Goal: Task Accomplishment & Management: Manage account settings

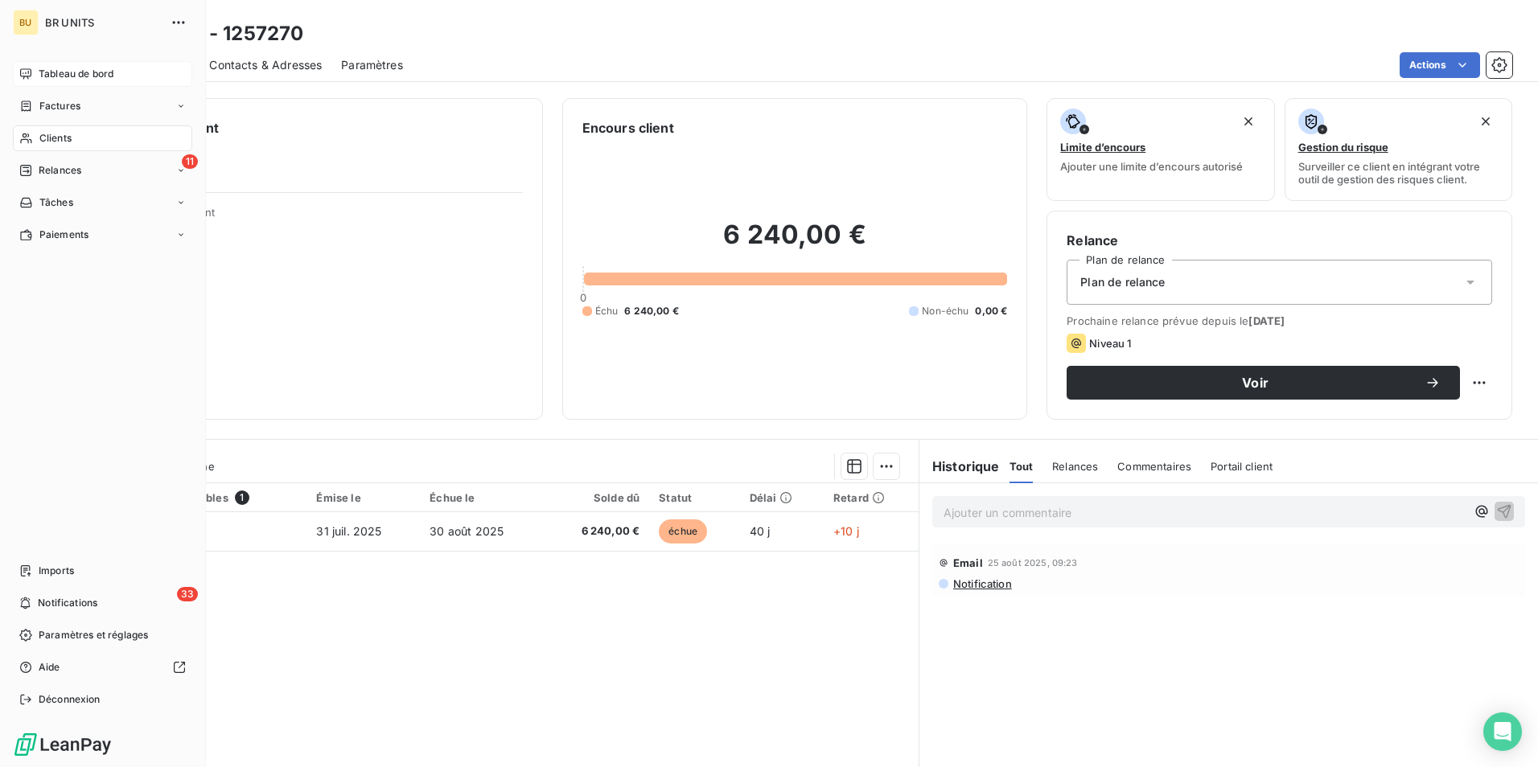
click at [70, 63] on div "Tableau de bord" at bounding box center [102, 74] width 179 height 26
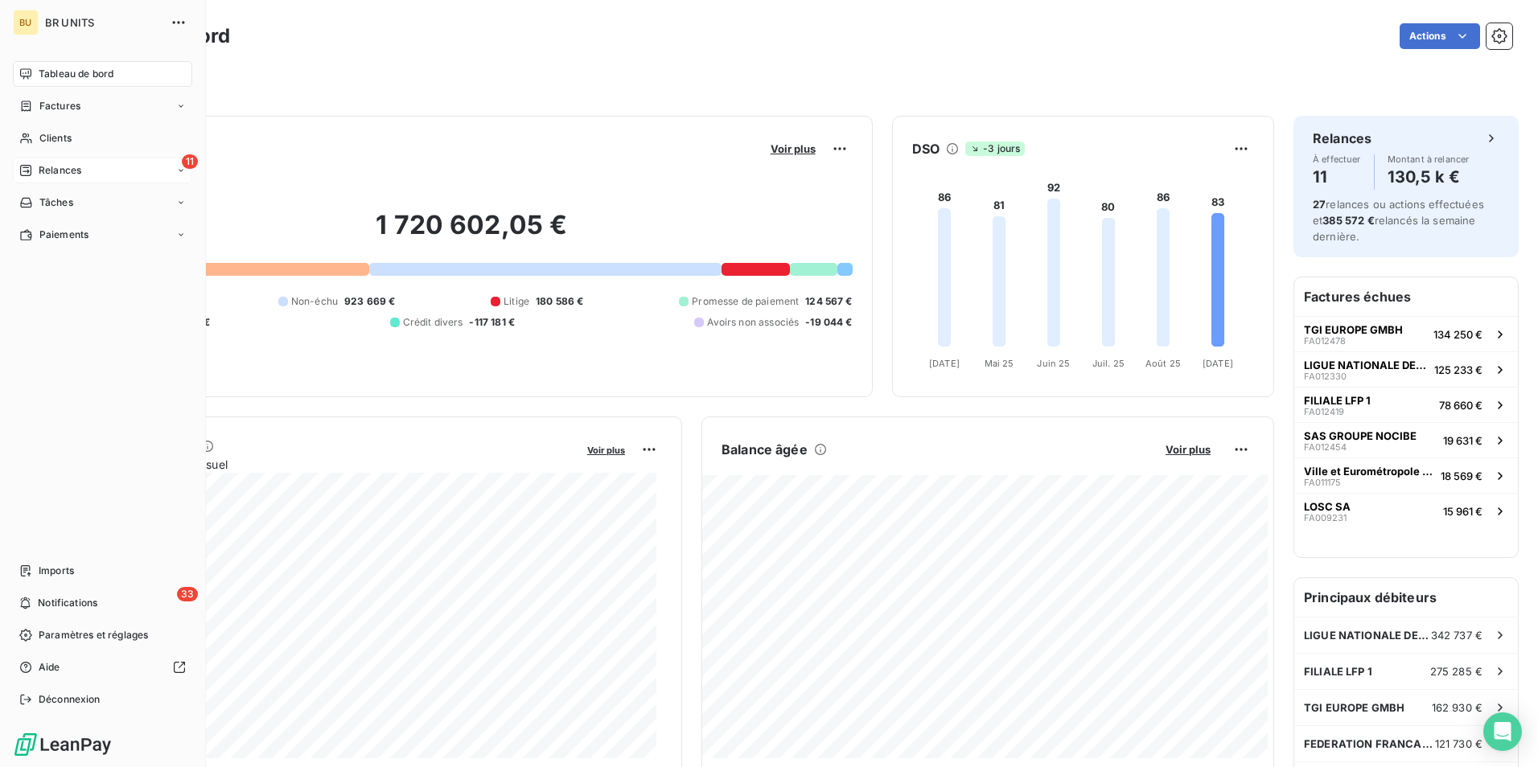
click at [116, 169] on div "11 Relances" at bounding box center [102, 171] width 179 height 26
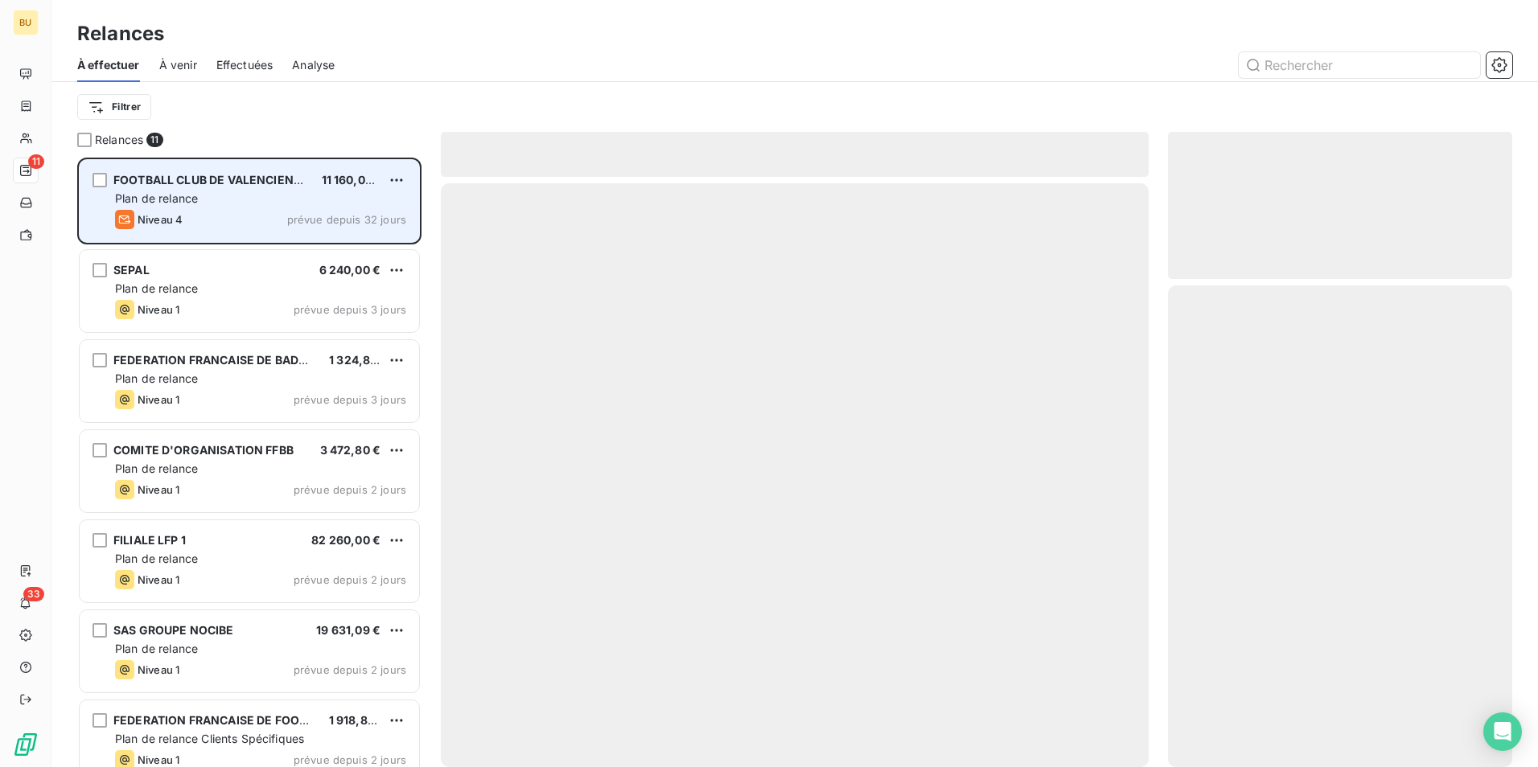
scroll to position [598, 332]
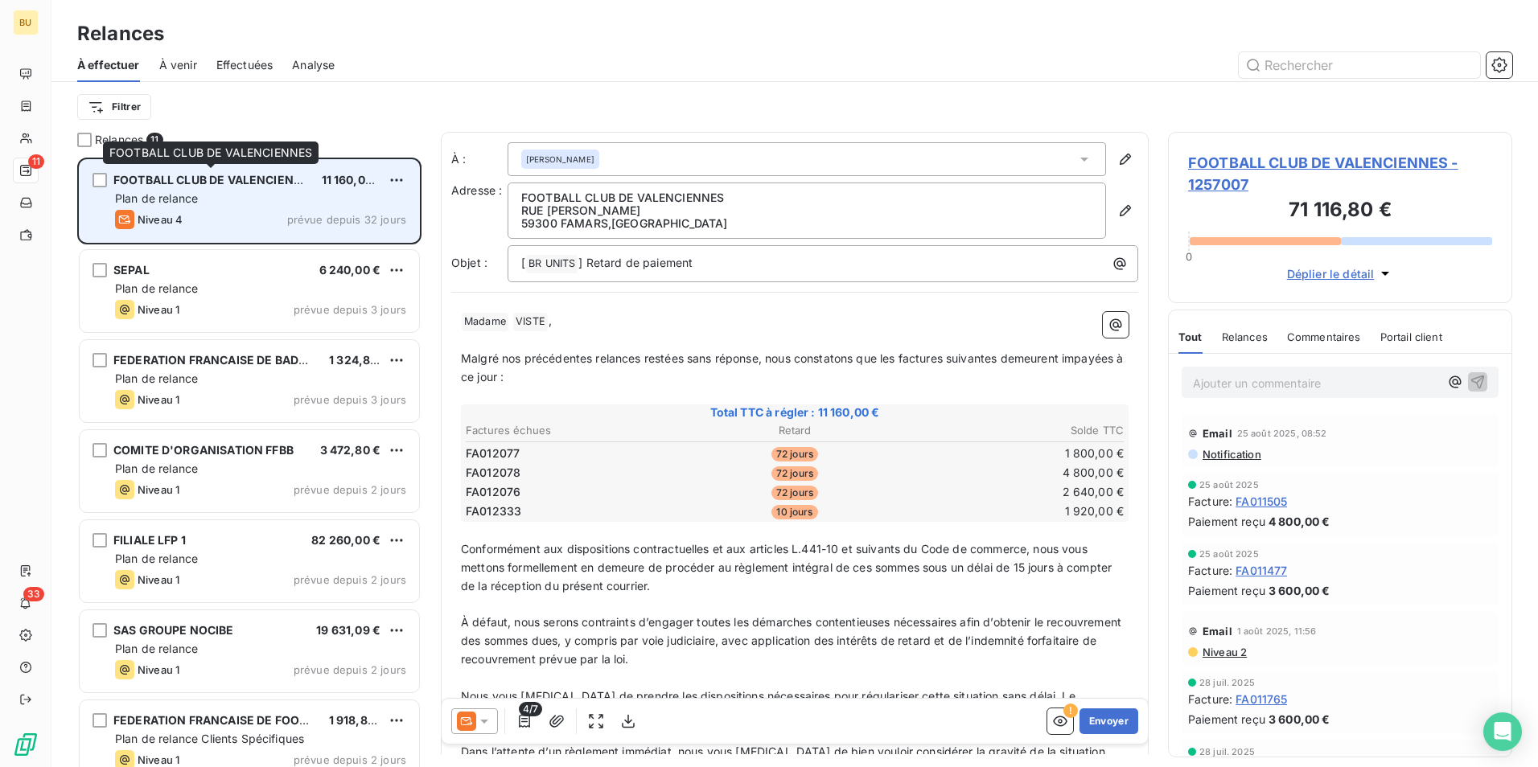
click at [294, 186] on span "FOOTBALL CLUB DE VALENCIENNES" at bounding box center [215, 180] width 204 height 14
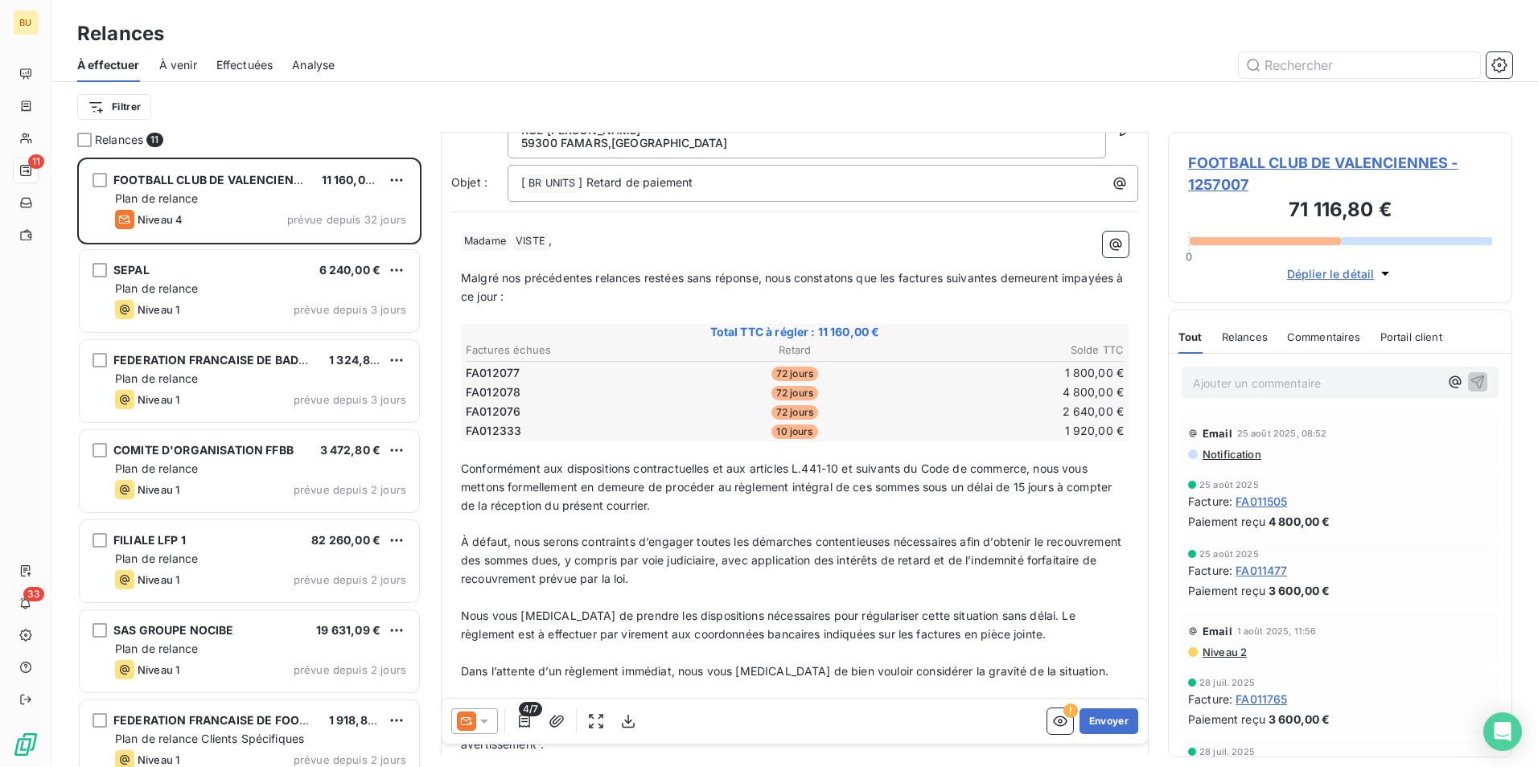
scroll to position [0, 0]
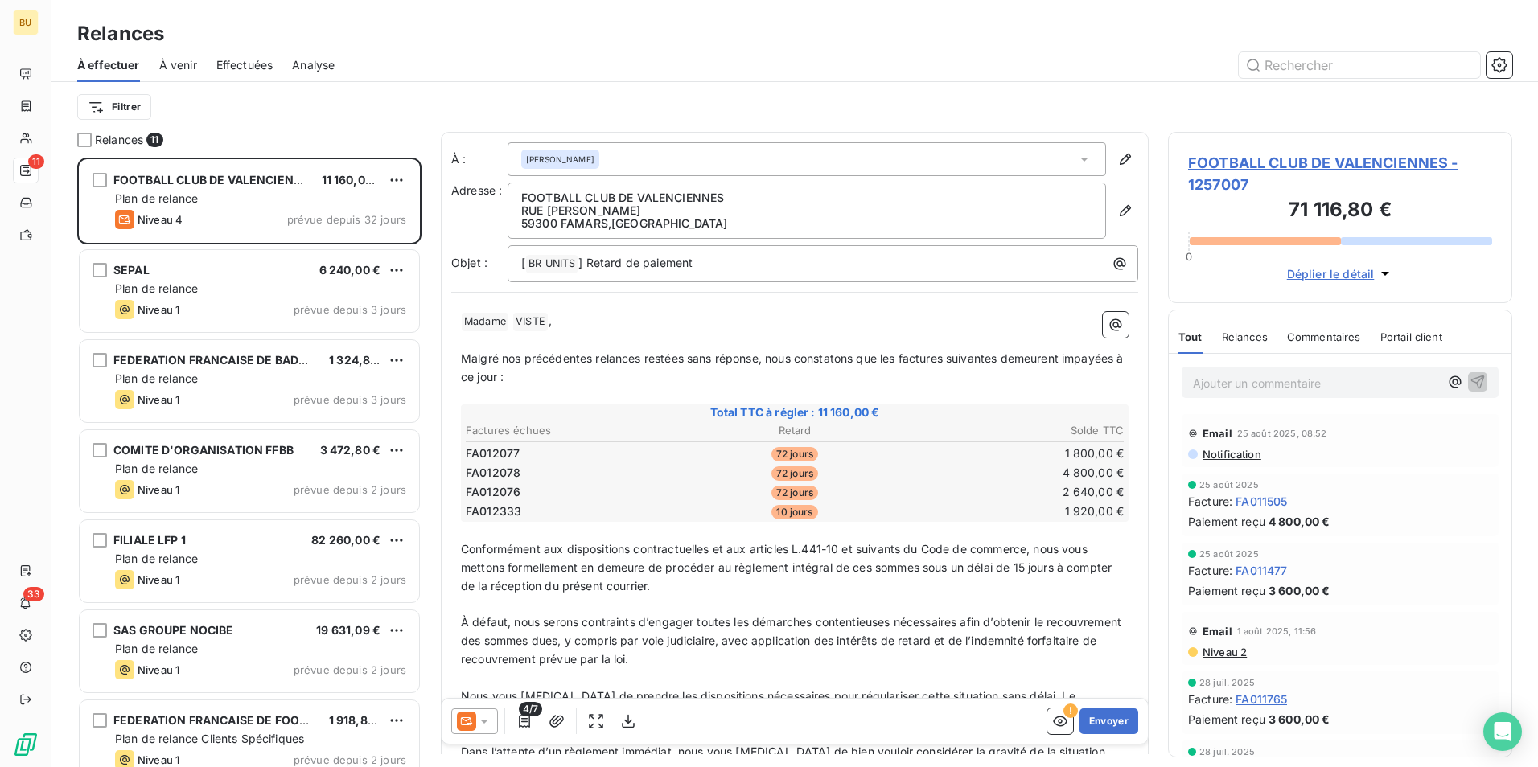
click at [665, 154] on div "[PERSON_NAME]" at bounding box center [807, 159] width 598 height 34
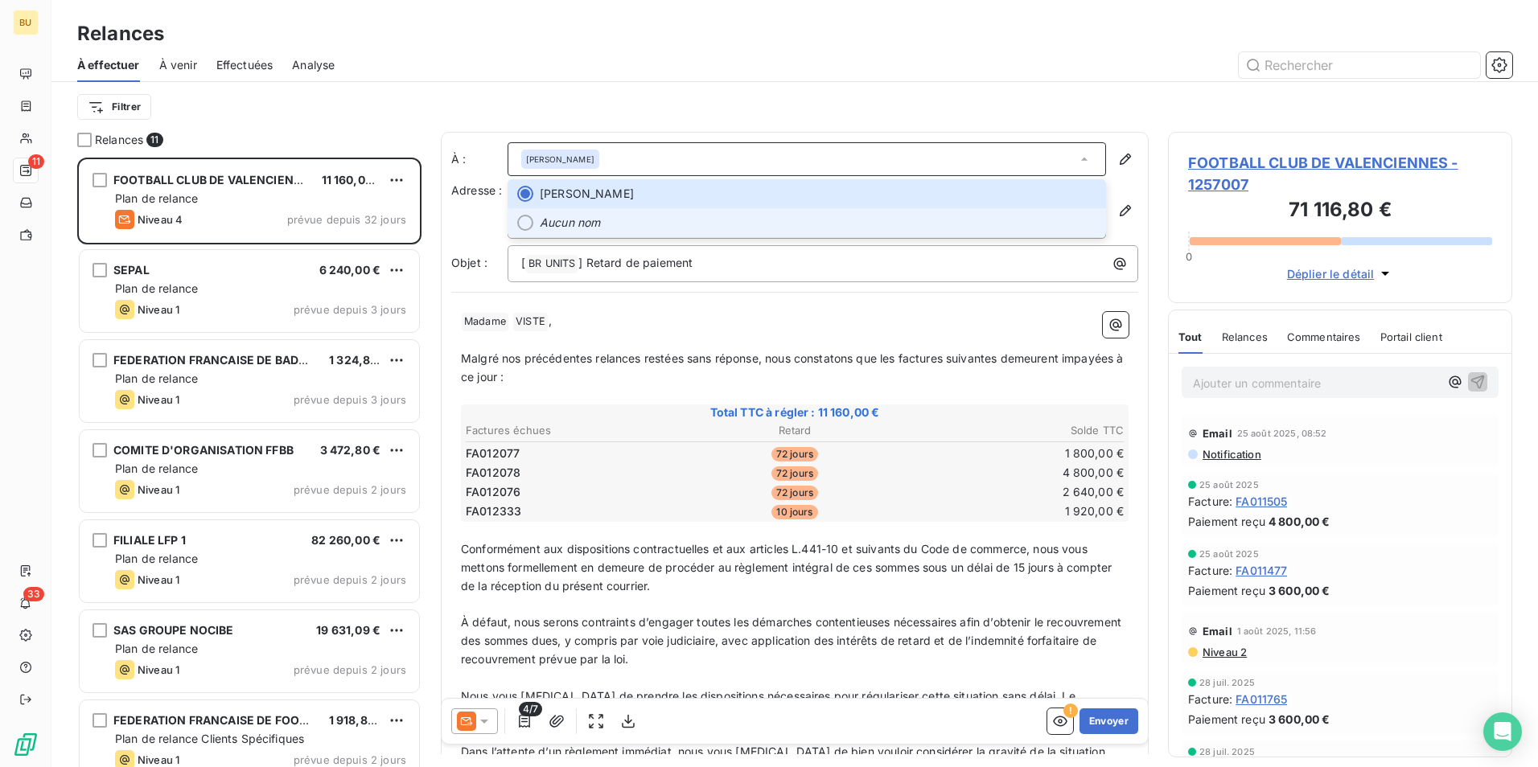
click at [591, 233] on li "Aucun nom" at bounding box center [807, 222] width 598 height 29
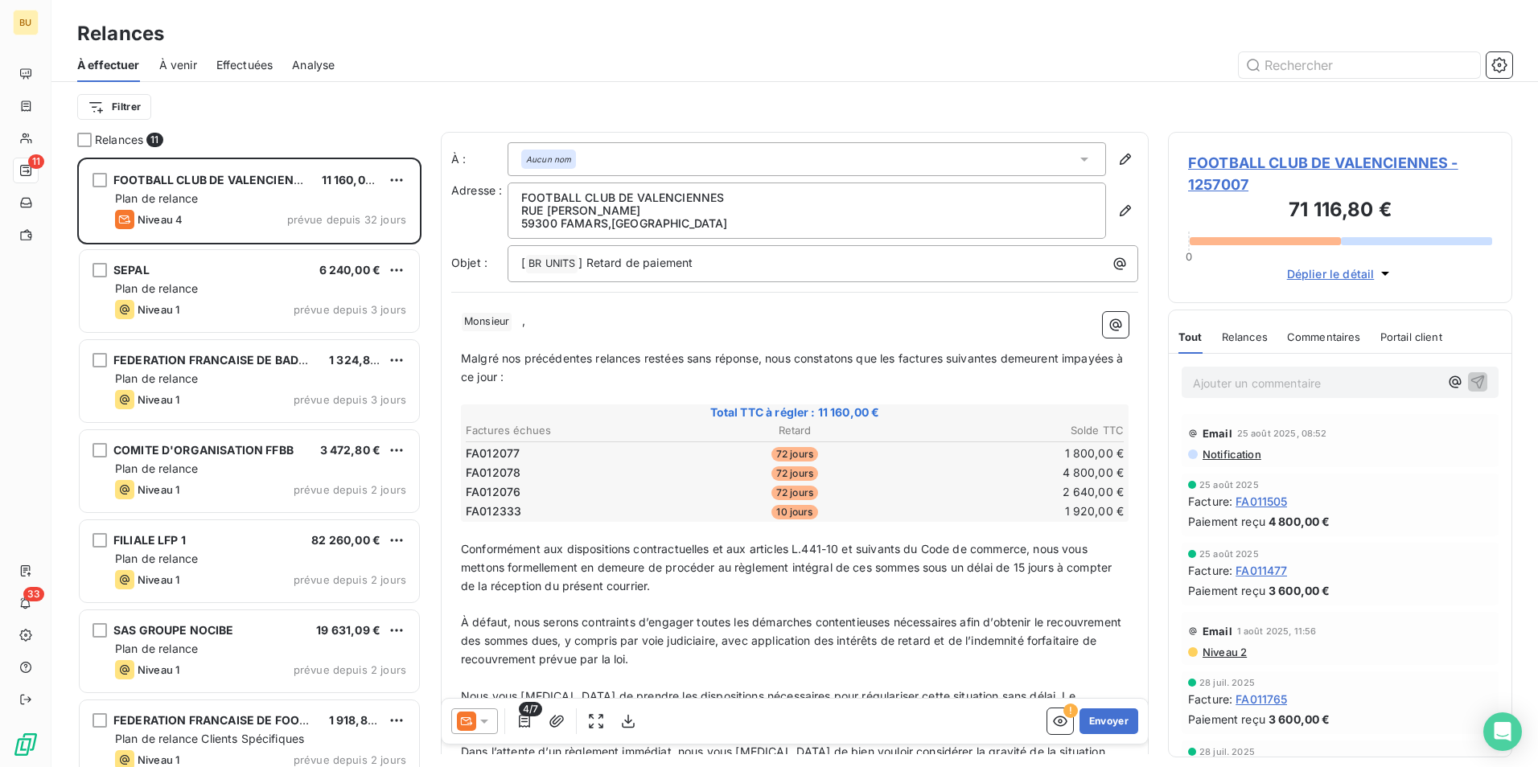
click at [587, 149] on div "Aucun nom" at bounding box center [807, 159] width 598 height 34
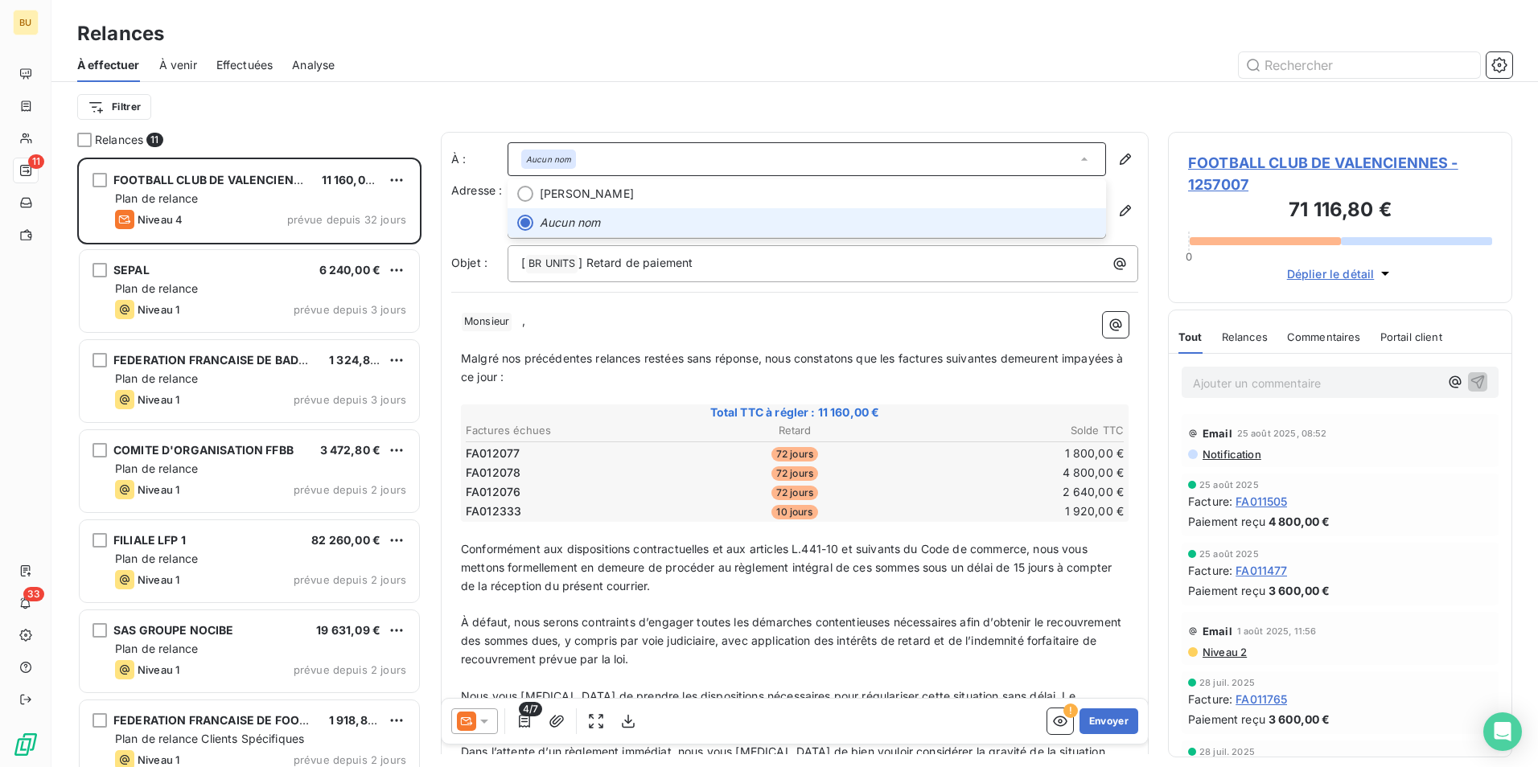
click at [587, 147] on div "Aucun nom" at bounding box center [807, 159] width 598 height 34
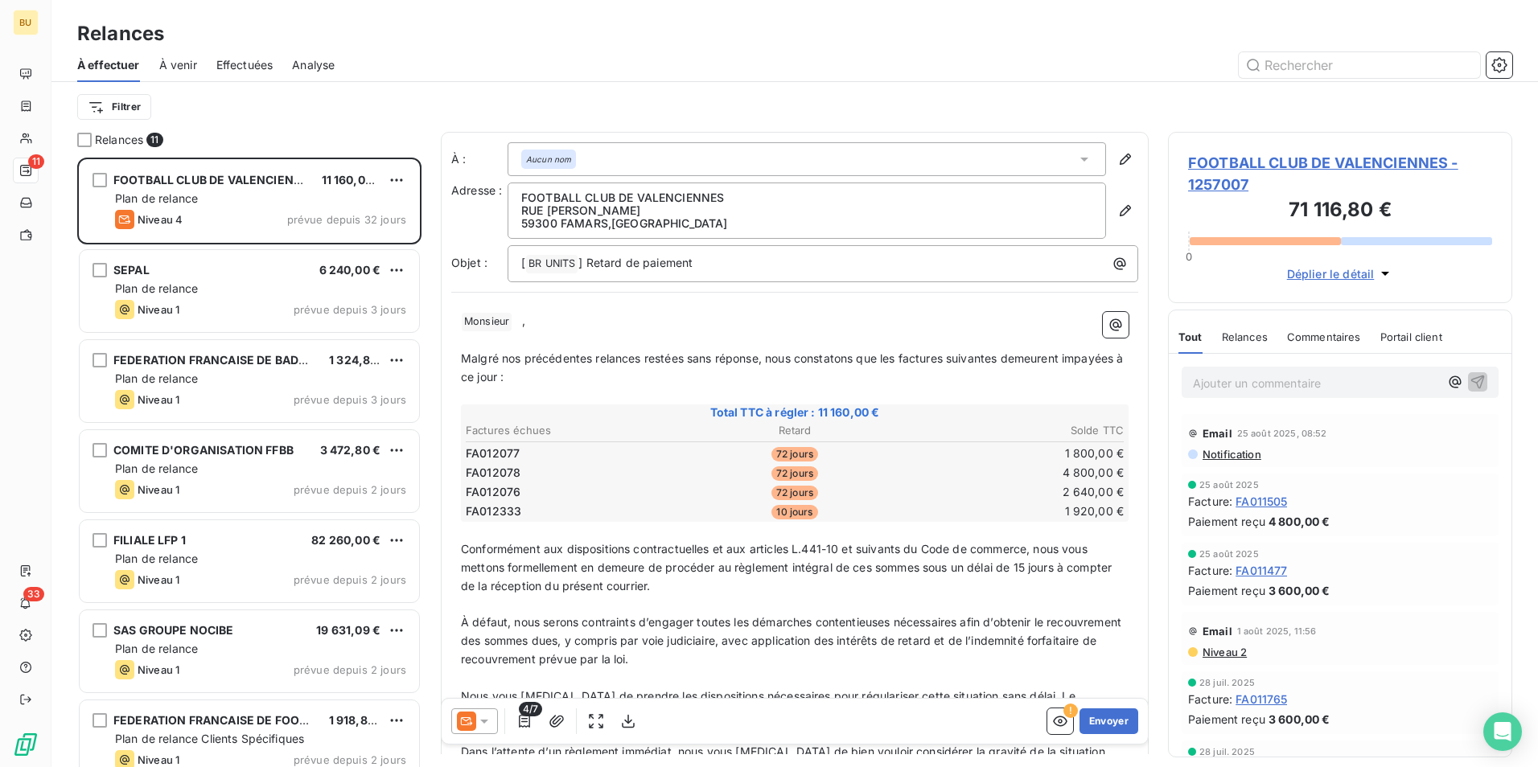
click at [598, 161] on div "Aucun nom" at bounding box center [807, 159] width 598 height 34
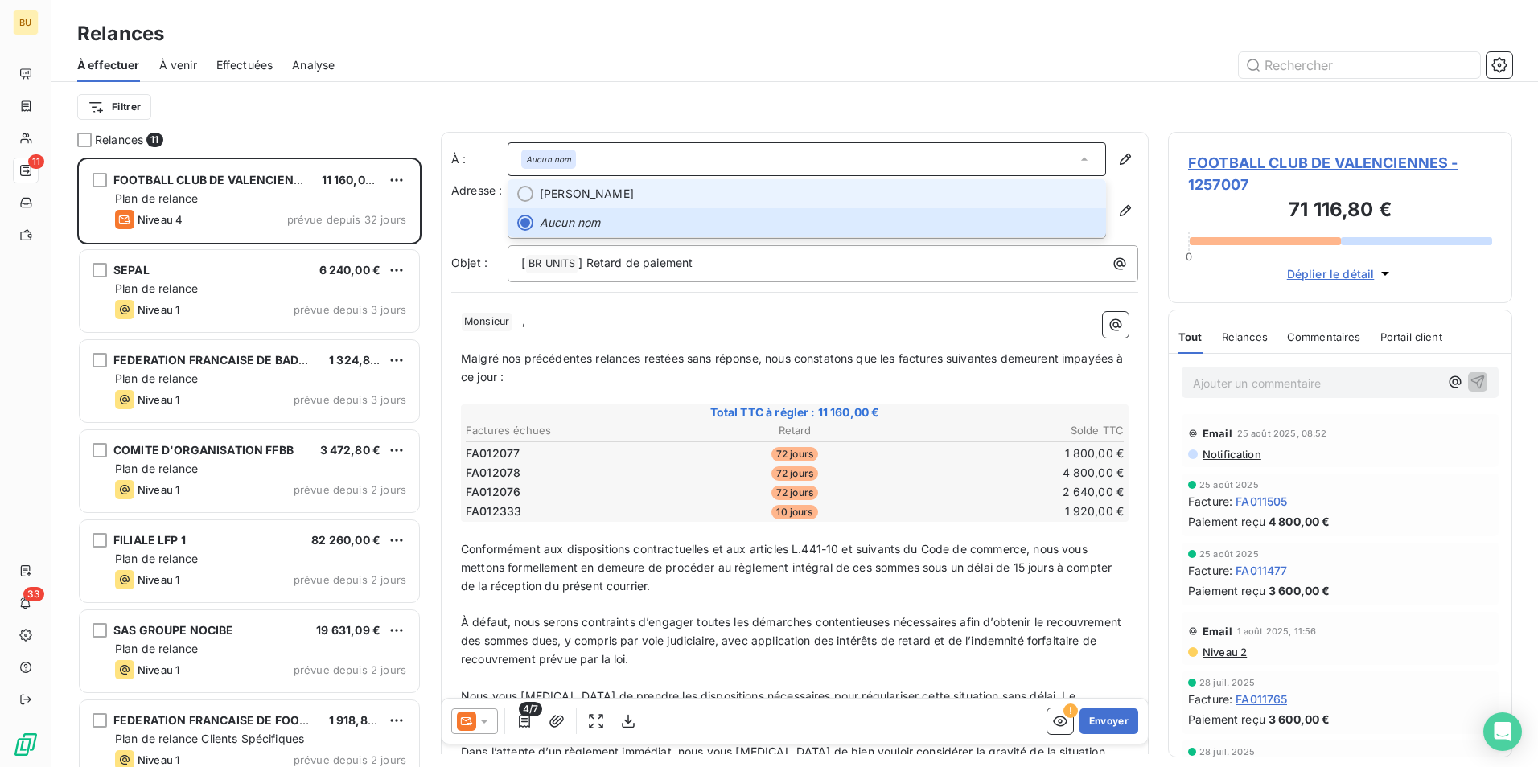
click at [604, 189] on span "[PERSON_NAME]" at bounding box center [587, 194] width 94 height 16
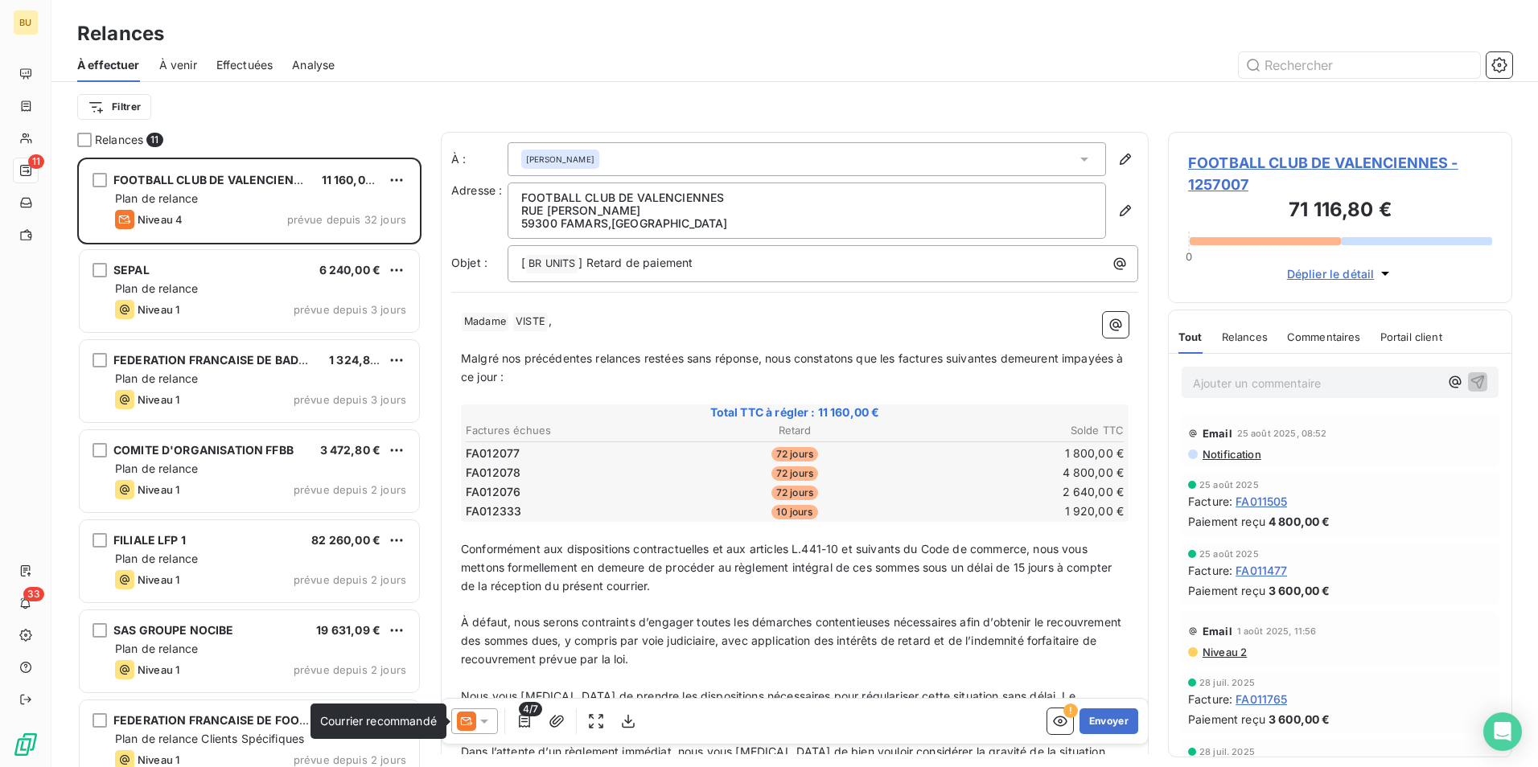
click at [450, 726] on icon at bounding box center [448, 722] width 4 height 8
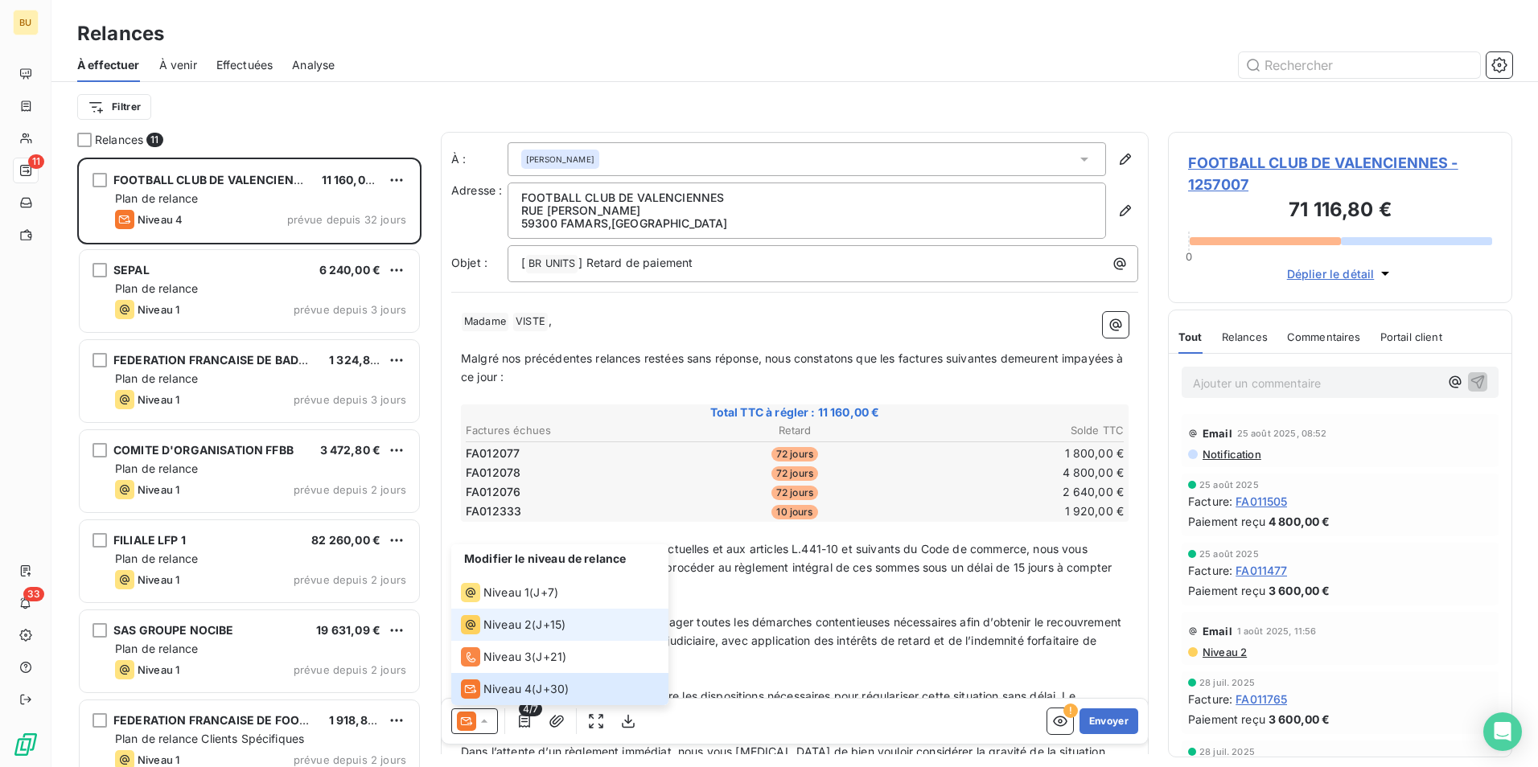
click at [491, 629] on span "Niveau 2" at bounding box center [507, 625] width 48 height 16
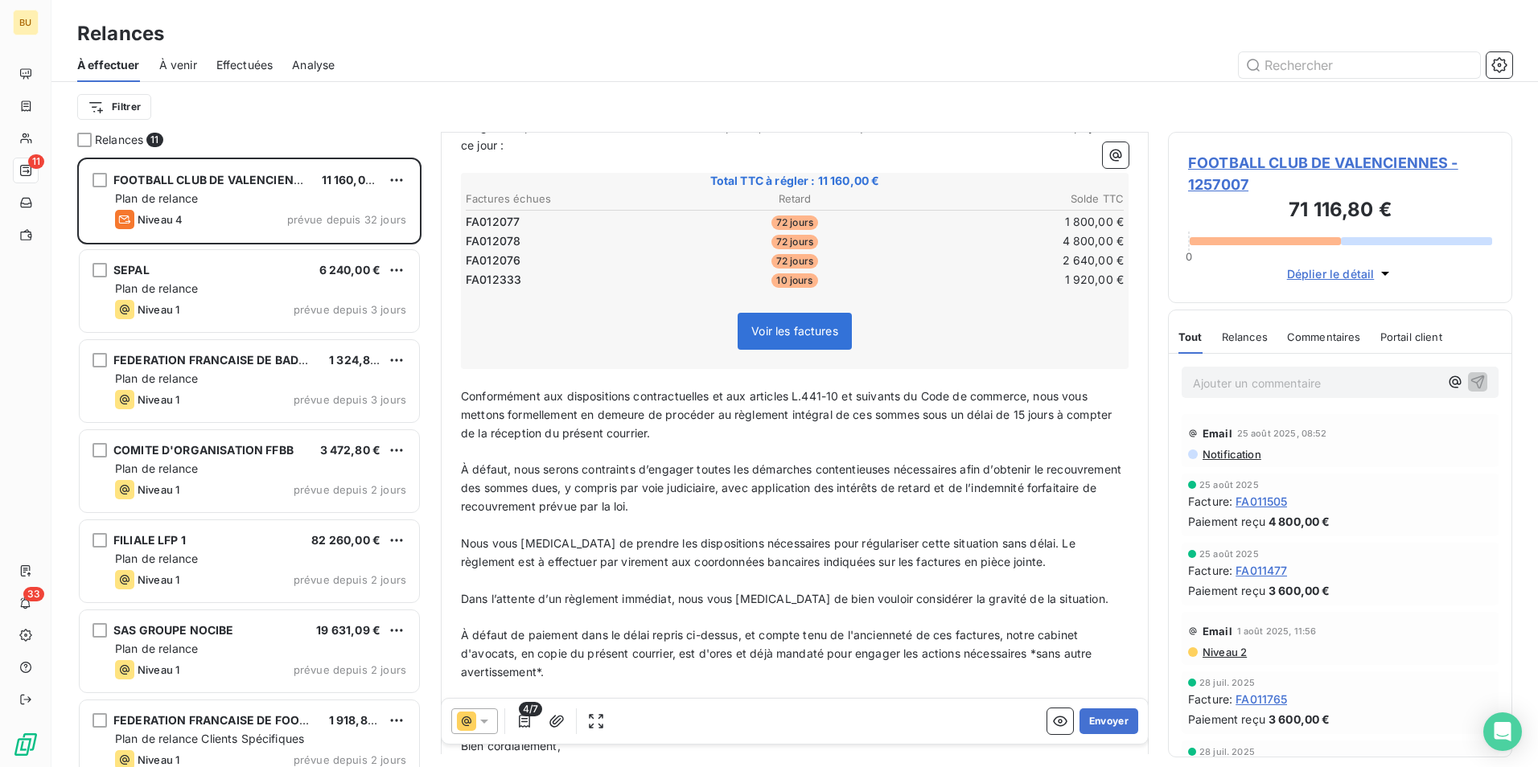
scroll to position [242, 0]
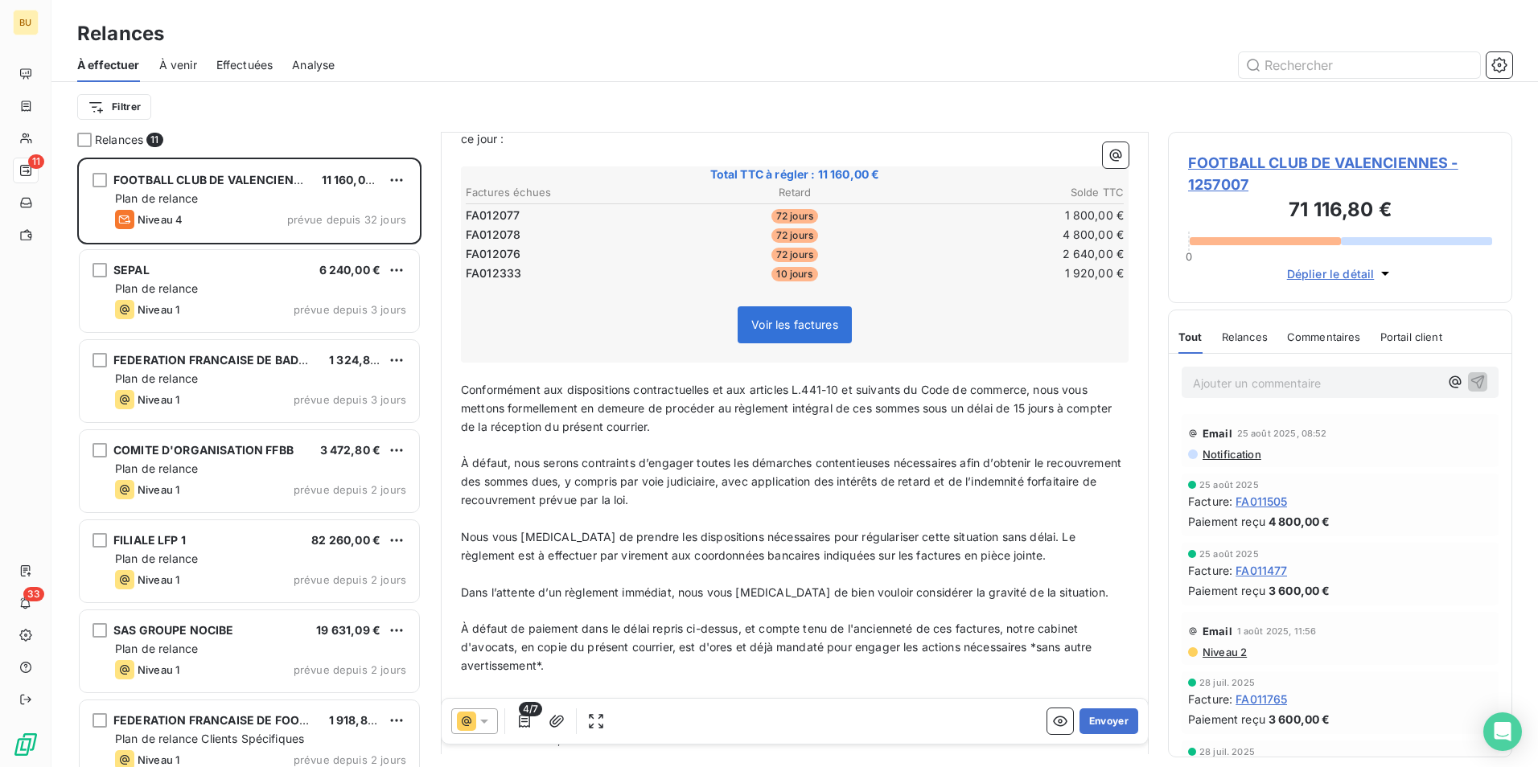
drag, startPoint x: 469, startPoint y: 391, endPoint x: 729, endPoint y: 508, distance: 285.1
click at [734, 510] on div "Bonjour Madame ﻿ VISTE ﻿ ﻿ ﻿ Malgré nos précédentes relances restées sans répon…" at bounding box center [794, 474] width 687 height 820
click at [701, 504] on span "À défaut, nous serons contraints d’engager toutes les démarches contentieuses n…" at bounding box center [793, 481] width 664 height 51
click at [459, 392] on div "Bonjour Madame ﻿ VISTE ﻿ ﻿ ﻿ Malgré nos précédentes relances restées sans répon…" at bounding box center [794, 474] width 687 height 820
click at [467, 389] on span "Conformément aux dispositions contractuelles et aux articles L.441-10 et suivan…" at bounding box center [788, 408] width 654 height 51
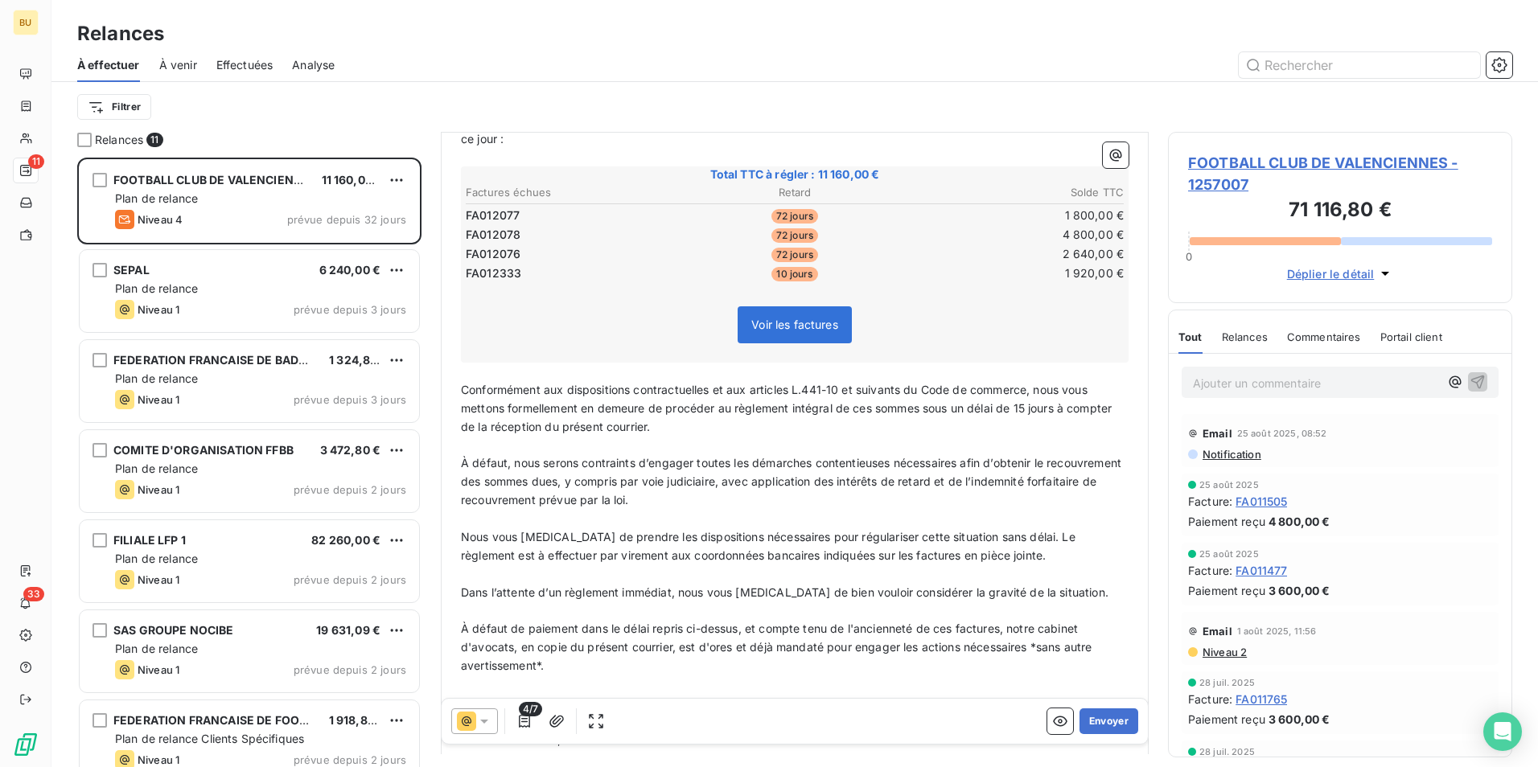
drag, startPoint x: 458, startPoint y: 389, endPoint x: 708, endPoint y: 498, distance: 272.0
click at [707, 491] on div "Bonjour Madame ﻿ VISTE ﻿ ﻿ ﻿ Malgré nos précédentes relances restées sans répon…" at bounding box center [794, 474] width 687 height 820
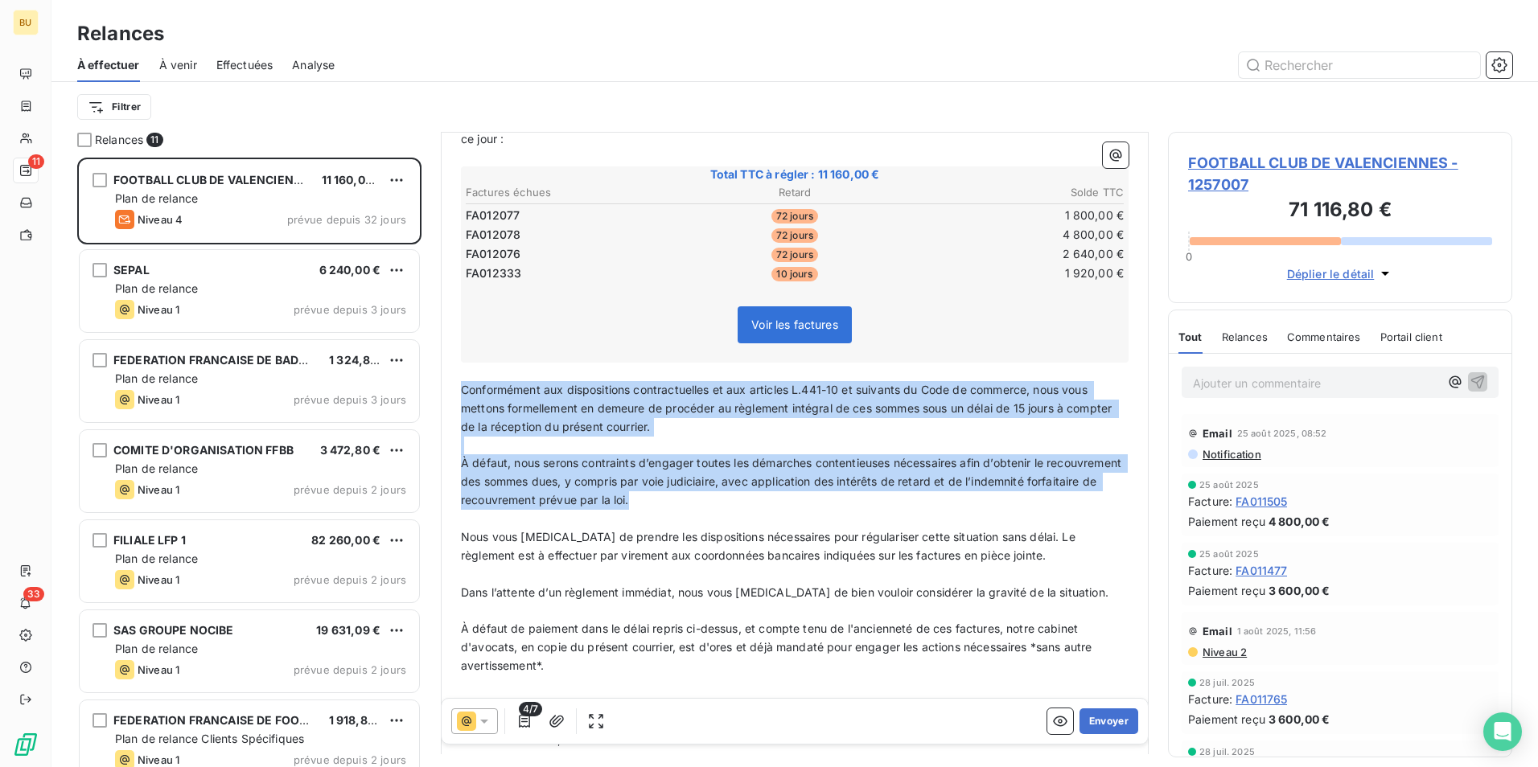
drag, startPoint x: 676, startPoint y: 506, endPoint x: 436, endPoint y: 380, distance: 271.3
click at [436, 381] on div "Relances 11 FOOTBALL CLUB DE VALENCIENNES 11 160,00 € Plan de relance Niveau 4 …" at bounding box center [794, 449] width 1486 height 635
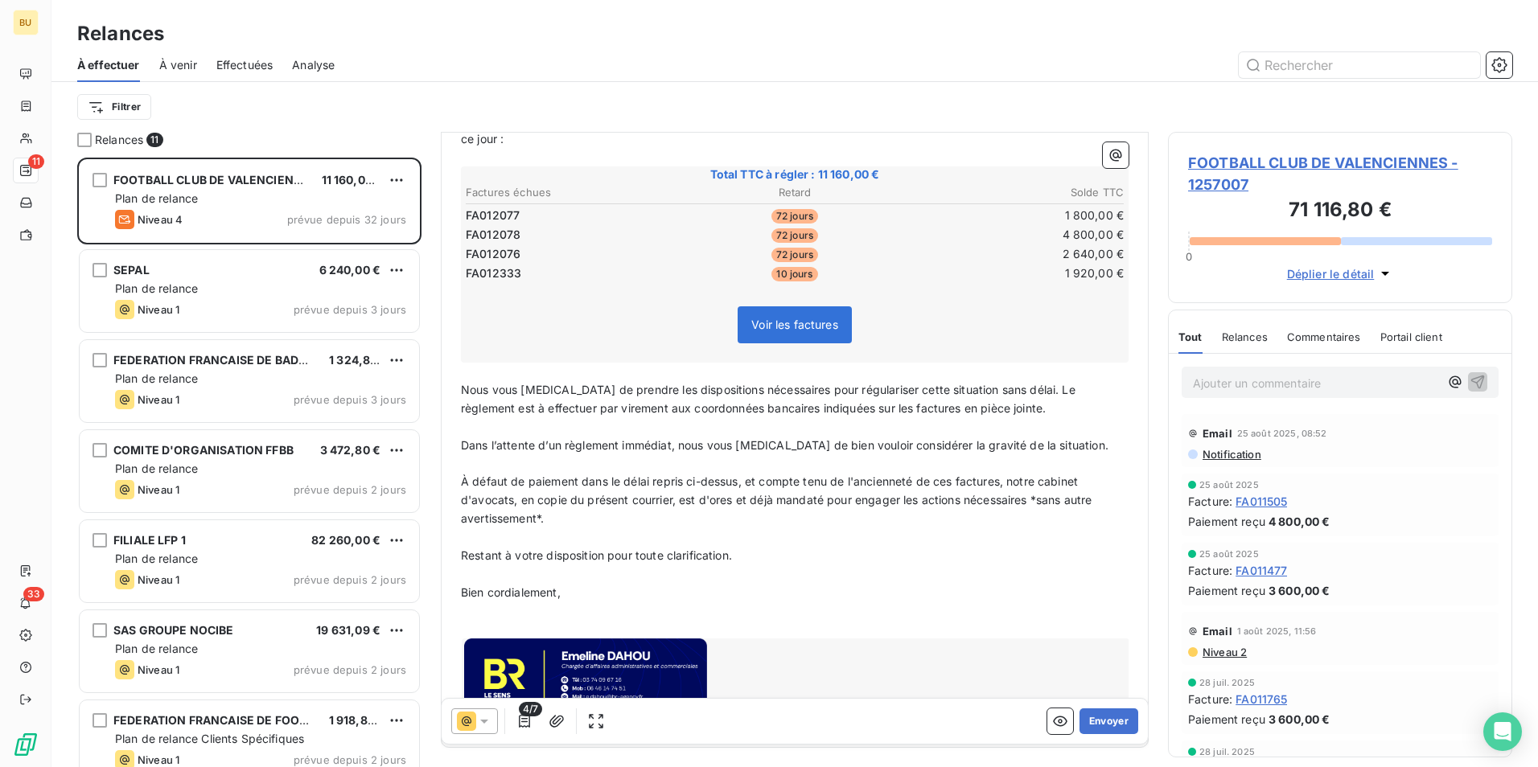
click at [545, 443] on span "Dans l’attente d’un règlement immédiat, nous vous [MEDICAL_DATA] de bien vouloi…" at bounding box center [785, 445] width 648 height 14
drag, startPoint x: 469, startPoint y: 483, endPoint x: 549, endPoint y: 520, distance: 87.8
click at [545, 513] on div "Bonjour Madame ﻿ VISTE ﻿ ﻿ ﻿ Malgré nos précédentes relances restées sans répon…" at bounding box center [794, 400] width 687 height 673
drag, startPoint x: 548, startPoint y: 523, endPoint x: 533, endPoint y: 524, distance: 14.6
click at [533, 524] on p "À défaut de paiement dans le délai repris ci-dessus, et compte tenu de l'ancien…" at bounding box center [795, 501] width 668 height 56
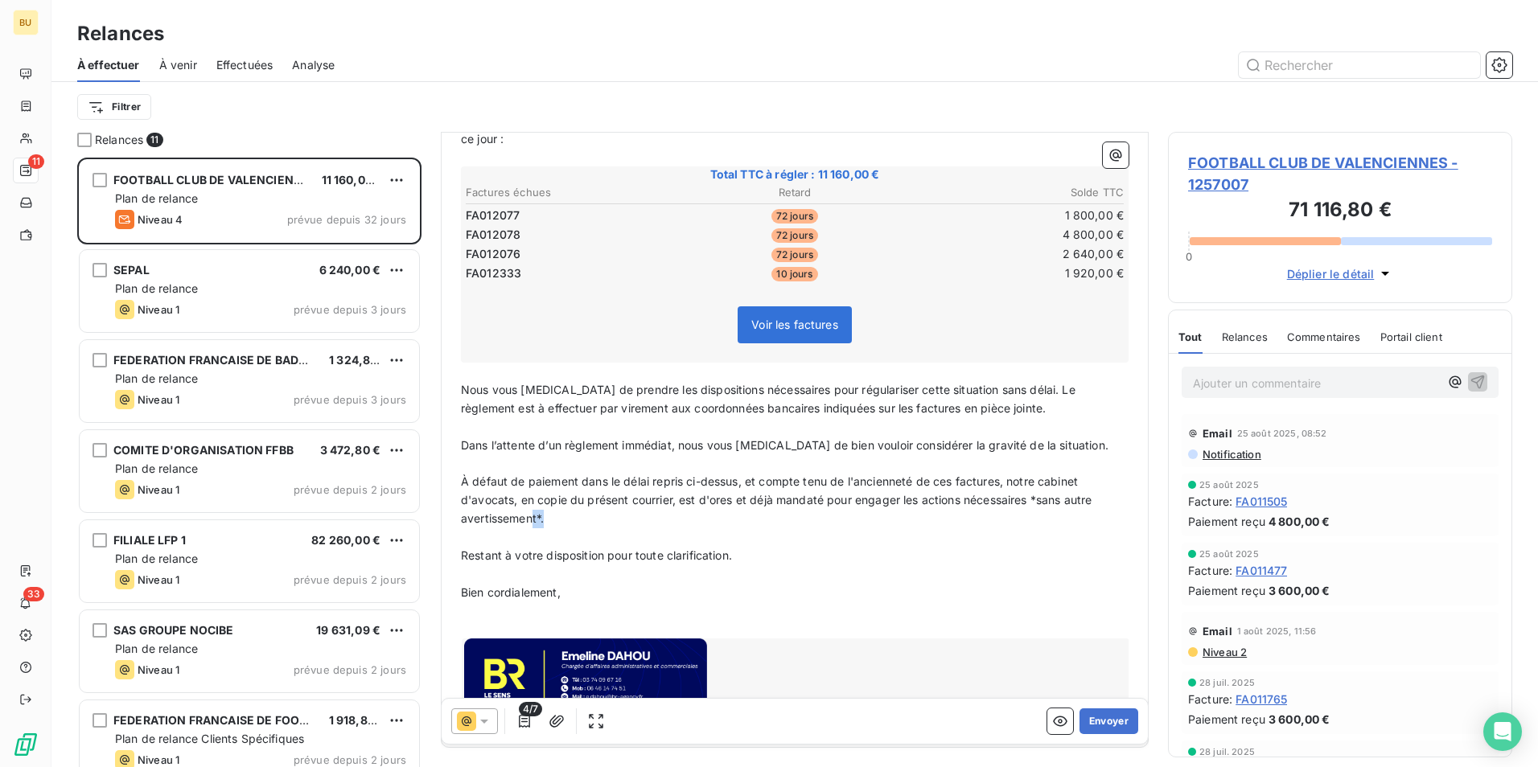
click at [524, 524] on span "À défaut de paiement dans le délai repris ci-dessus, et compte tenu de l'ancien…" at bounding box center [778, 500] width 635 height 51
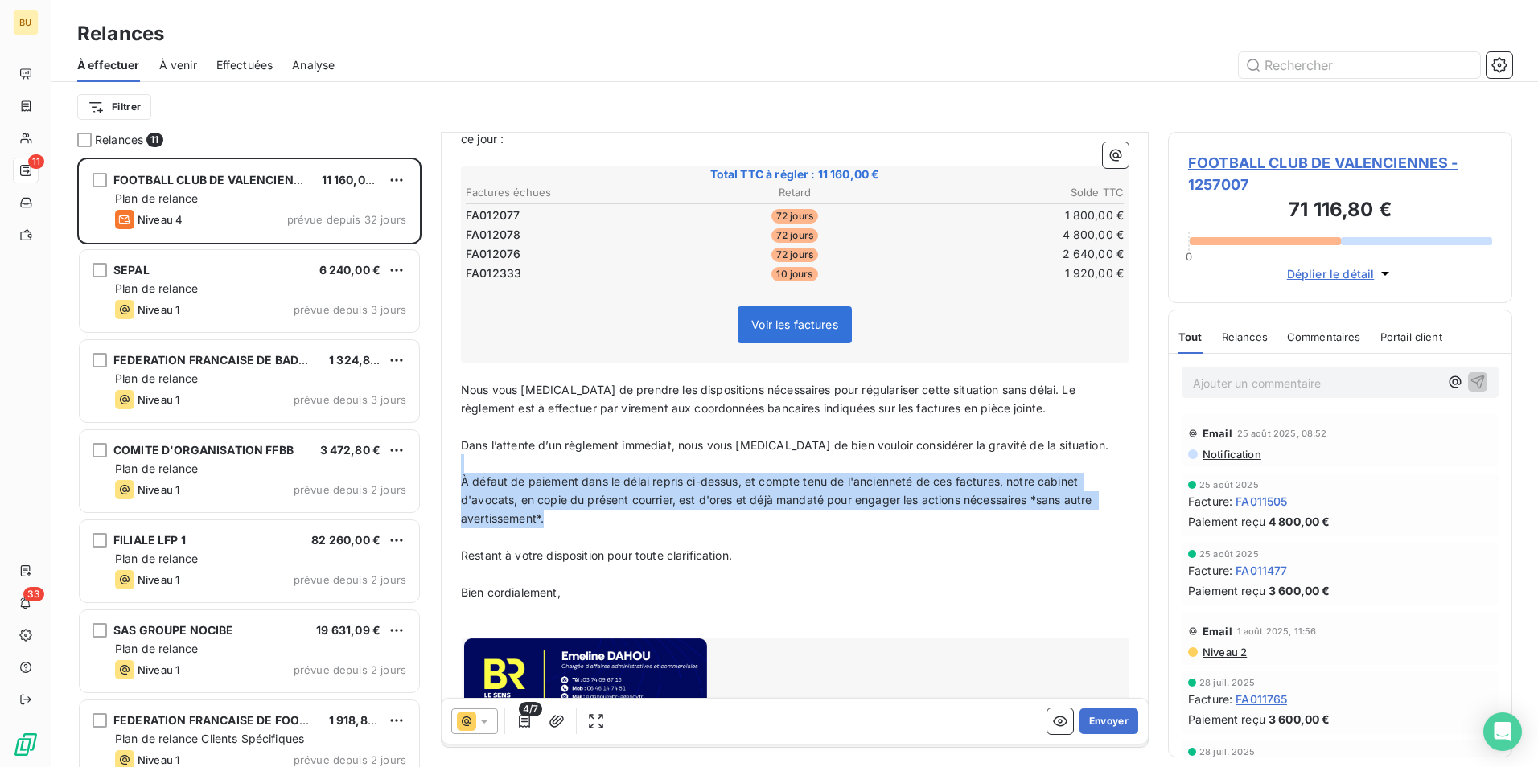
drag, startPoint x: 549, startPoint y: 520, endPoint x: 456, endPoint y: 463, distance: 109.4
click at [458, 466] on div "Bonjour Madame ﻿ VISTE ﻿ ﻿ ﻿ Malgré nos précédentes relances restées sans répon…" at bounding box center [794, 400] width 687 height 673
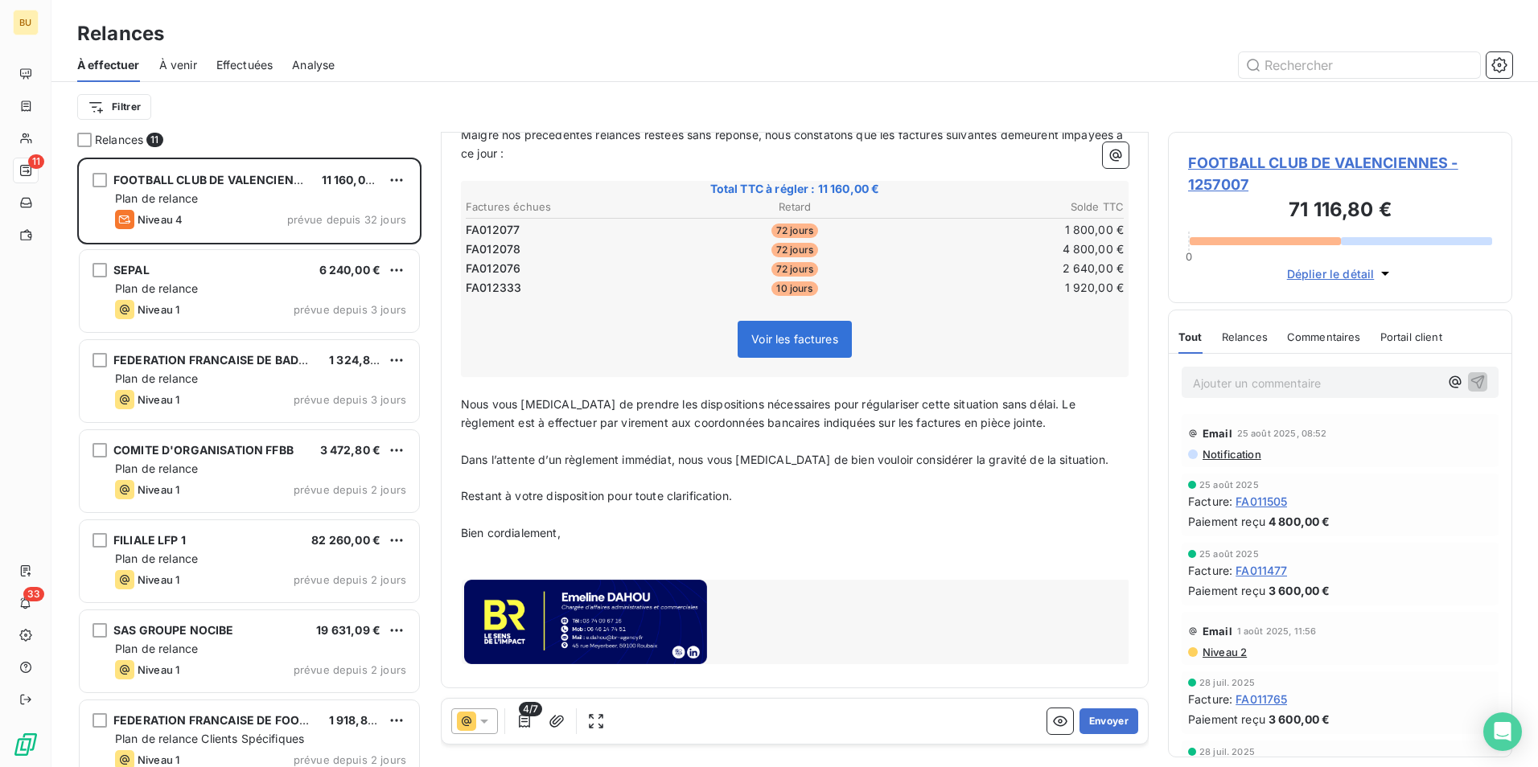
scroll to position [228, 0]
click at [1092, 722] on button "Envoyer" at bounding box center [1108, 722] width 59 height 26
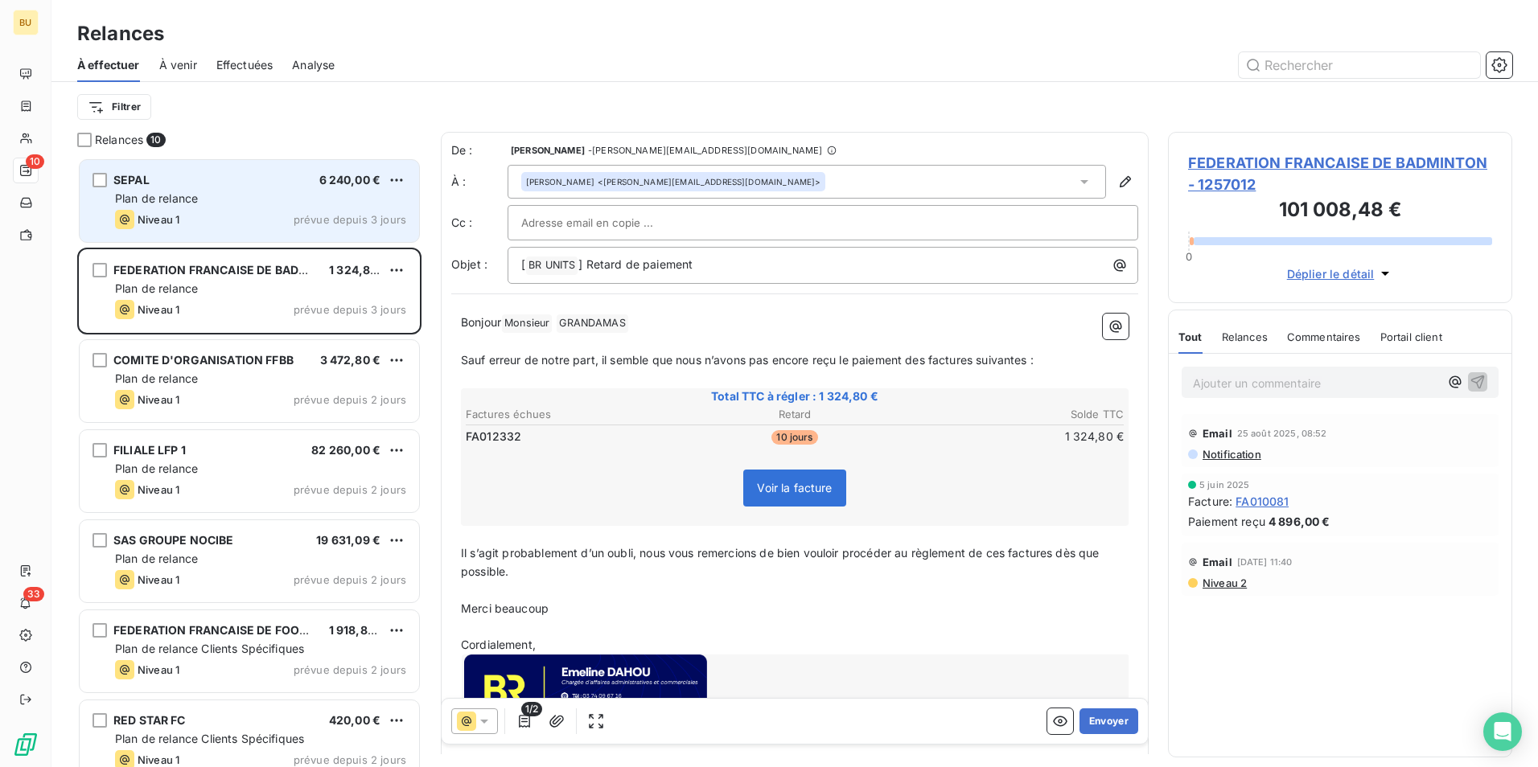
click at [188, 199] on span "Plan de relance" at bounding box center [156, 198] width 83 height 14
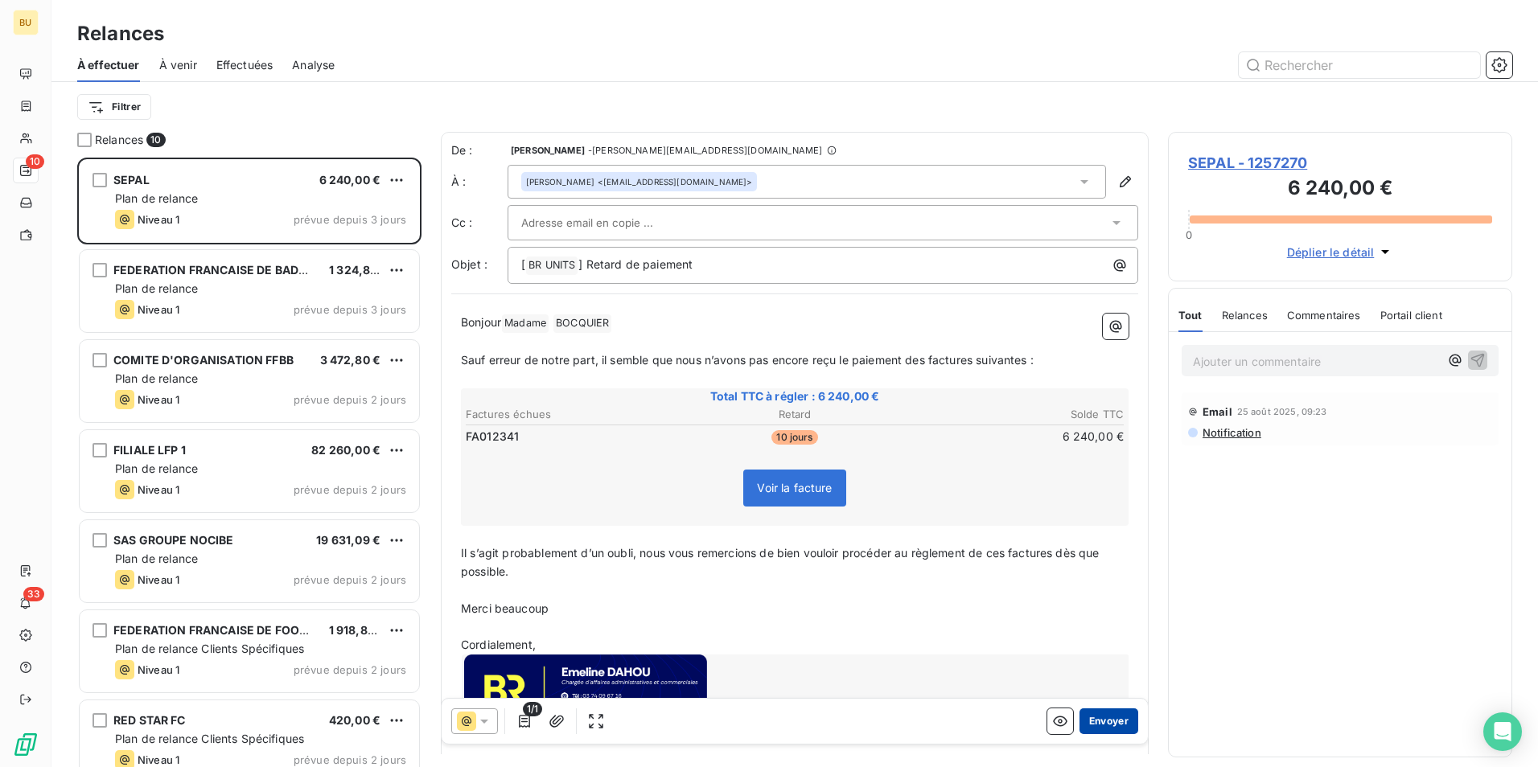
click at [1085, 722] on button "Envoyer" at bounding box center [1108, 722] width 59 height 26
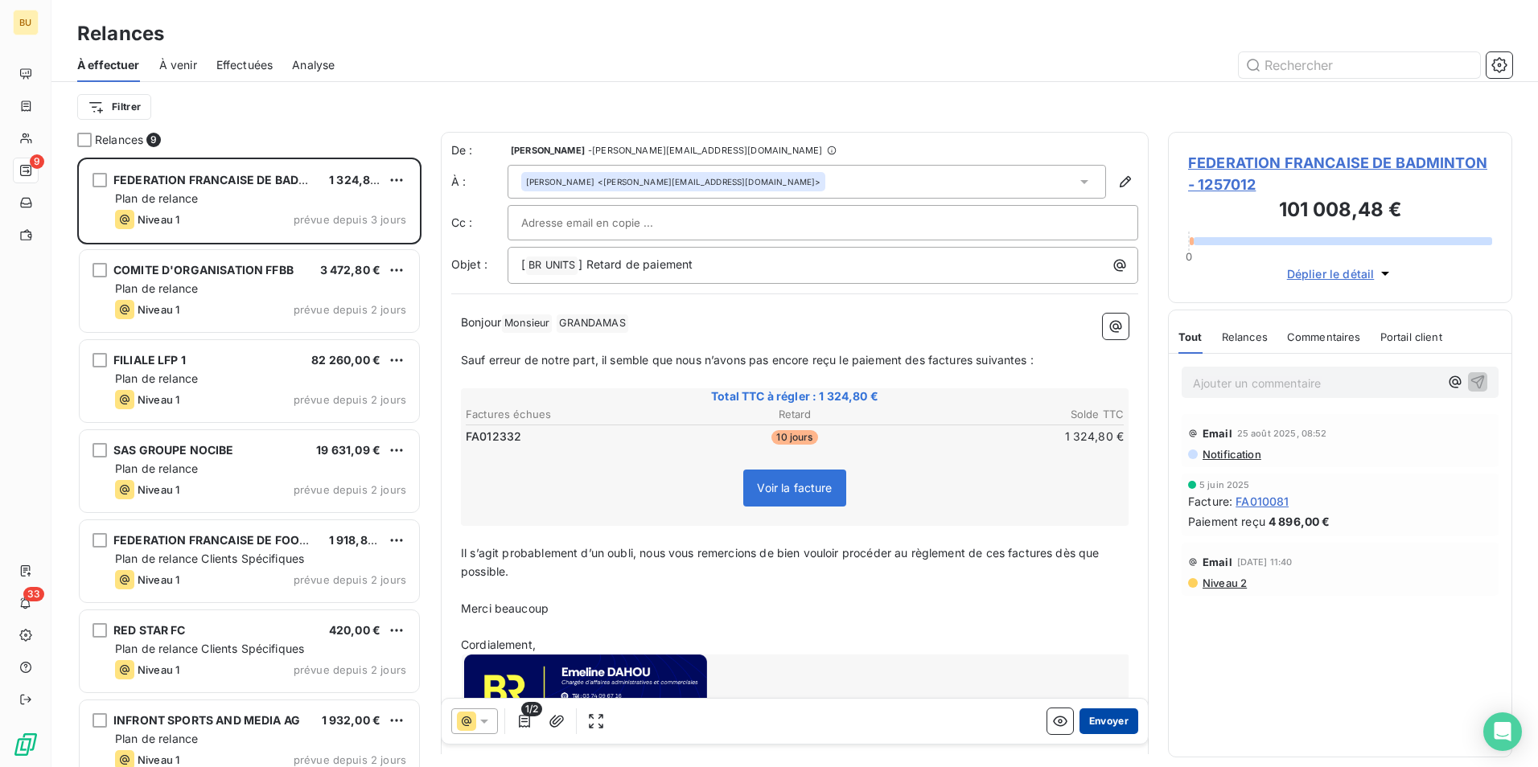
click at [1081, 712] on button "Envoyer" at bounding box center [1108, 722] width 59 height 26
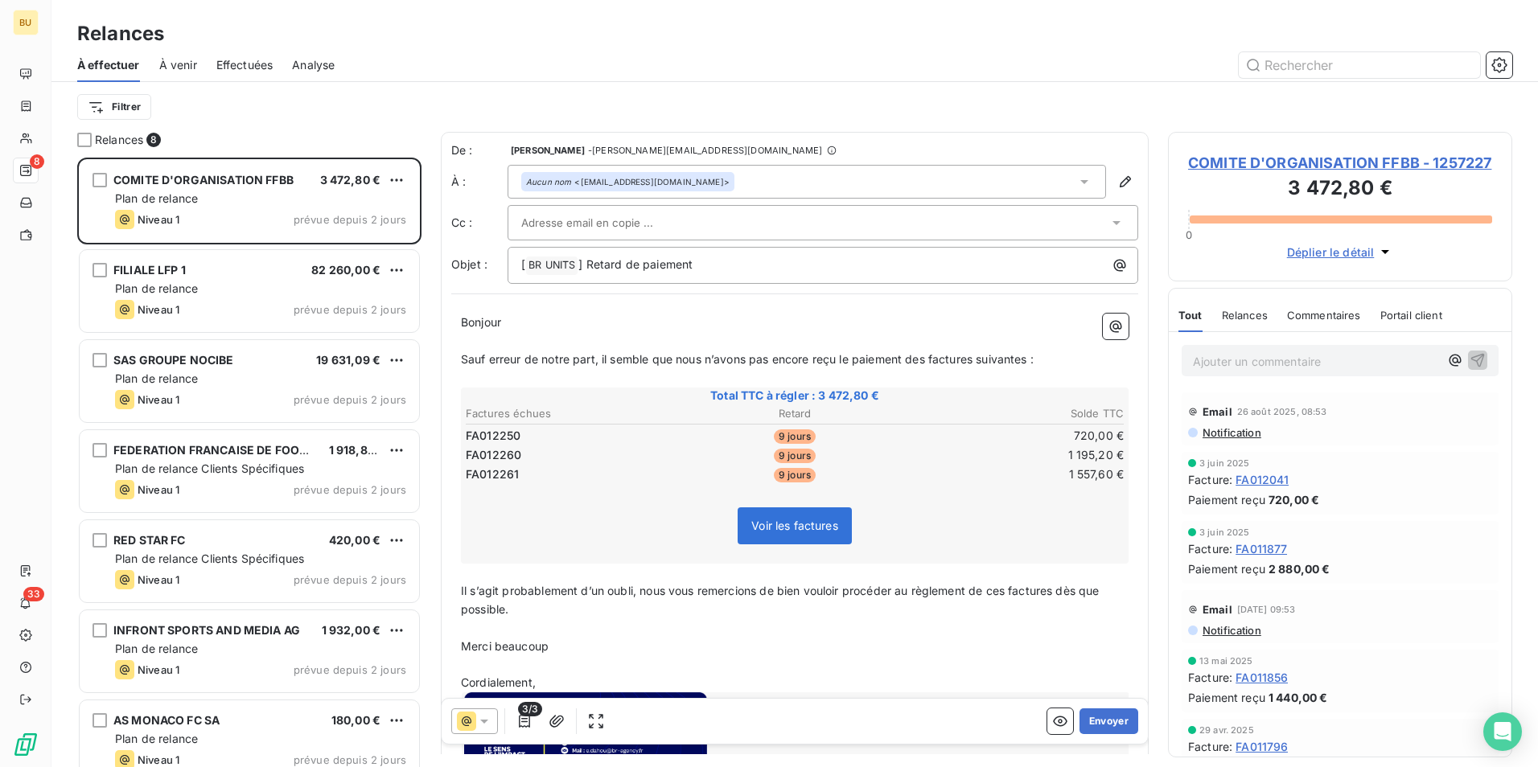
click at [688, 187] on div "Aucun nom <[EMAIL_ADDRESS][DOMAIN_NAME]>" at bounding box center [807, 182] width 598 height 34
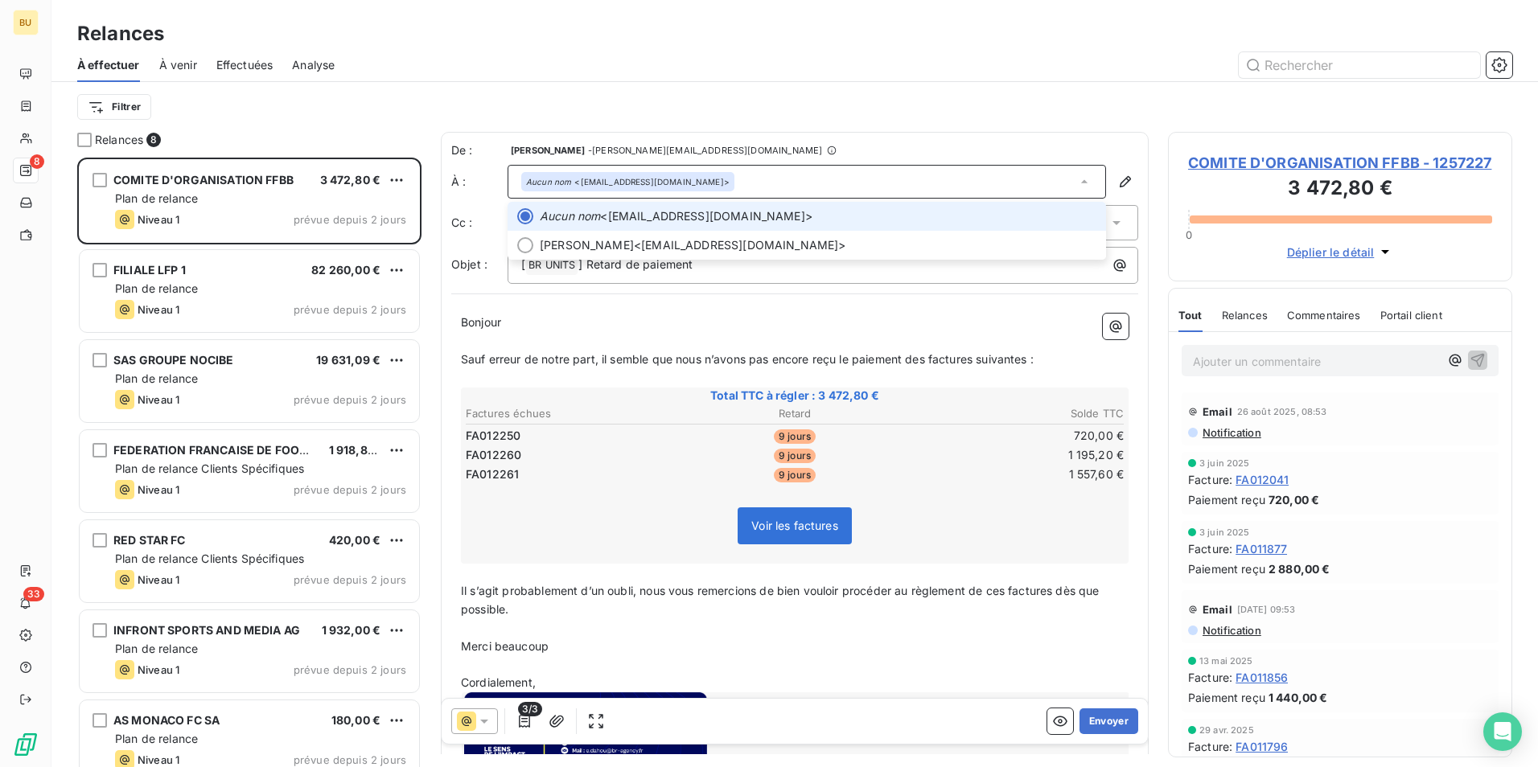
click at [681, 187] on div "Aucun nom <[EMAIL_ADDRESS][DOMAIN_NAME]>" at bounding box center [807, 182] width 598 height 34
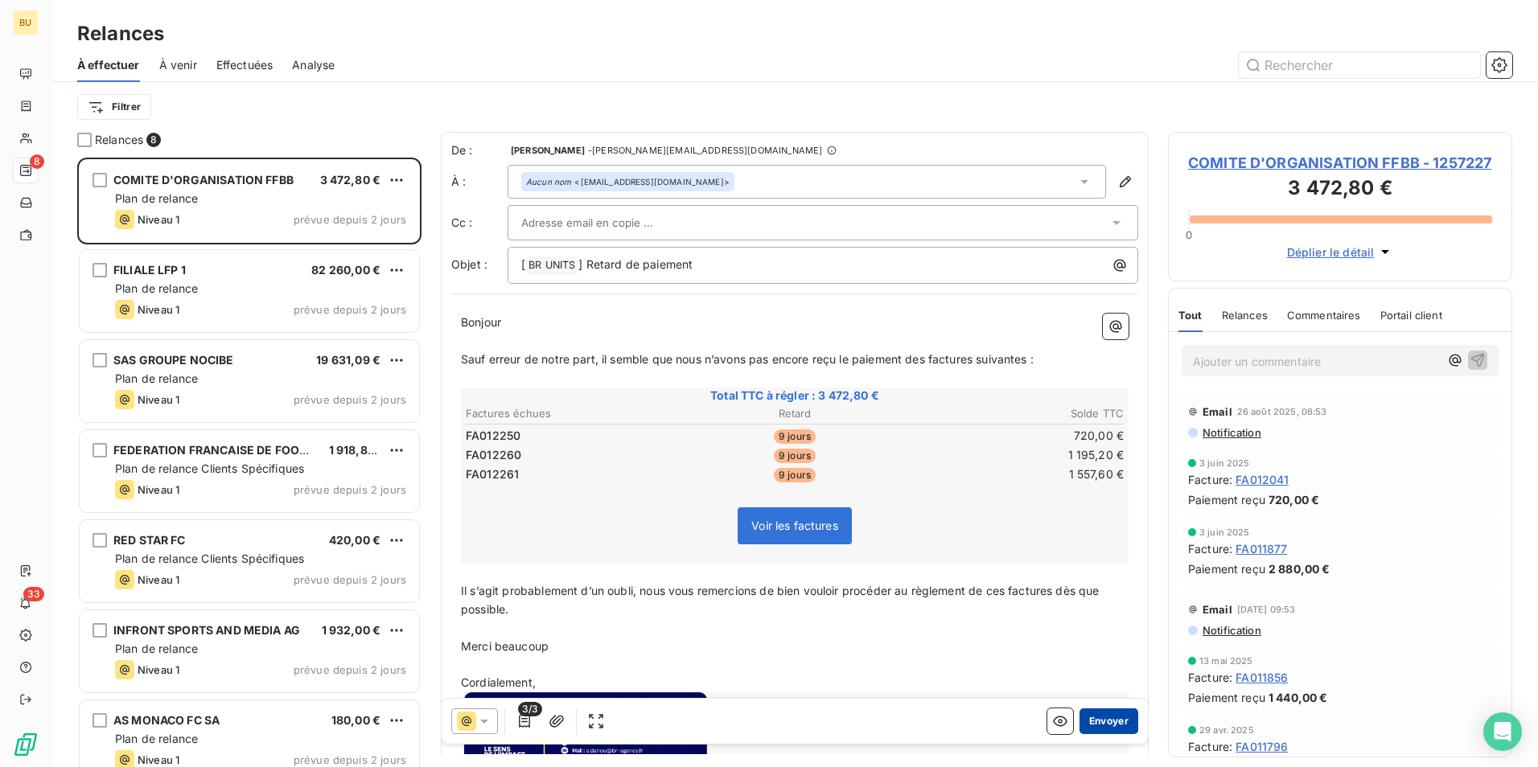
click at [1100, 725] on button "Envoyer" at bounding box center [1108, 722] width 59 height 26
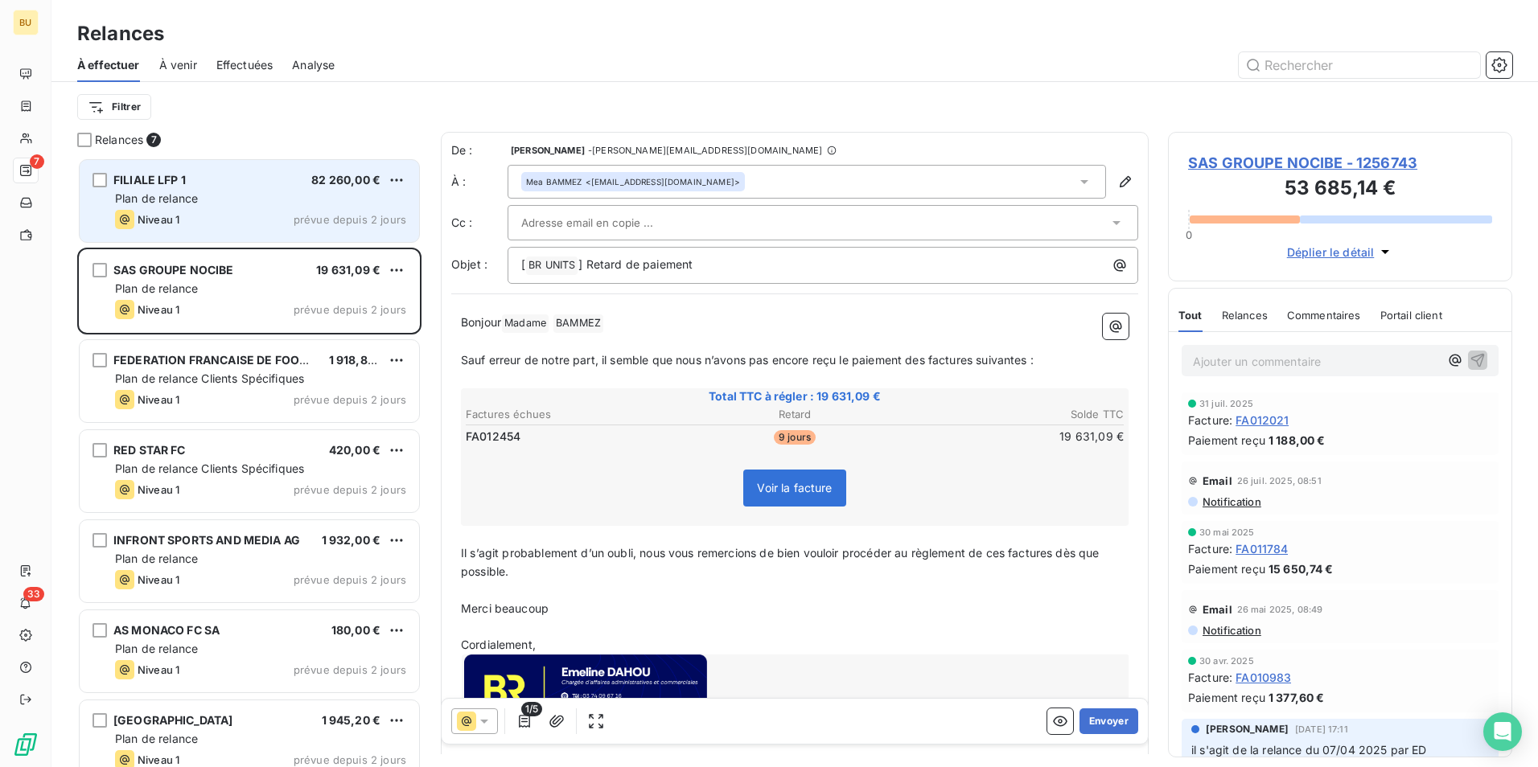
click at [257, 188] on div "FILIALE LFP 1 82 260,00 € Plan de relance Niveau 1 prévue depuis 2 jours" at bounding box center [249, 201] width 339 height 82
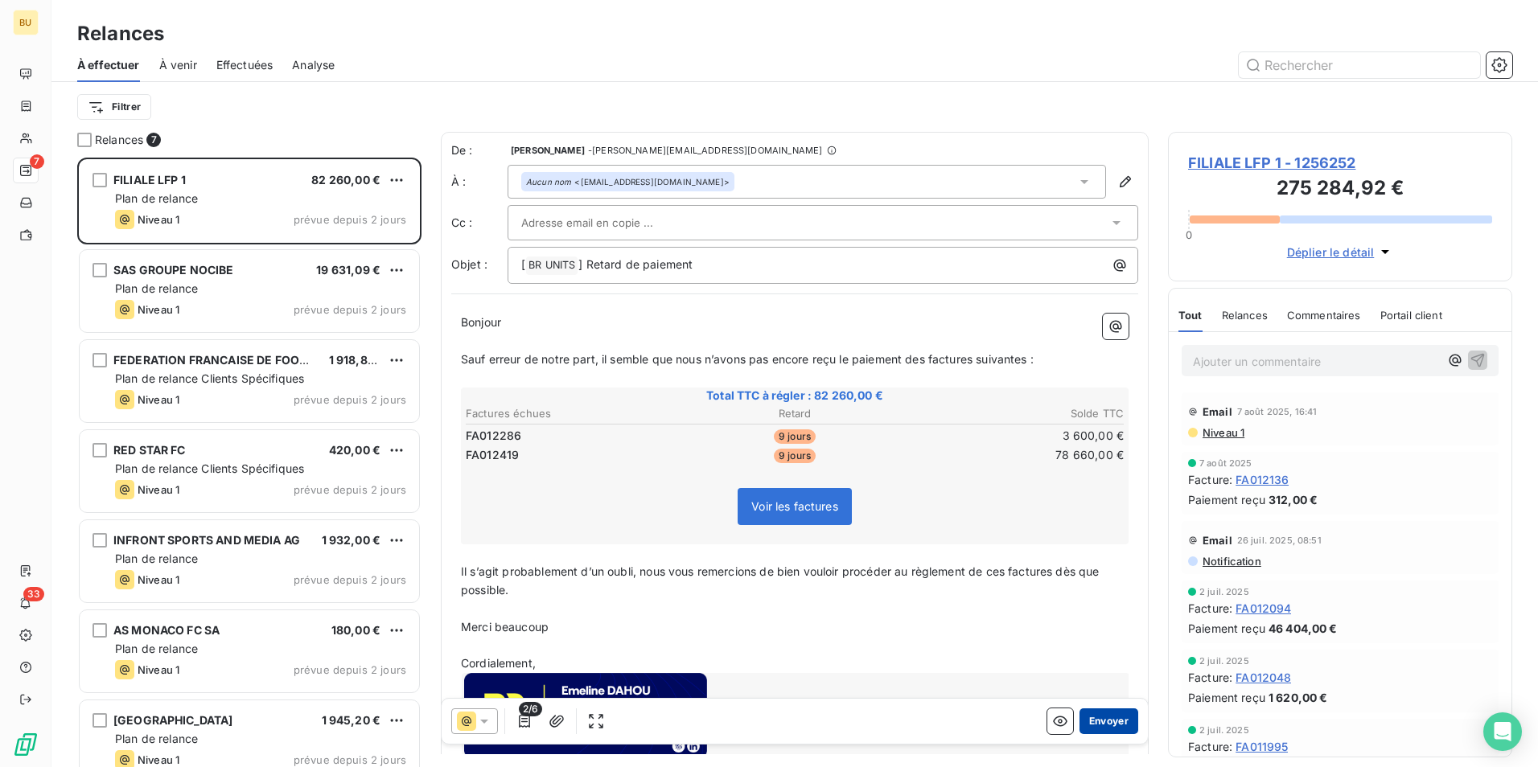
click at [1106, 726] on button "Envoyer" at bounding box center [1108, 722] width 59 height 26
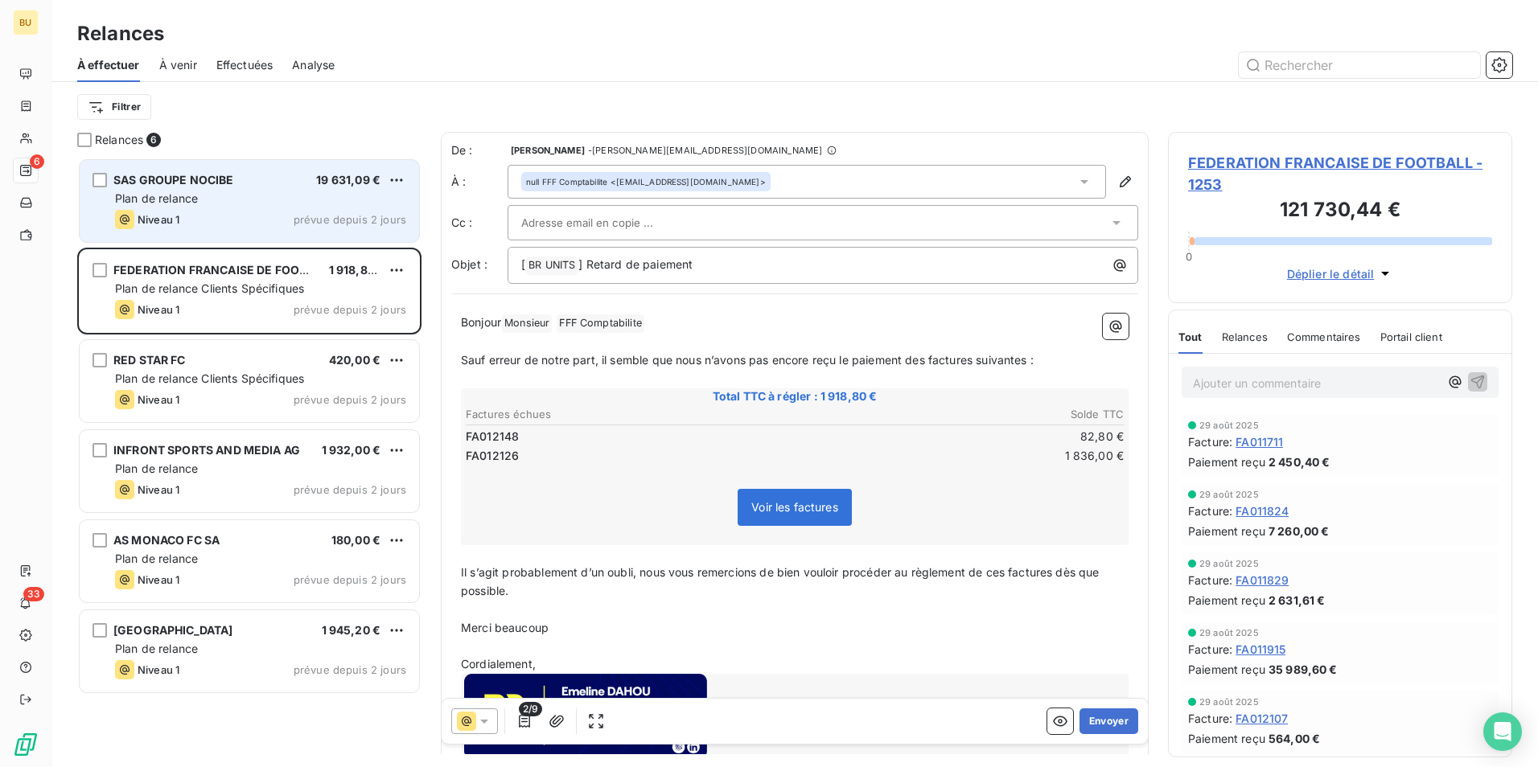
click at [284, 208] on div "SAS GROUPE NOCIBE 19 631,09 € Plan de relance Niveau 1 prévue depuis 2 jours" at bounding box center [249, 201] width 339 height 82
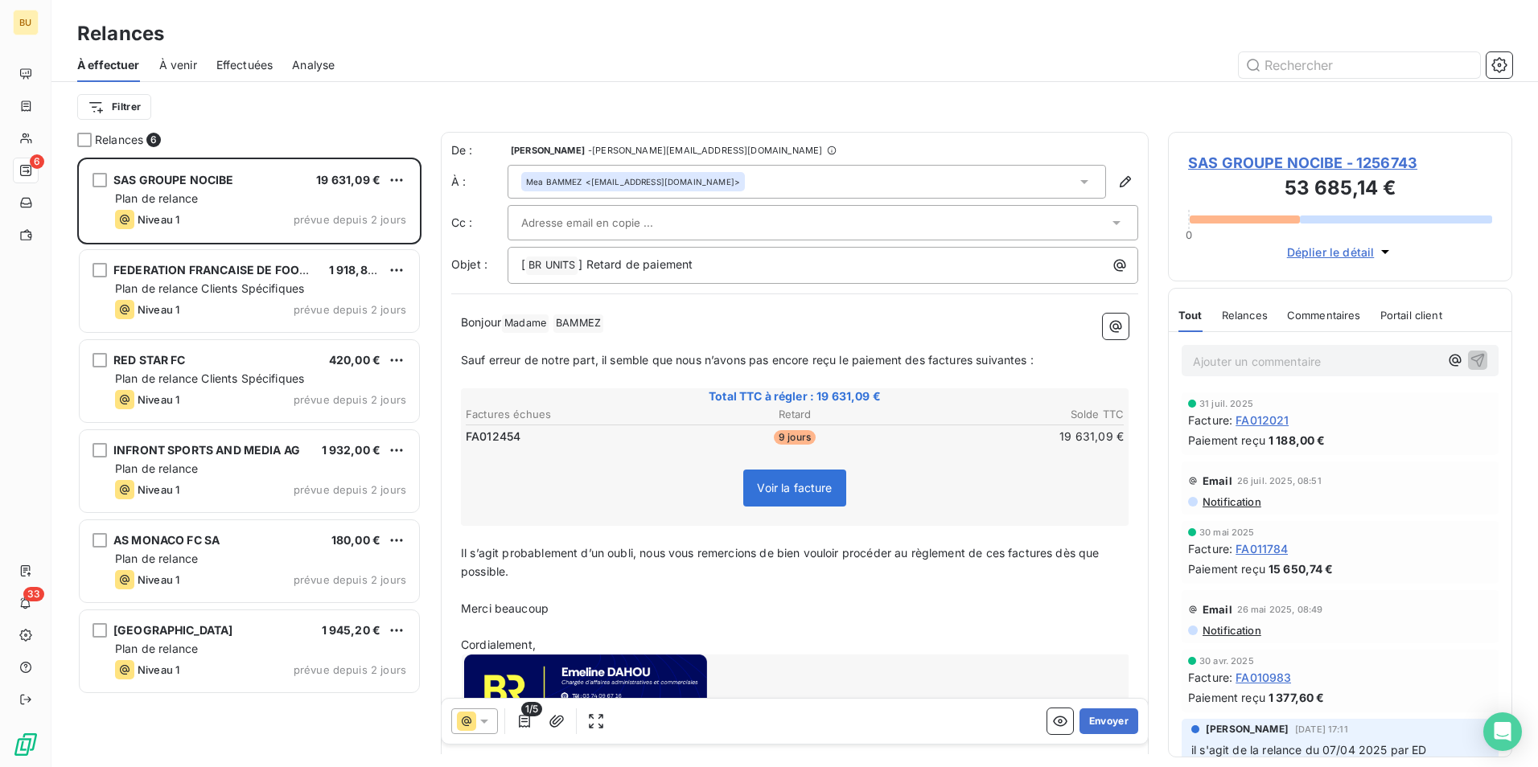
click at [736, 180] on div "[PERSON_NAME] <[EMAIL_ADDRESS][DOMAIN_NAME]>" at bounding box center [807, 182] width 598 height 34
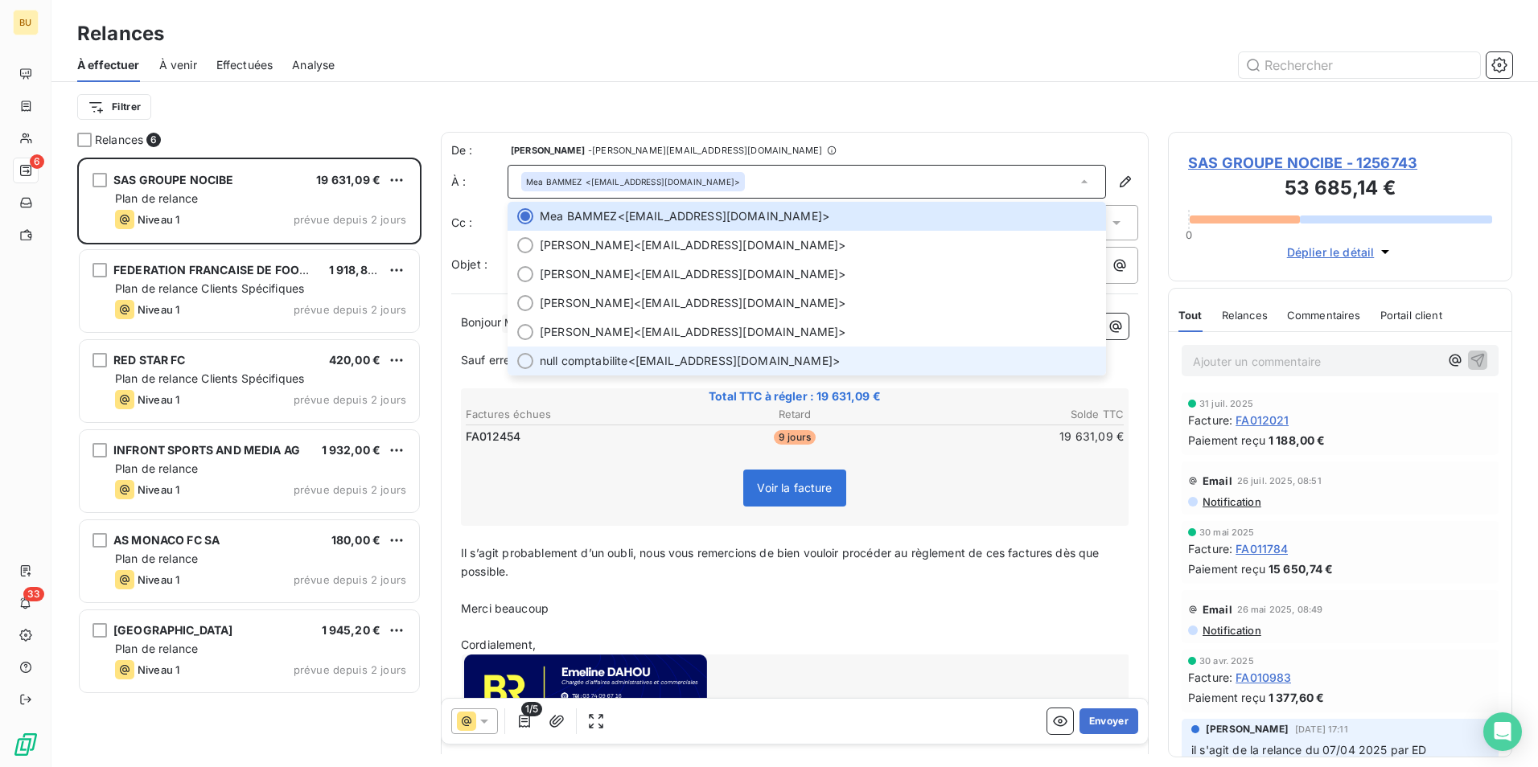
click at [734, 362] on span "null comptabilite <[EMAIL_ADDRESS][DOMAIN_NAME]>" at bounding box center [818, 361] width 557 height 16
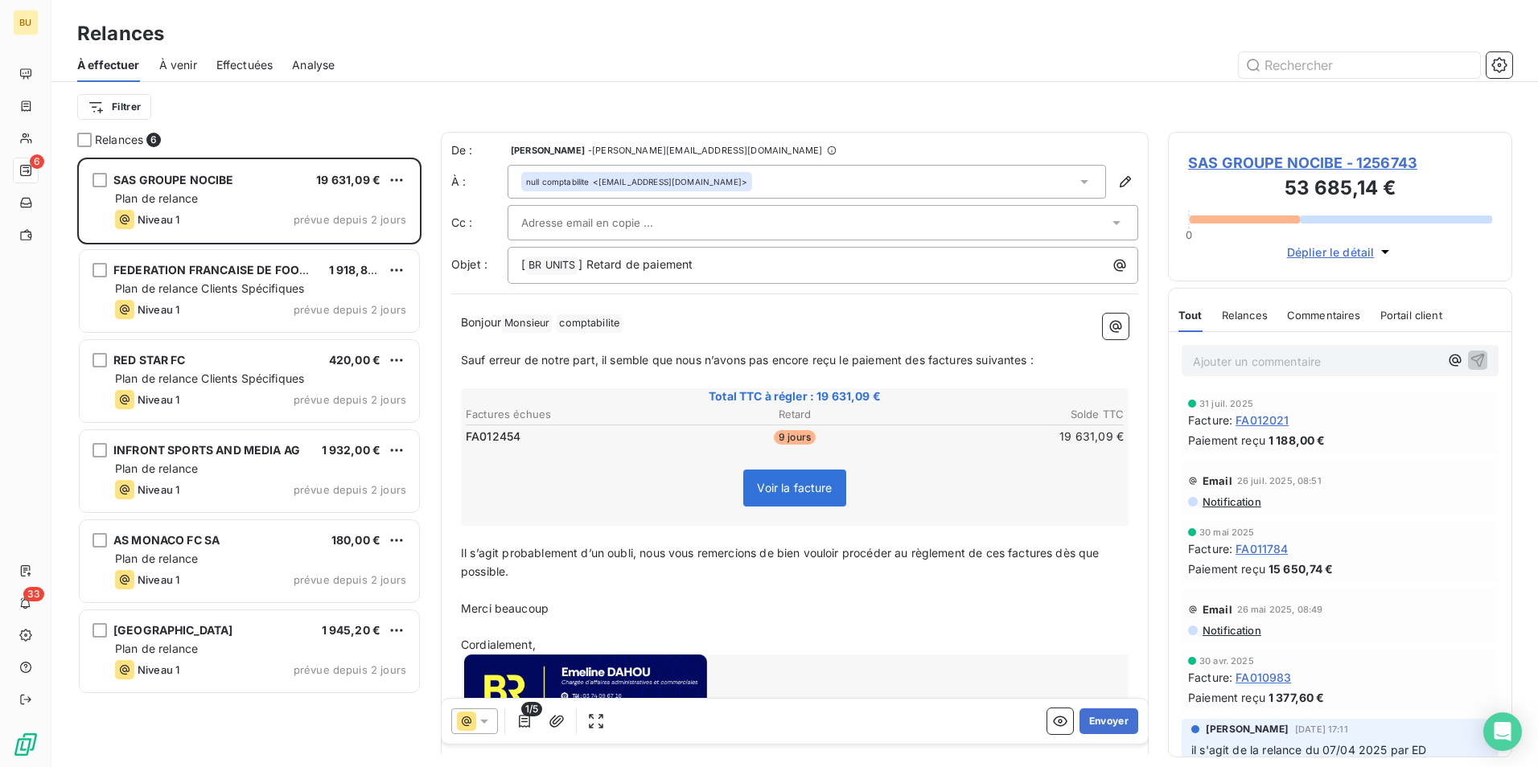
click at [642, 327] on p "Bonjour Monsieur ﻿ comptabilite ﻿ ﻿" at bounding box center [795, 323] width 668 height 19
drag, startPoint x: 622, startPoint y: 325, endPoint x: 528, endPoint y: 327, distance: 93.3
click at [528, 327] on p "Bonjour" at bounding box center [795, 323] width 668 height 19
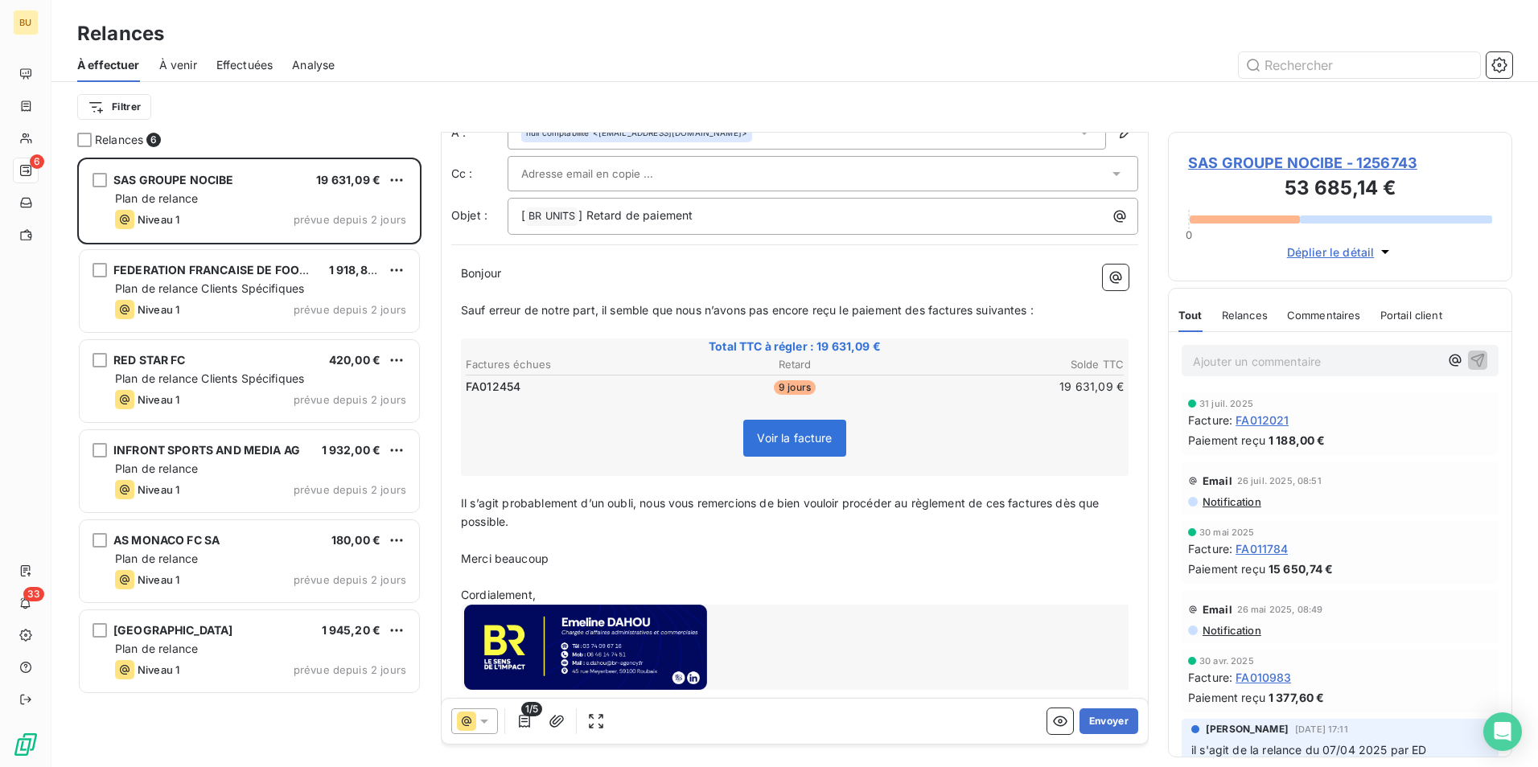
scroll to position [76, 0]
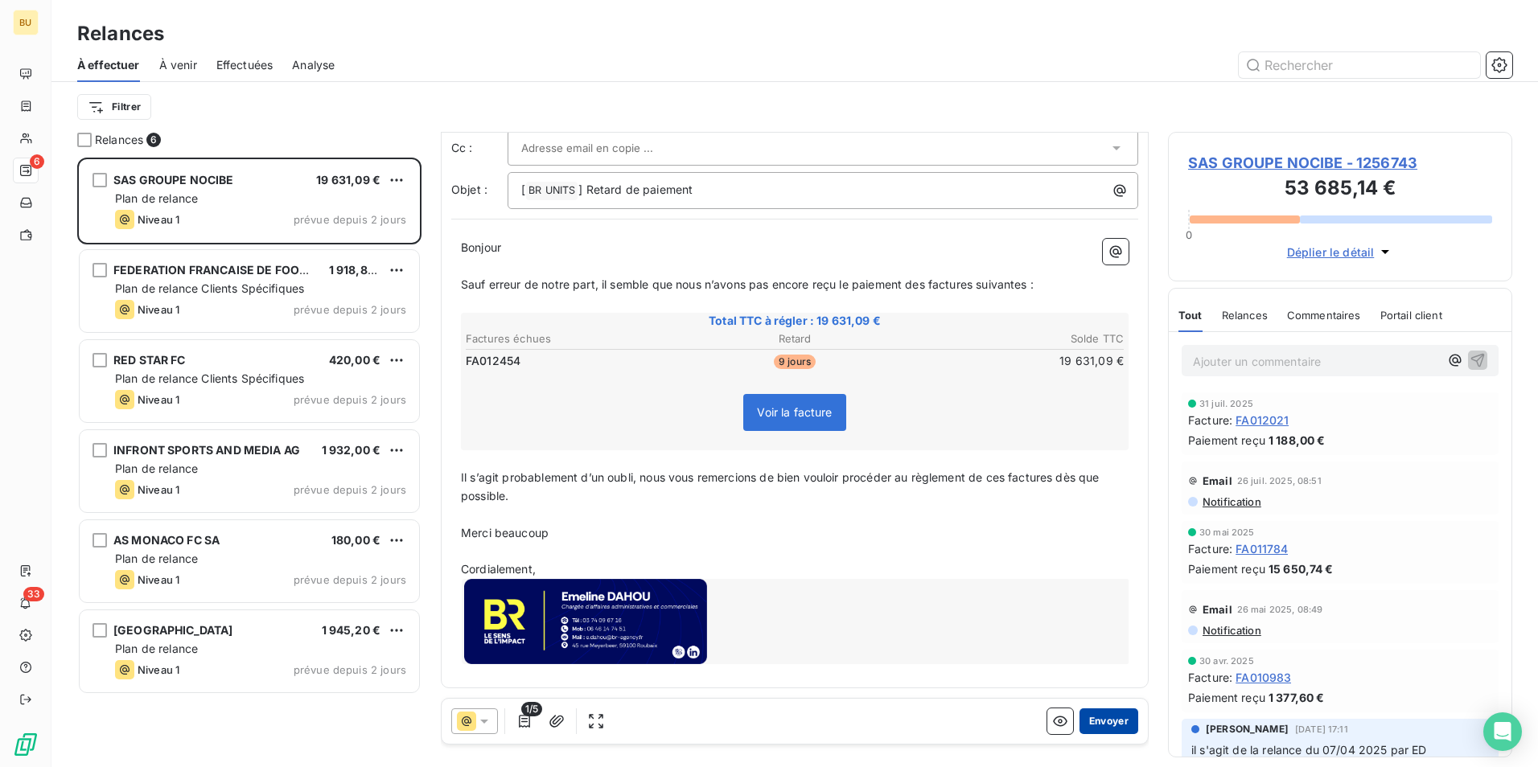
click at [1088, 718] on button "Envoyer" at bounding box center [1108, 722] width 59 height 26
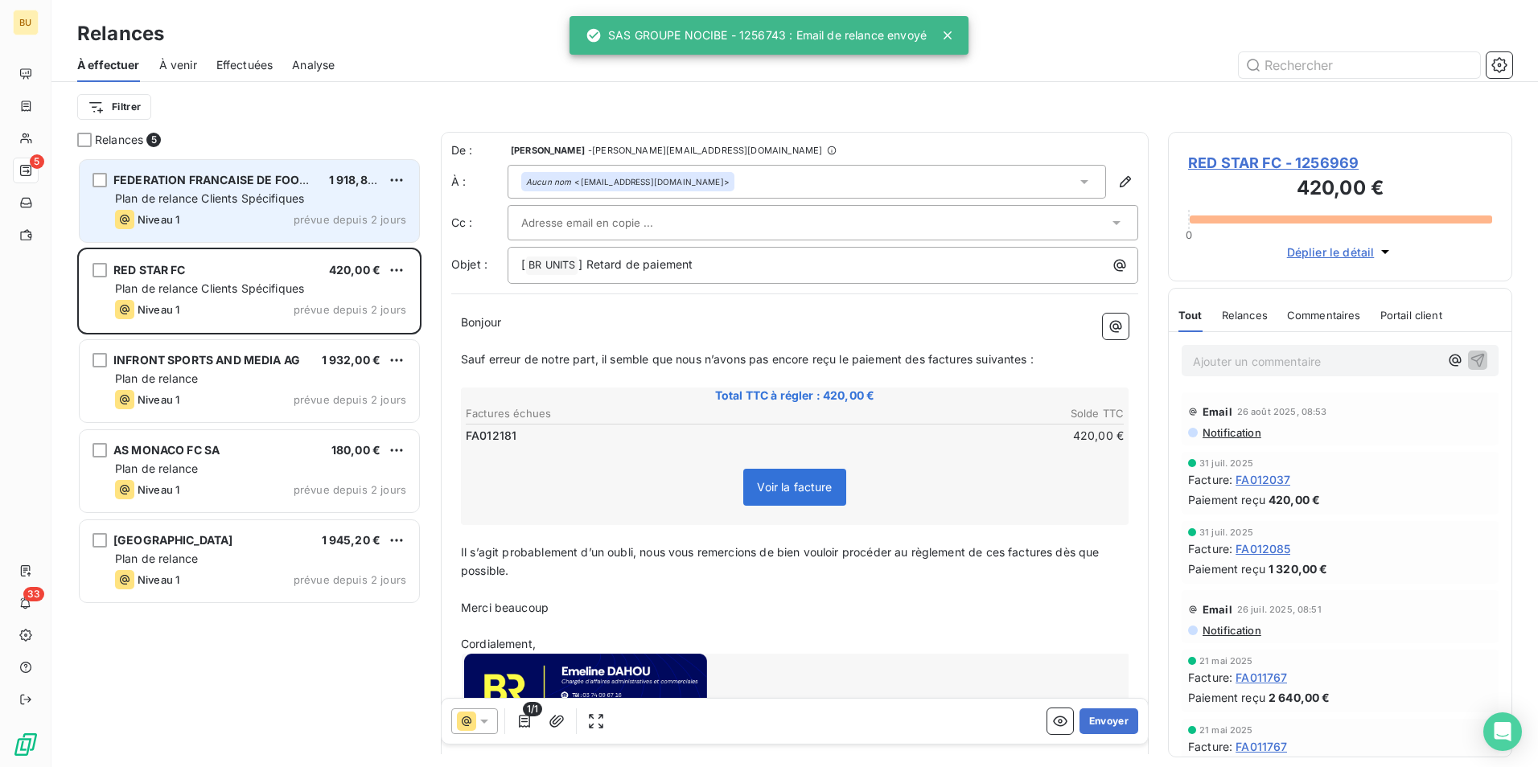
click at [217, 202] on span "Plan de relance Clients Spécifiques" at bounding box center [209, 198] width 189 height 14
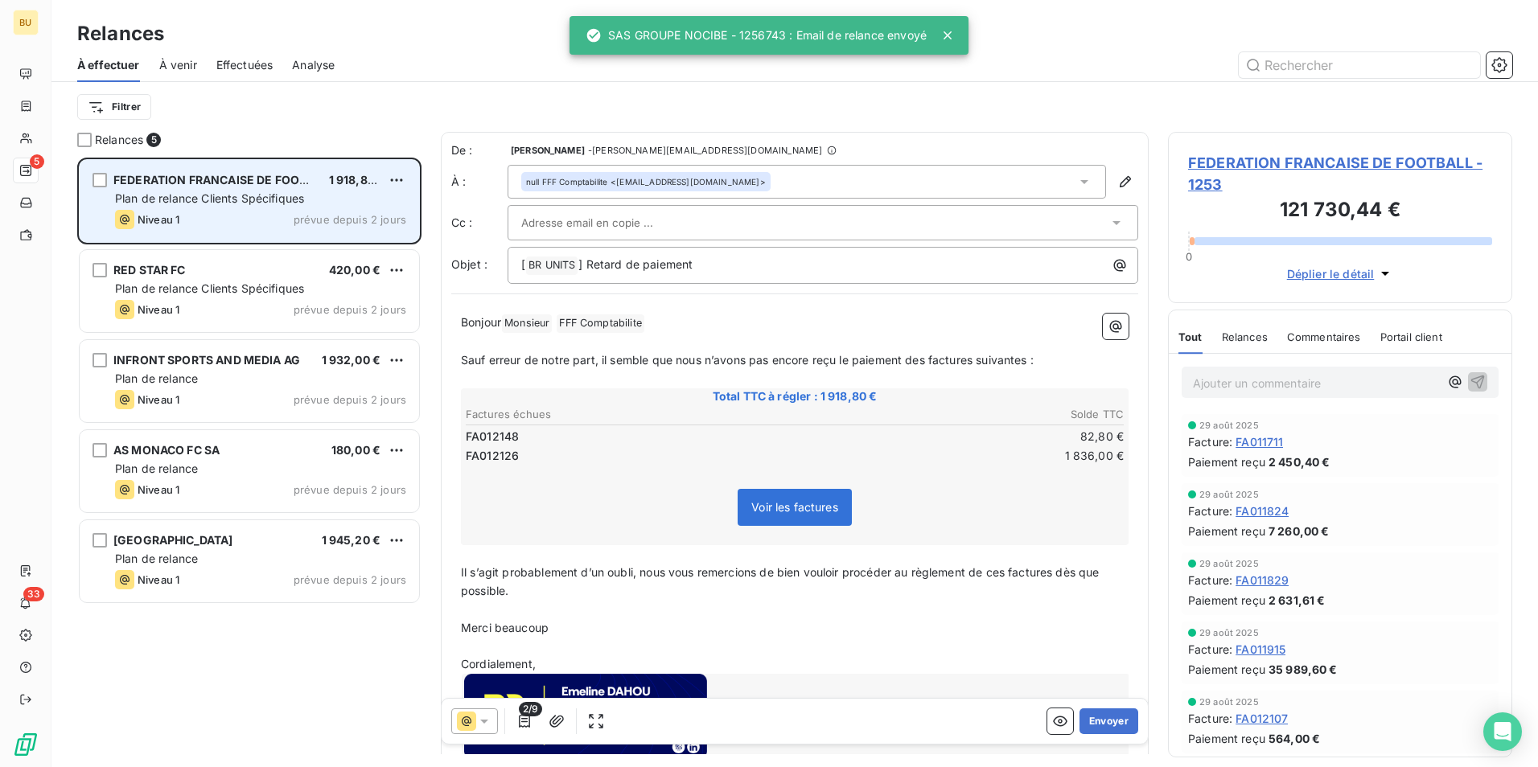
click at [218, 199] on span "Plan de relance Clients Spécifiques" at bounding box center [209, 198] width 189 height 14
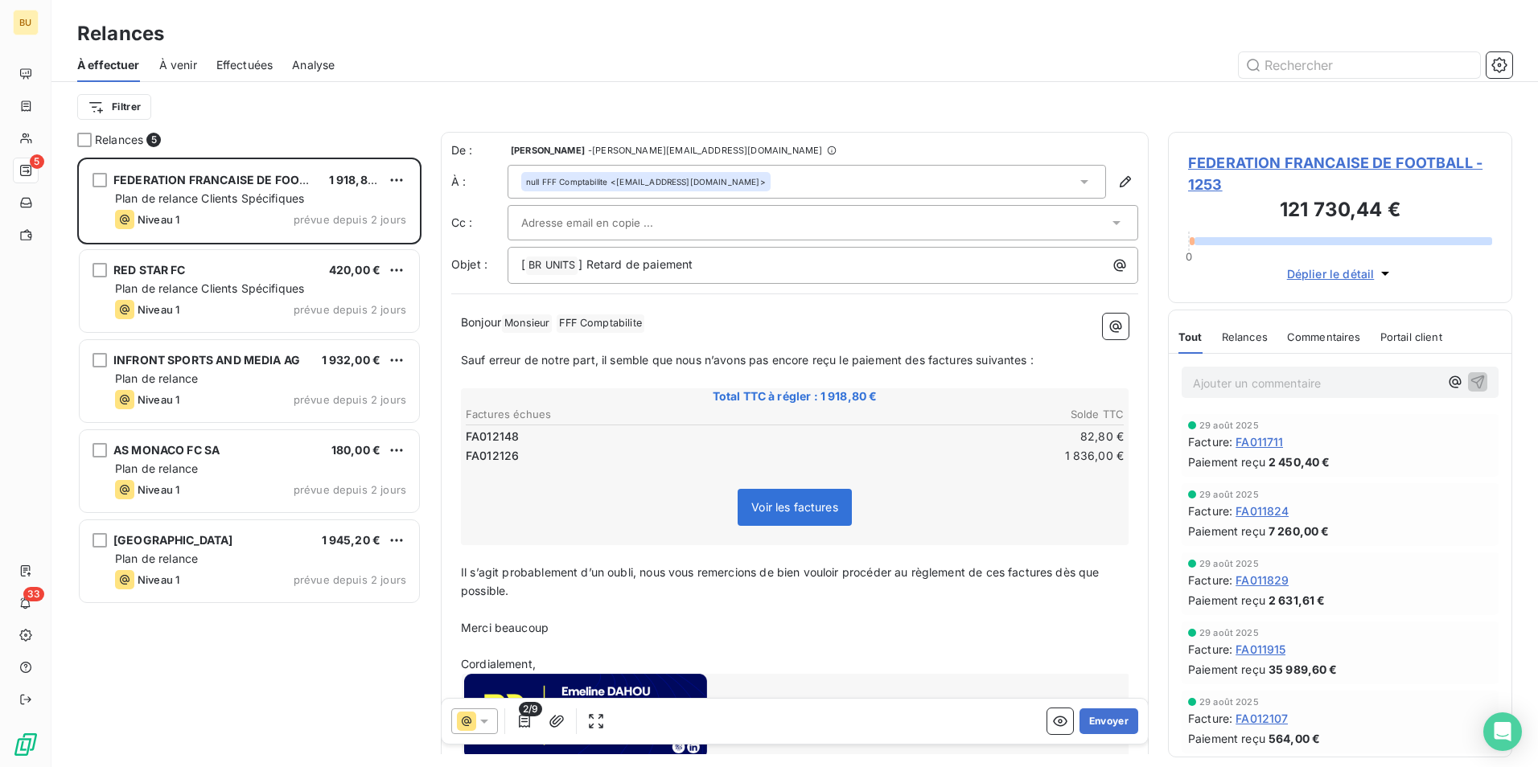
click at [1279, 161] on span "FEDERATION FRANCAISE DE FOOTBALL - 1253" at bounding box center [1340, 173] width 304 height 43
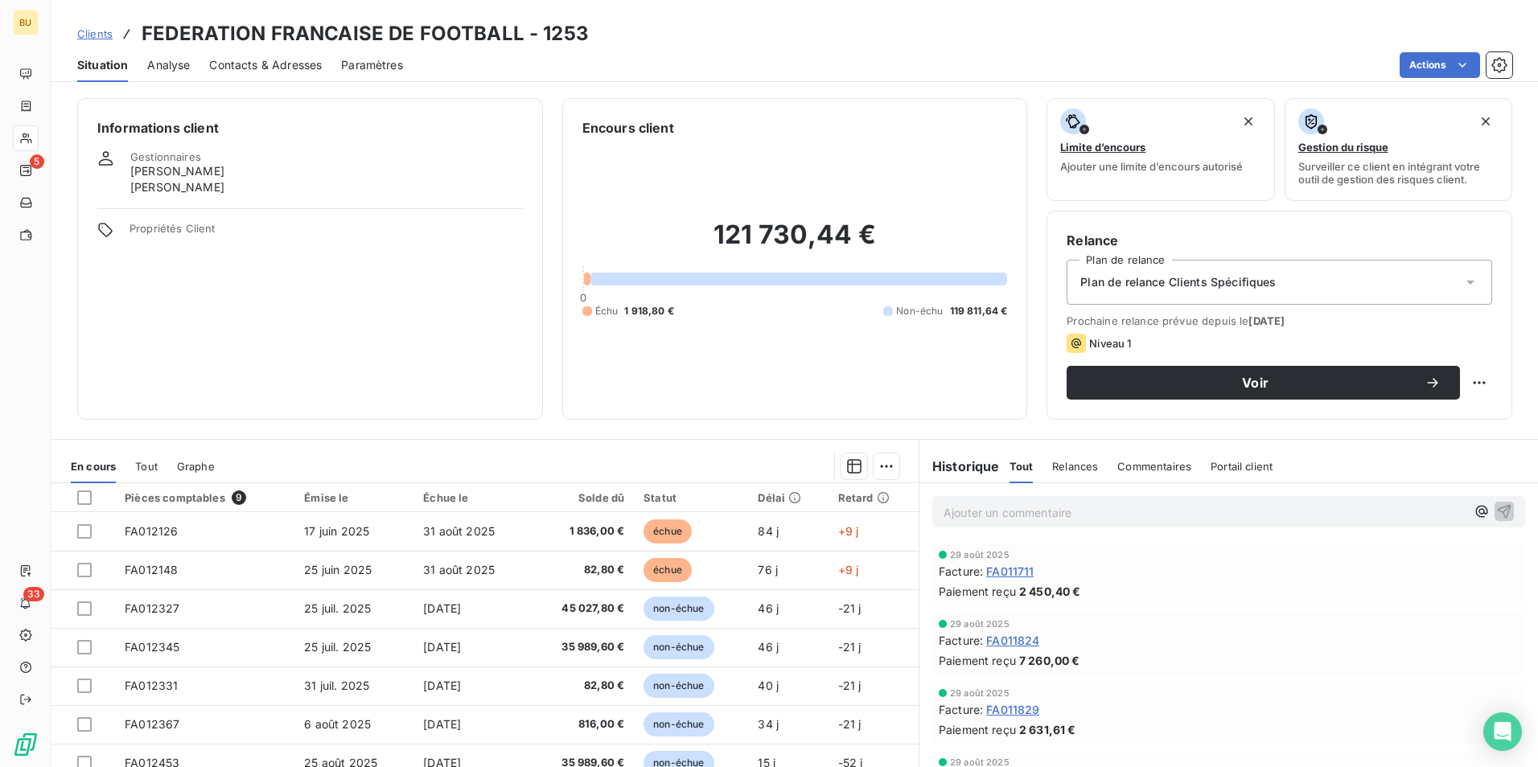
click at [1465, 382] on html "BU 5 33 Clients FEDERATION FRANCAISE DE FOOTBALL - 1253 Situation Analyse Conta…" at bounding box center [769, 383] width 1538 height 767
click at [1409, 420] on div "Replanifier cette action" at bounding box center [1401, 418] width 144 height 26
select select "8"
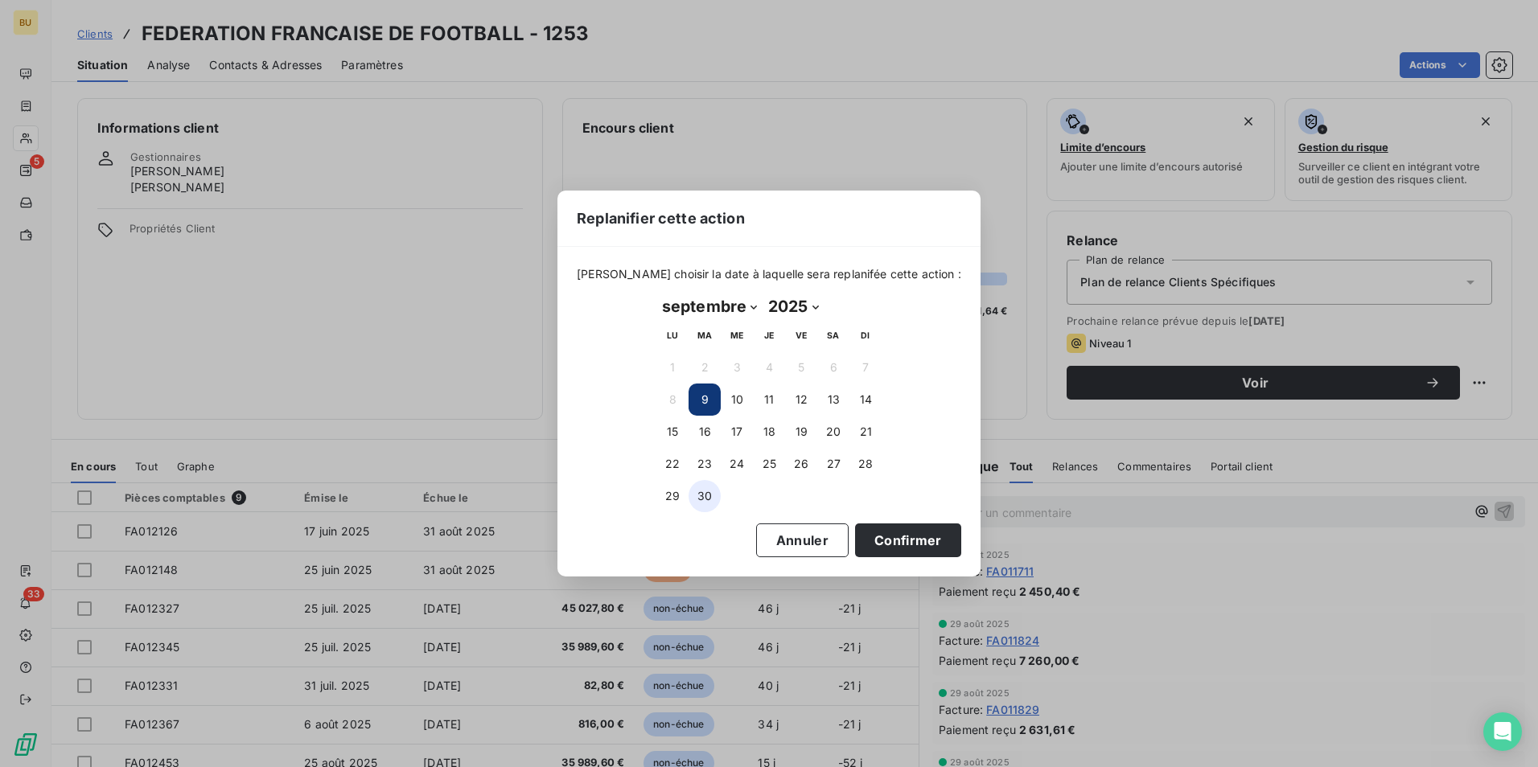
click at [705, 495] on button "30" at bounding box center [705, 496] width 32 height 32
click at [882, 537] on button "Confirmer" at bounding box center [908, 541] width 106 height 34
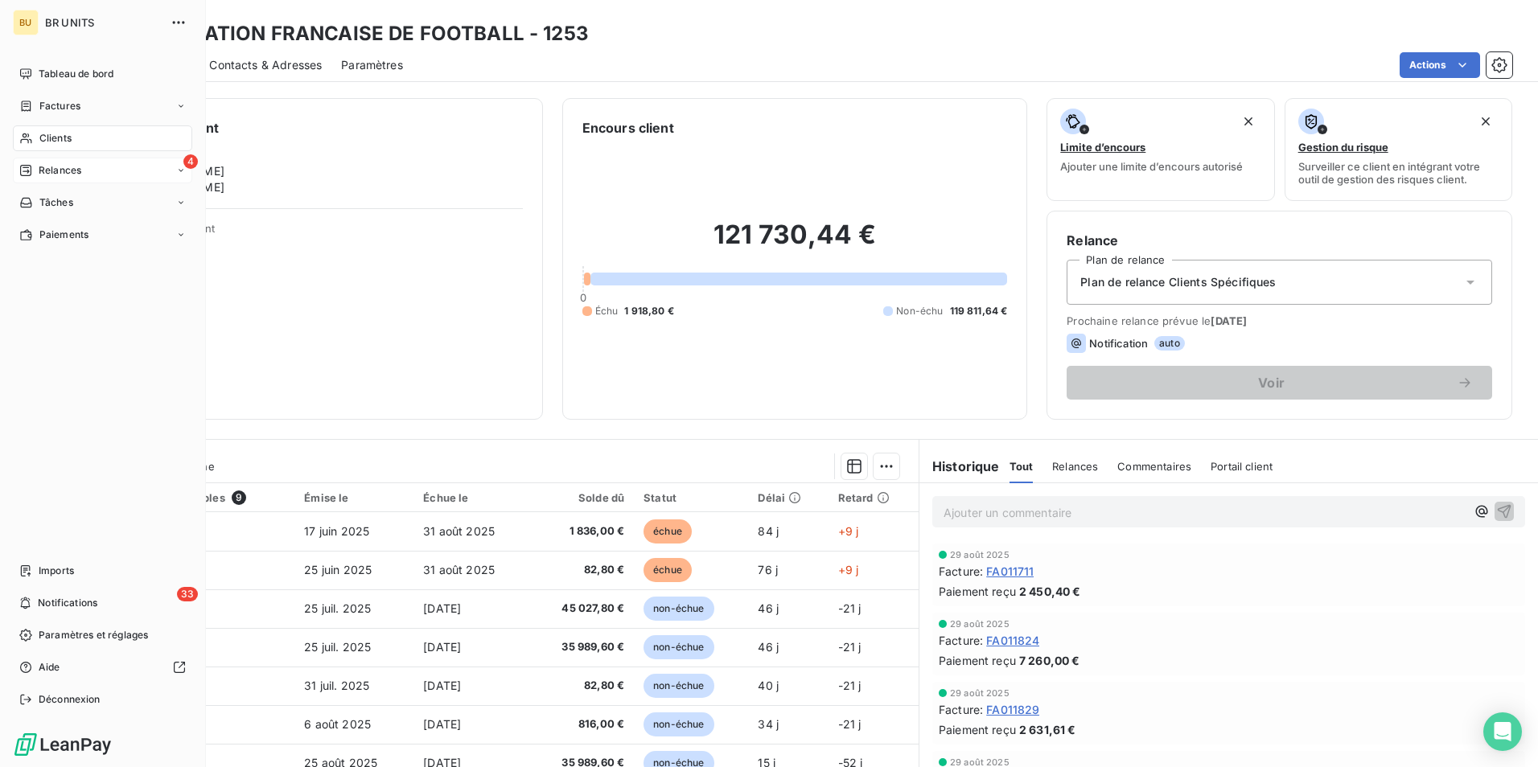
click at [60, 172] on span "Relances" at bounding box center [60, 170] width 43 height 14
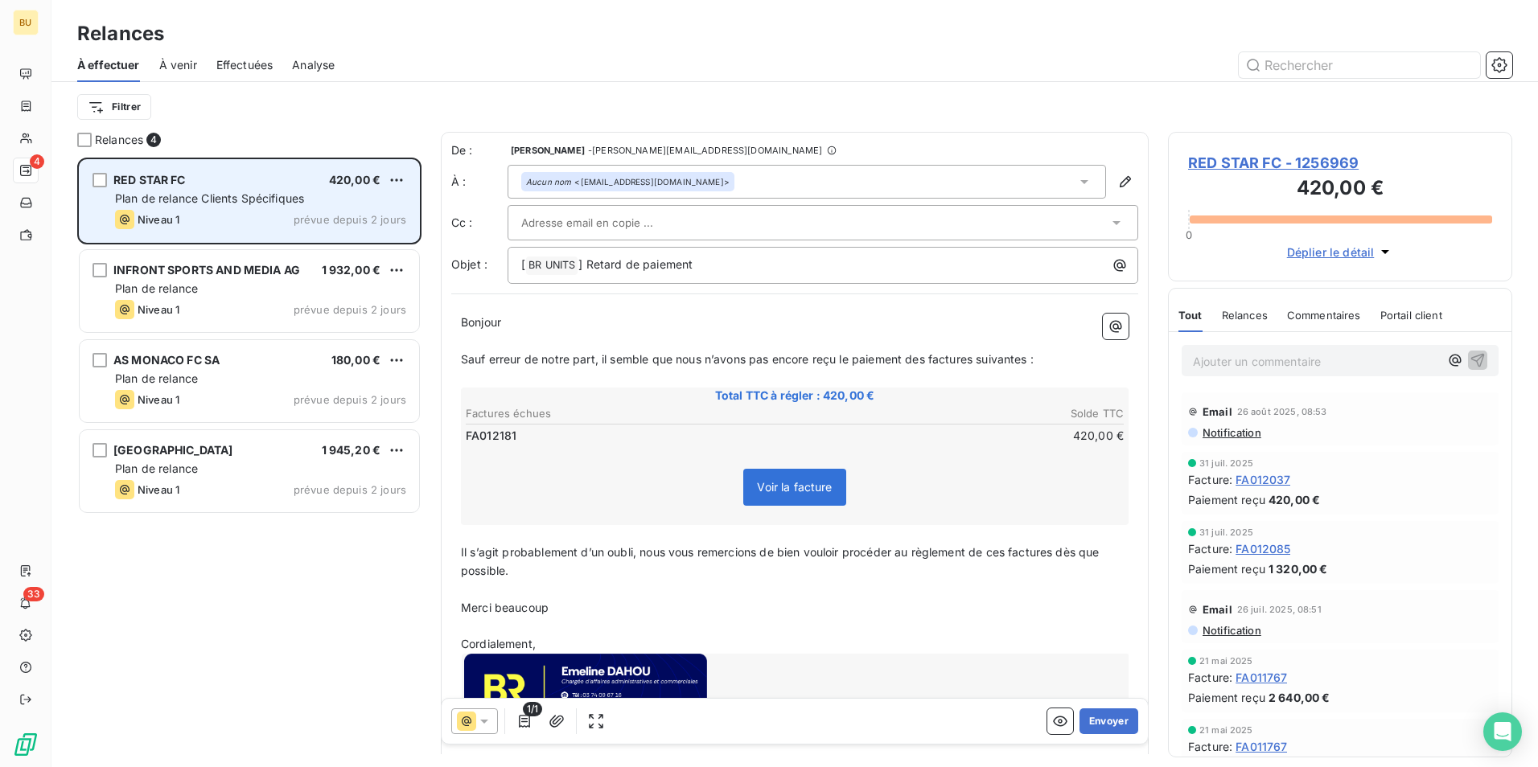
scroll to position [598, 332]
click at [253, 195] on span "Plan de relance Clients Spécifiques" at bounding box center [209, 198] width 189 height 14
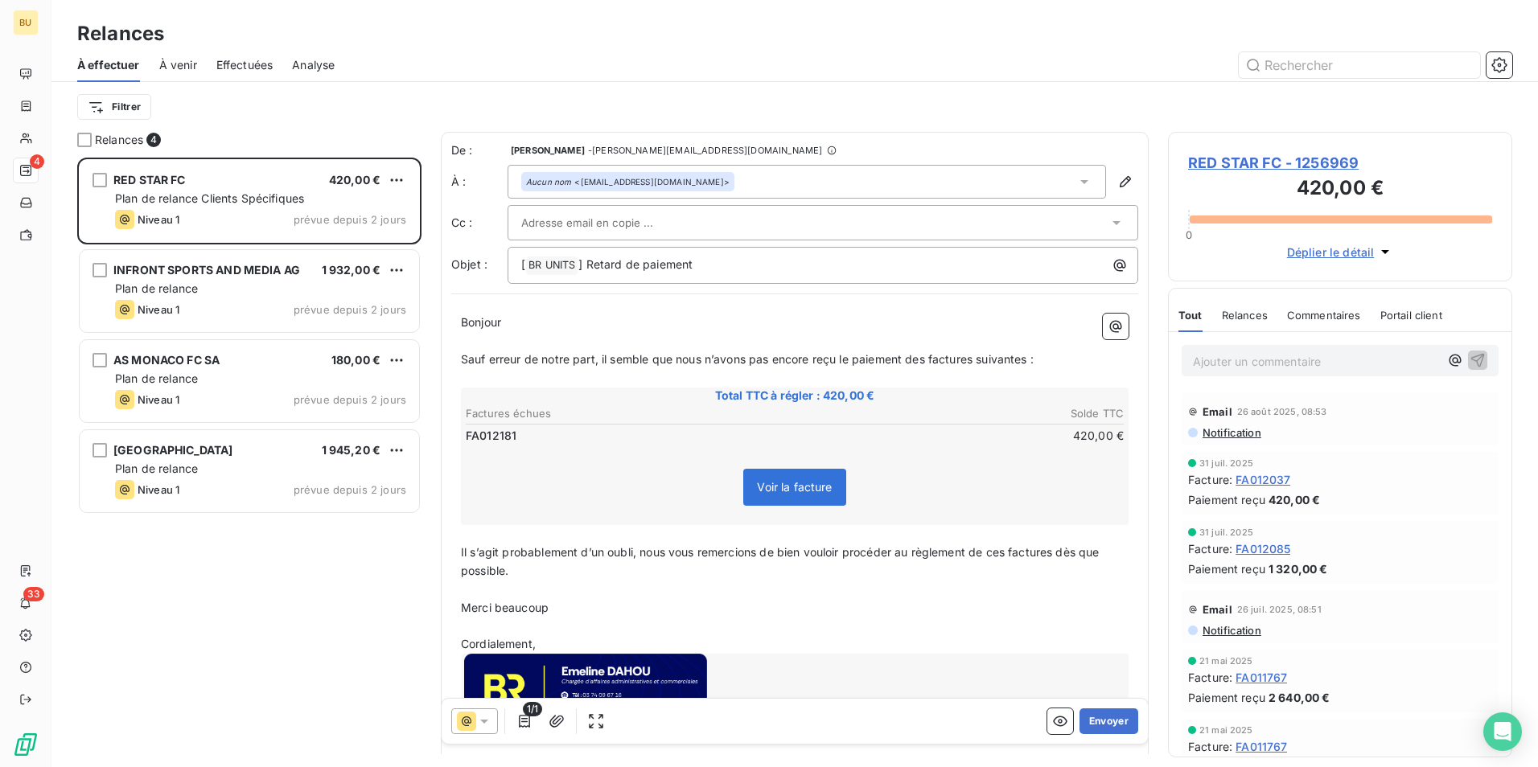
click at [1247, 161] on span "RED STAR FC - 1256969" at bounding box center [1340, 163] width 304 height 22
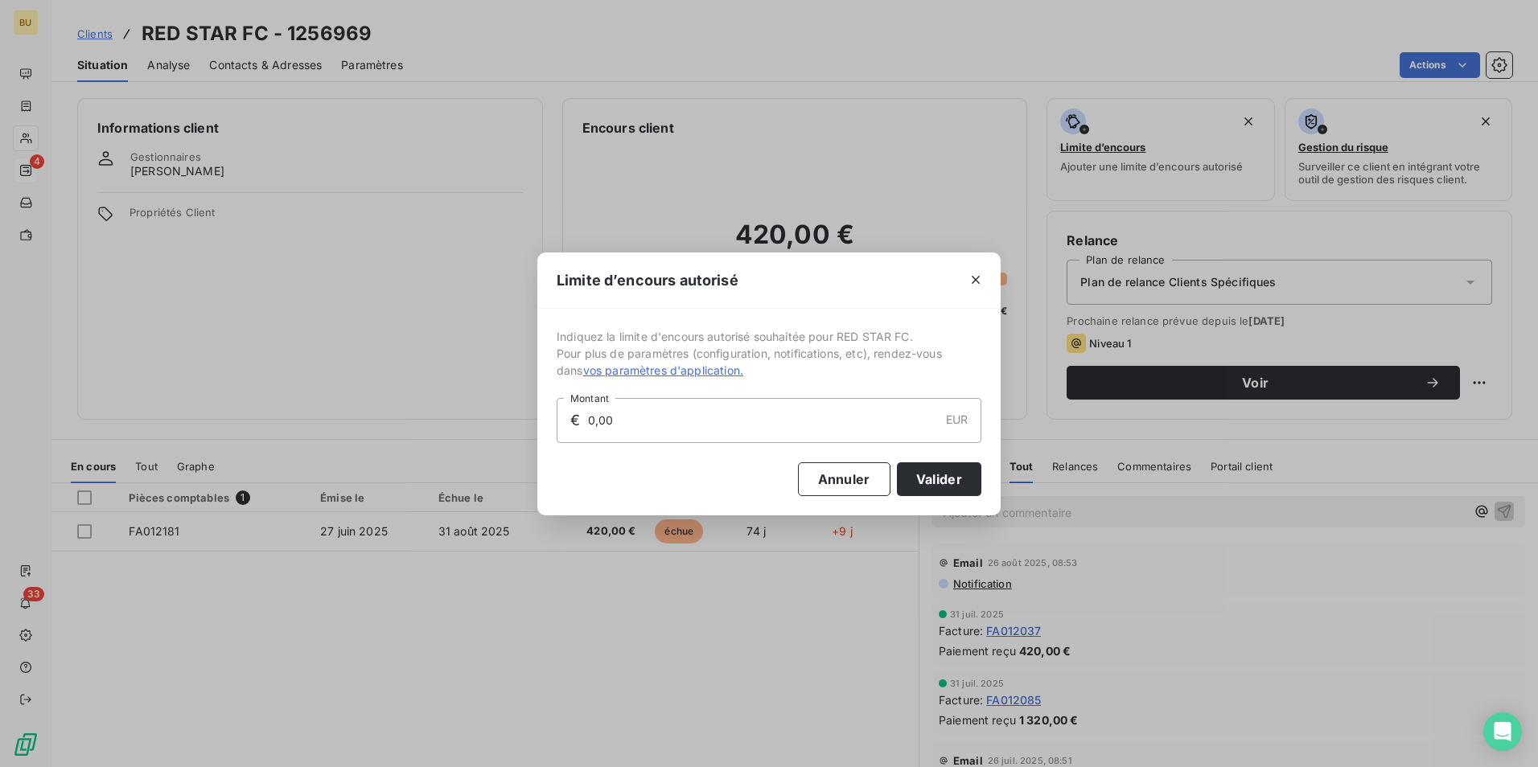
drag, startPoint x: 974, startPoint y: 278, endPoint x: 985, endPoint y: 297, distance: 21.7
click at [975, 278] on icon "button" at bounding box center [976, 280] width 16 height 16
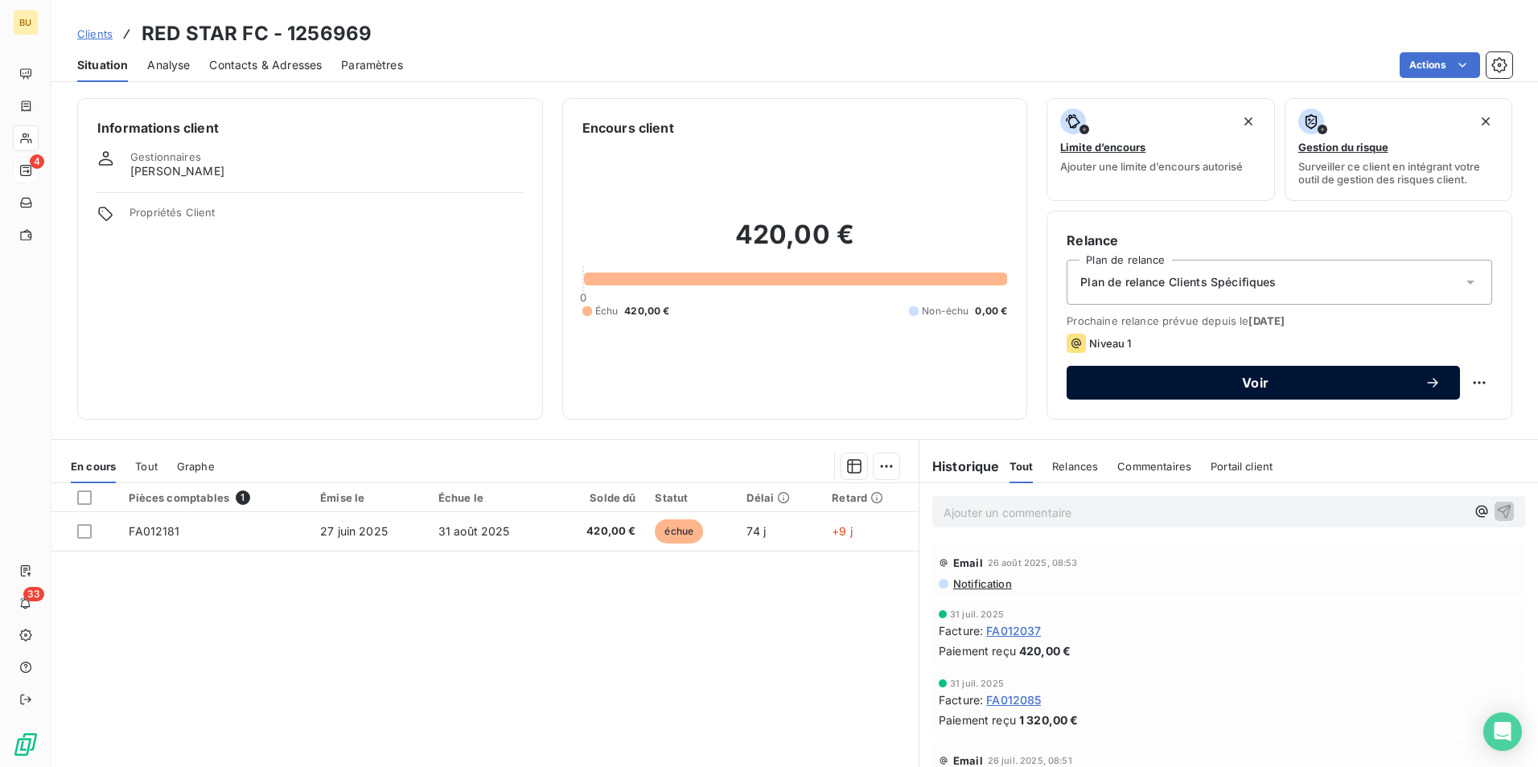
click at [1157, 382] on span "Voir" at bounding box center [1255, 382] width 339 height 13
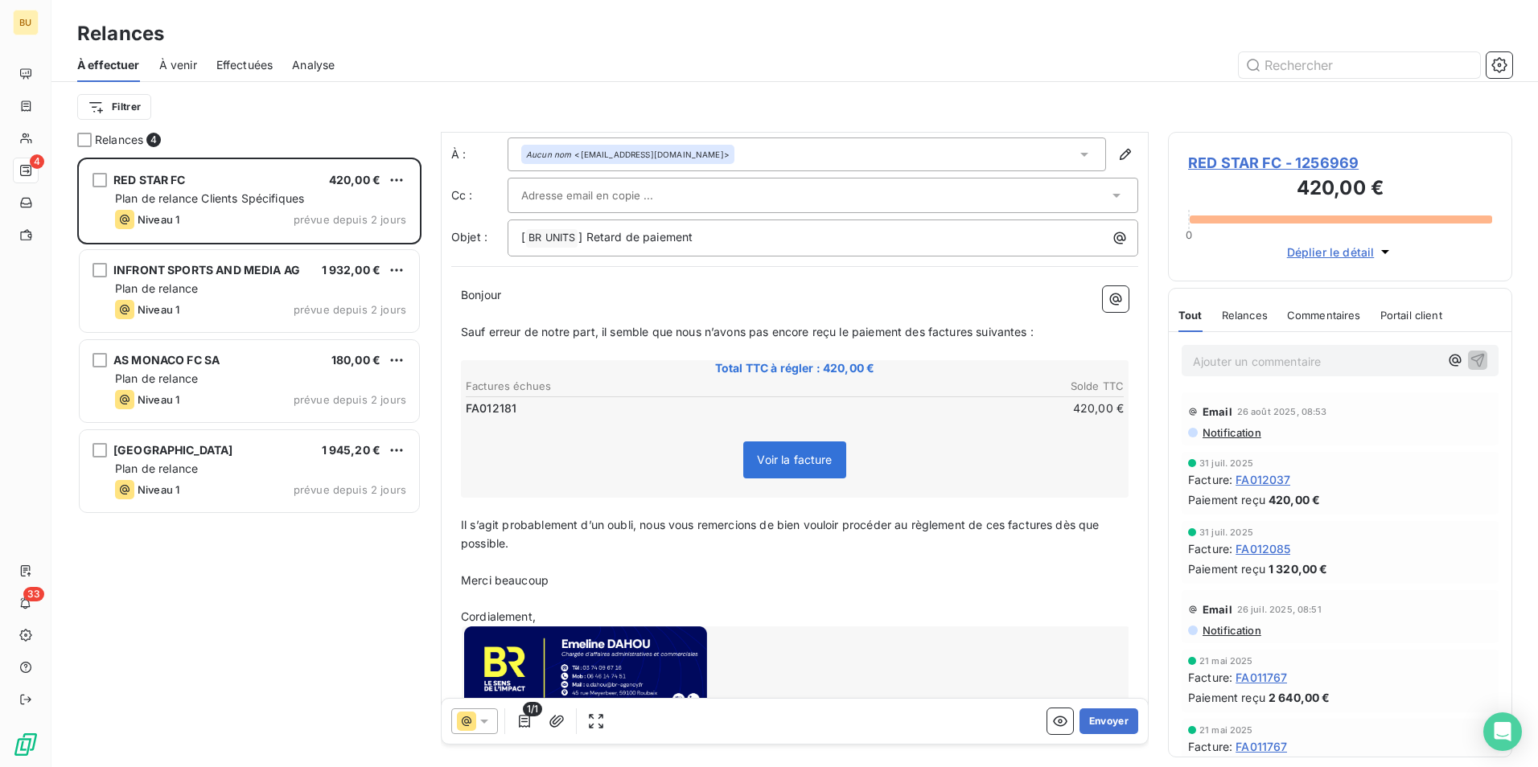
scroll to position [76, 0]
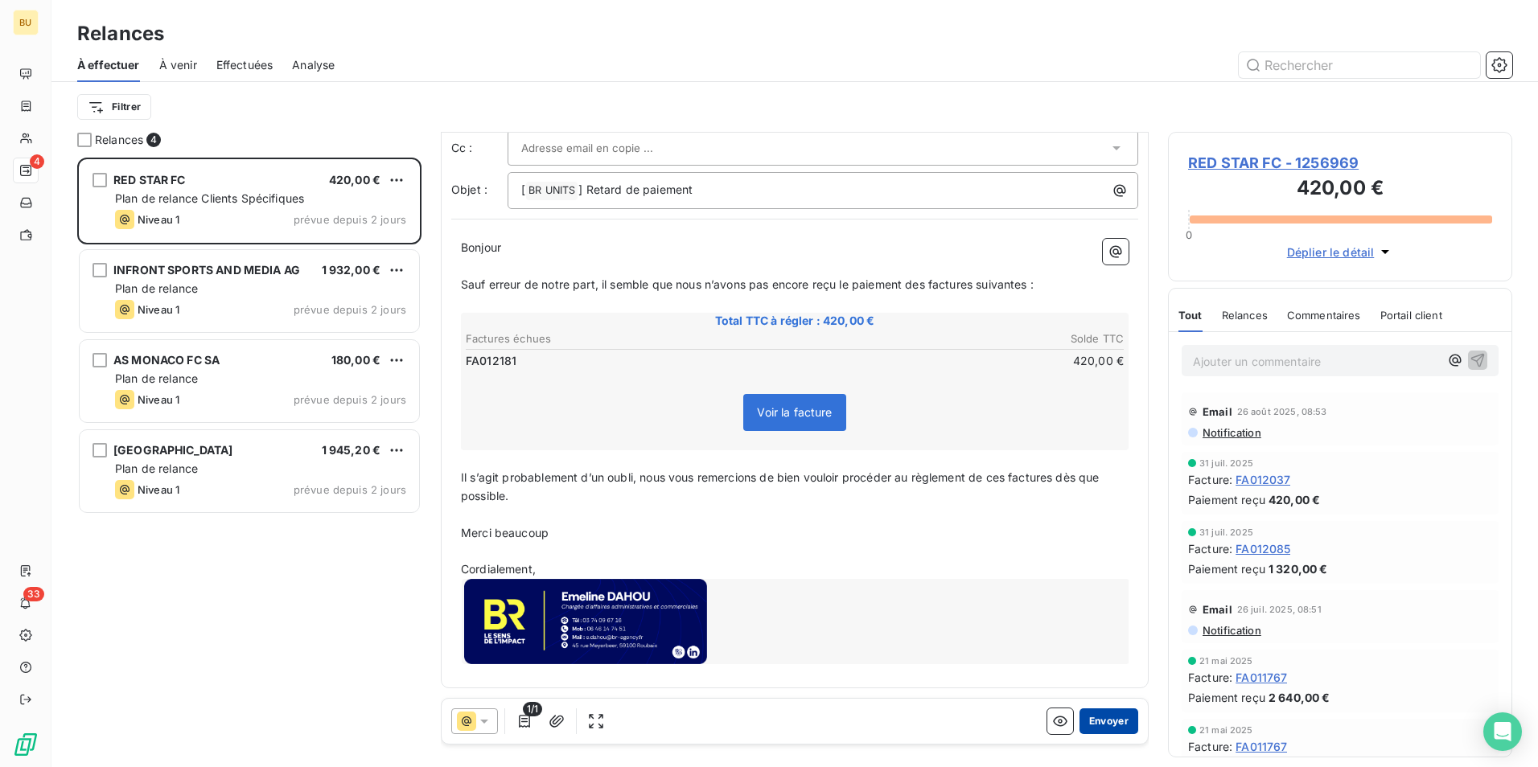
click at [1108, 718] on button "Envoyer" at bounding box center [1108, 722] width 59 height 26
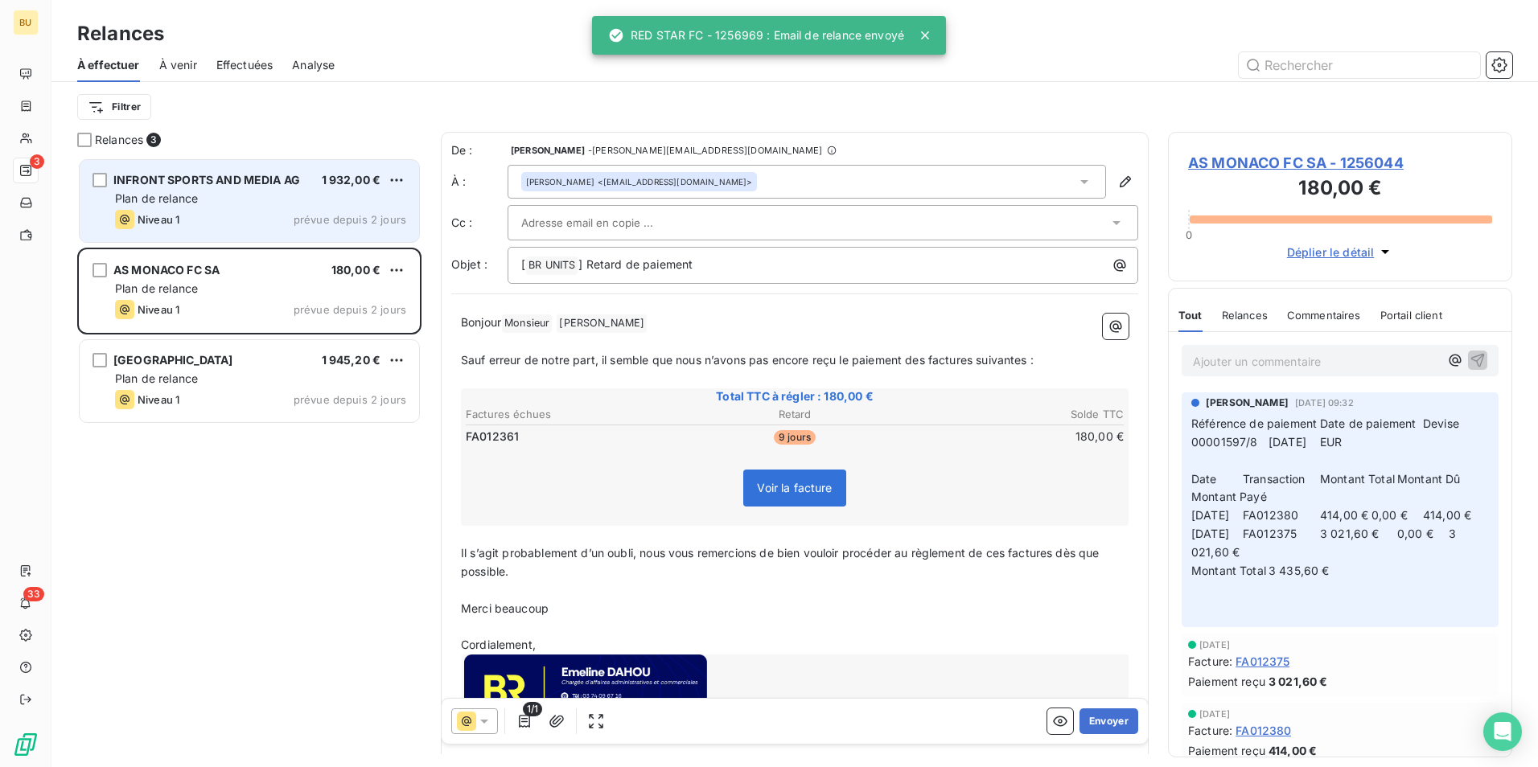
click at [245, 209] on div "INFRONT SPORTS AND MEDIA AG 1 932,00 € Plan de relance Niveau 1 prévue depuis 2…" at bounding box center [249, 201] width 339 height 82
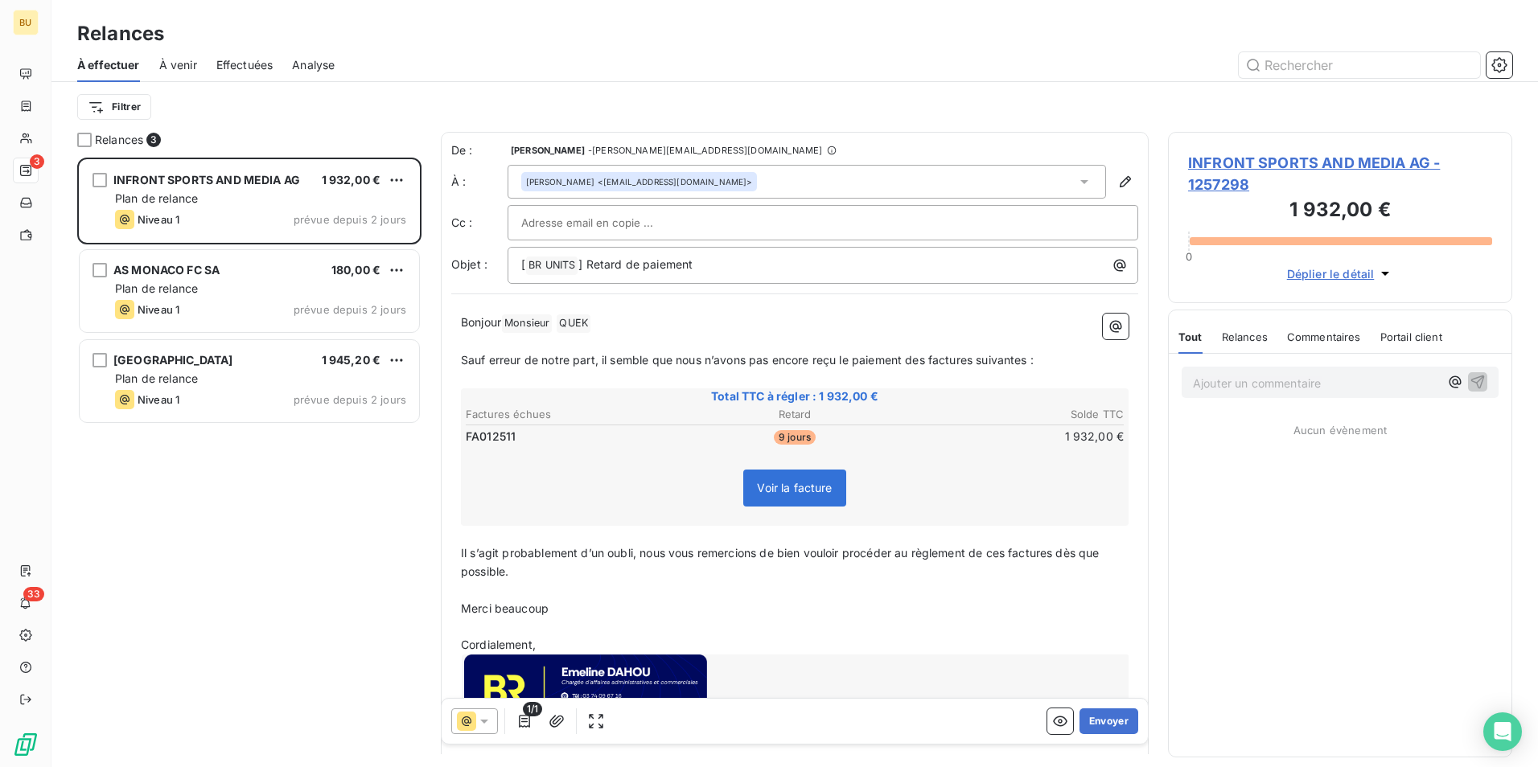
click at [744, 183] on div "[PERSON_NAME] <[EMAIL_ADDRESS][DOMAIN_NAME]>" at bounding box center [807, 182] width 598 height 34
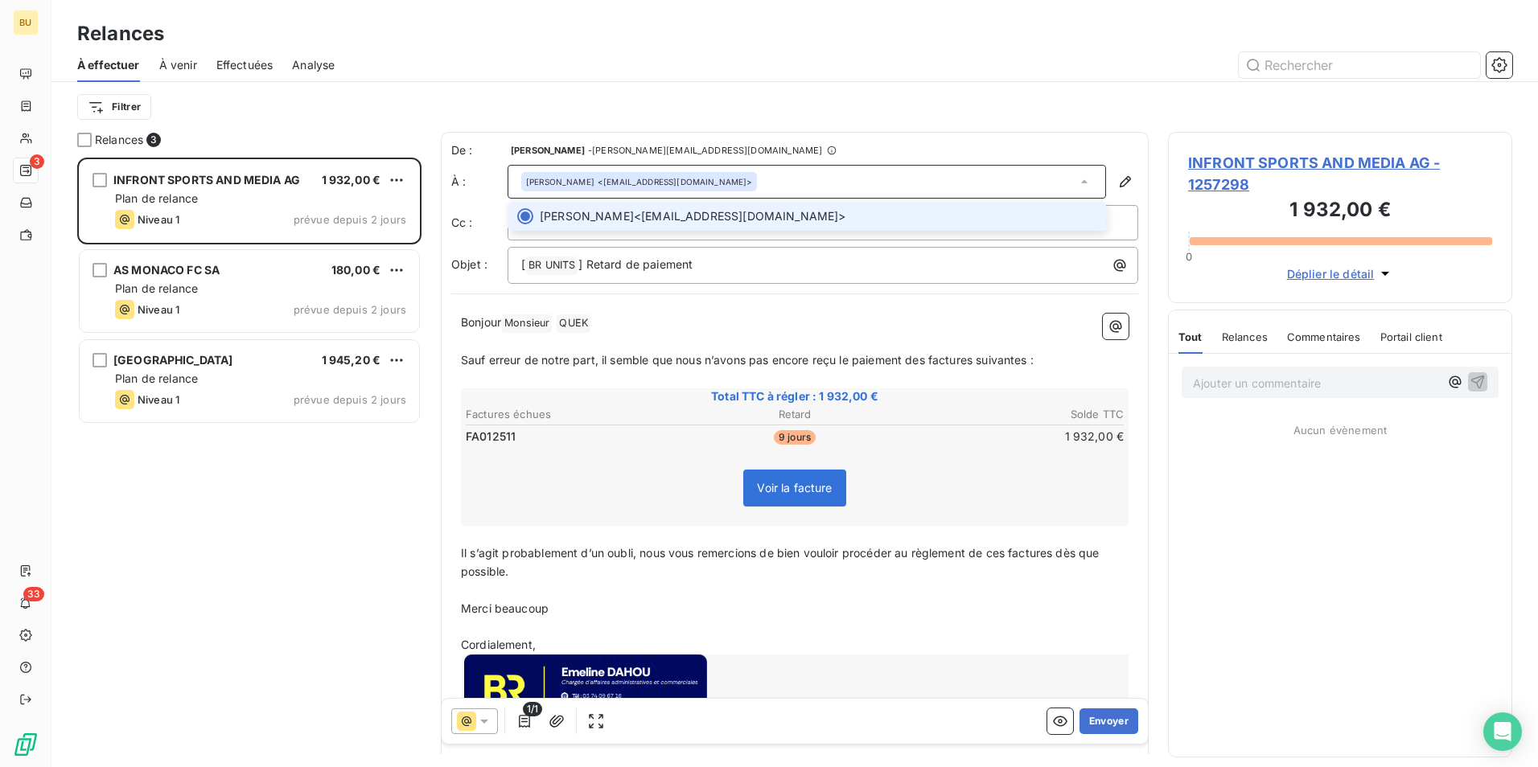
click at [727, 183] on div "[PERSON_NAME] <[EMAIL_ADDRESS][DOMAIN_NAME]>" at bounding box center [807, 182] width 598 height 34
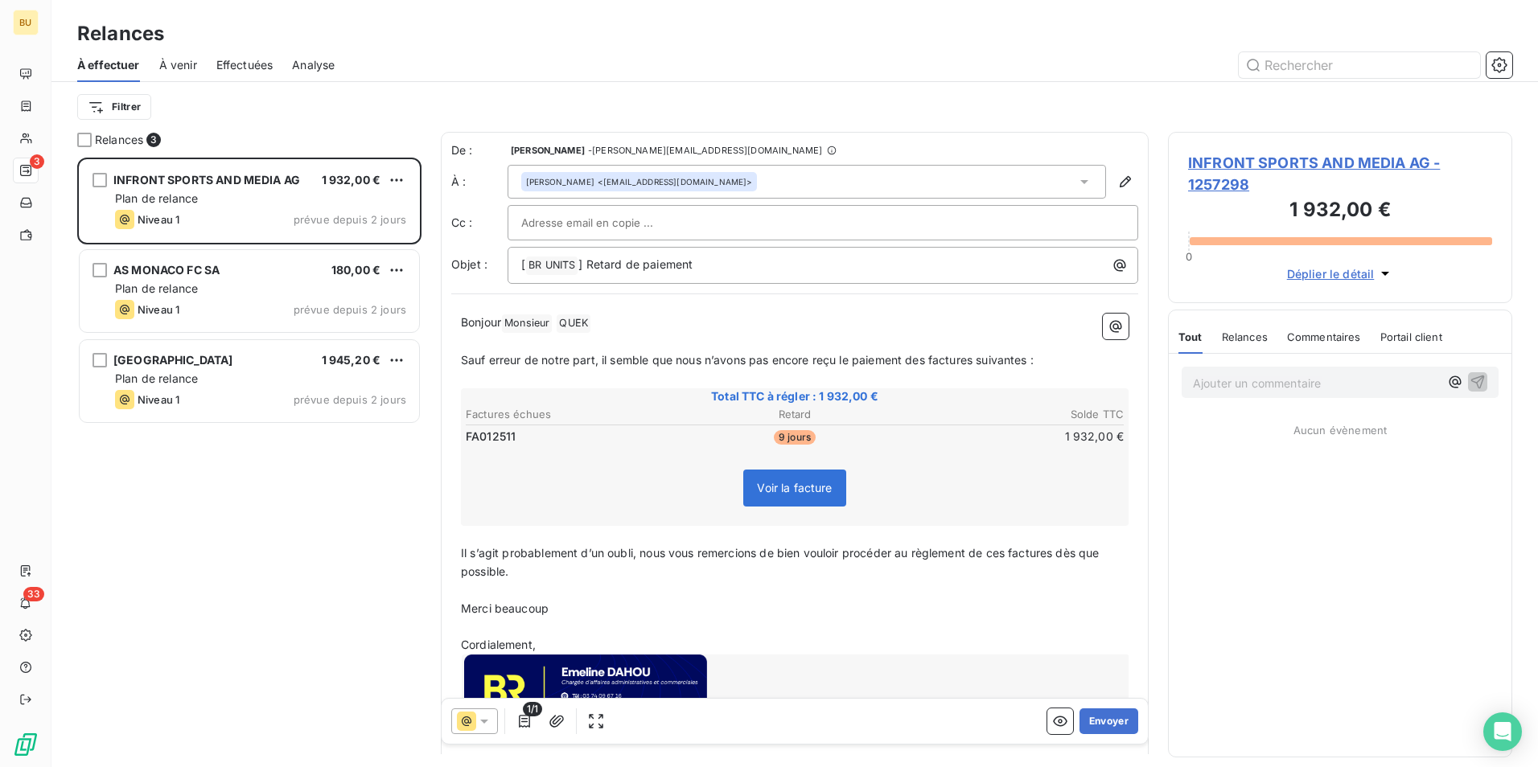
click at [607, 324] on p "Bonjour Monsieur ﻿ QUEK ﻿ ﻿" at bounding box center [795, 323] width 668 height 19
click at [608, 324] on p "Bonjour Monsieur ﻿ QUEK ﻿ ﻿" at bounding box center [795, 323] width 668 height 19
click at [1117, 729] on button "Envoyer" at bounding box center [1108, 722] width 59 height 26
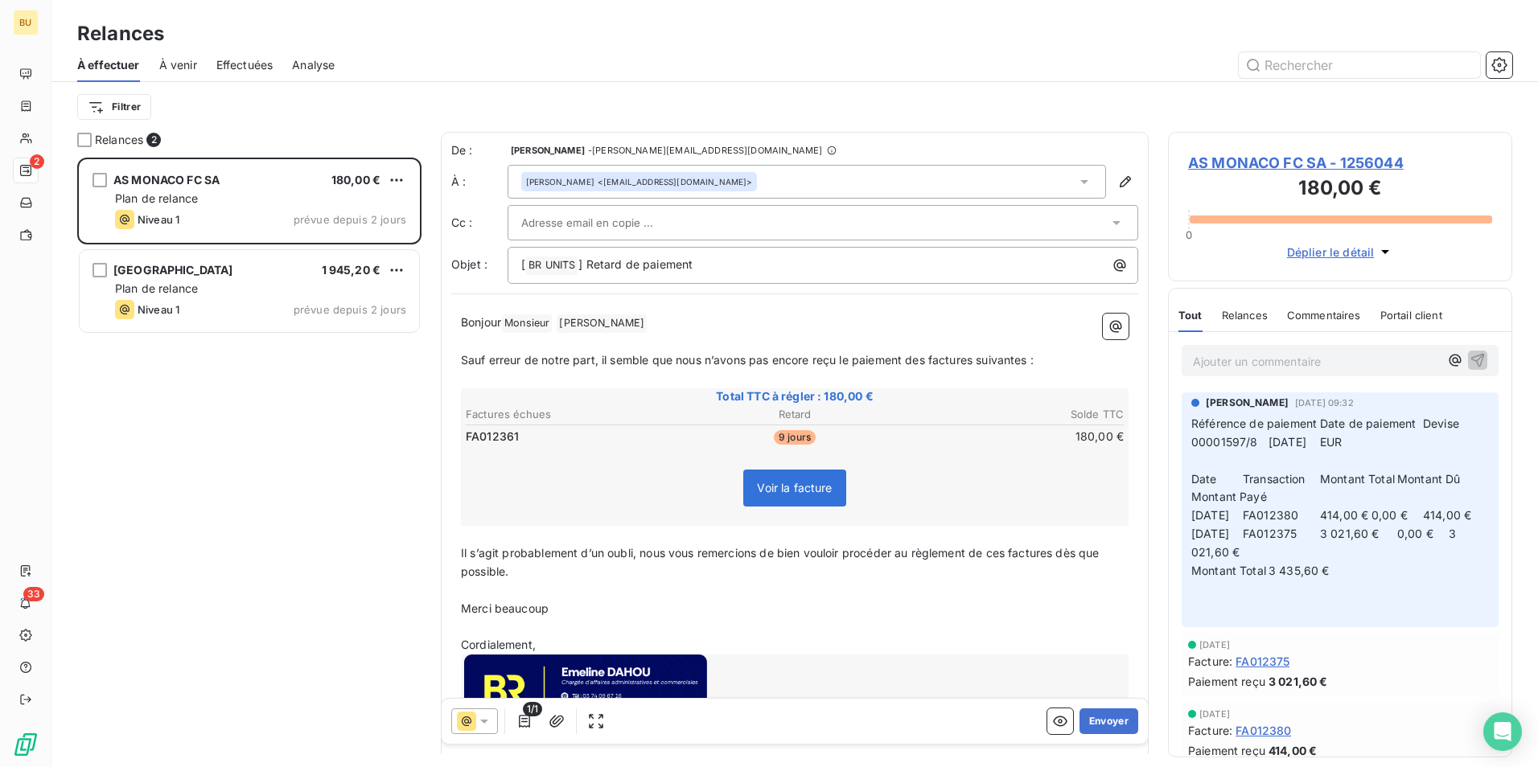
click at [701, 179] on div "[PERSON_NAME] <[EMAIL_ADDRESS][DOMAIN_NAME]>" at bounding box center [807, 182] width 598 height 34
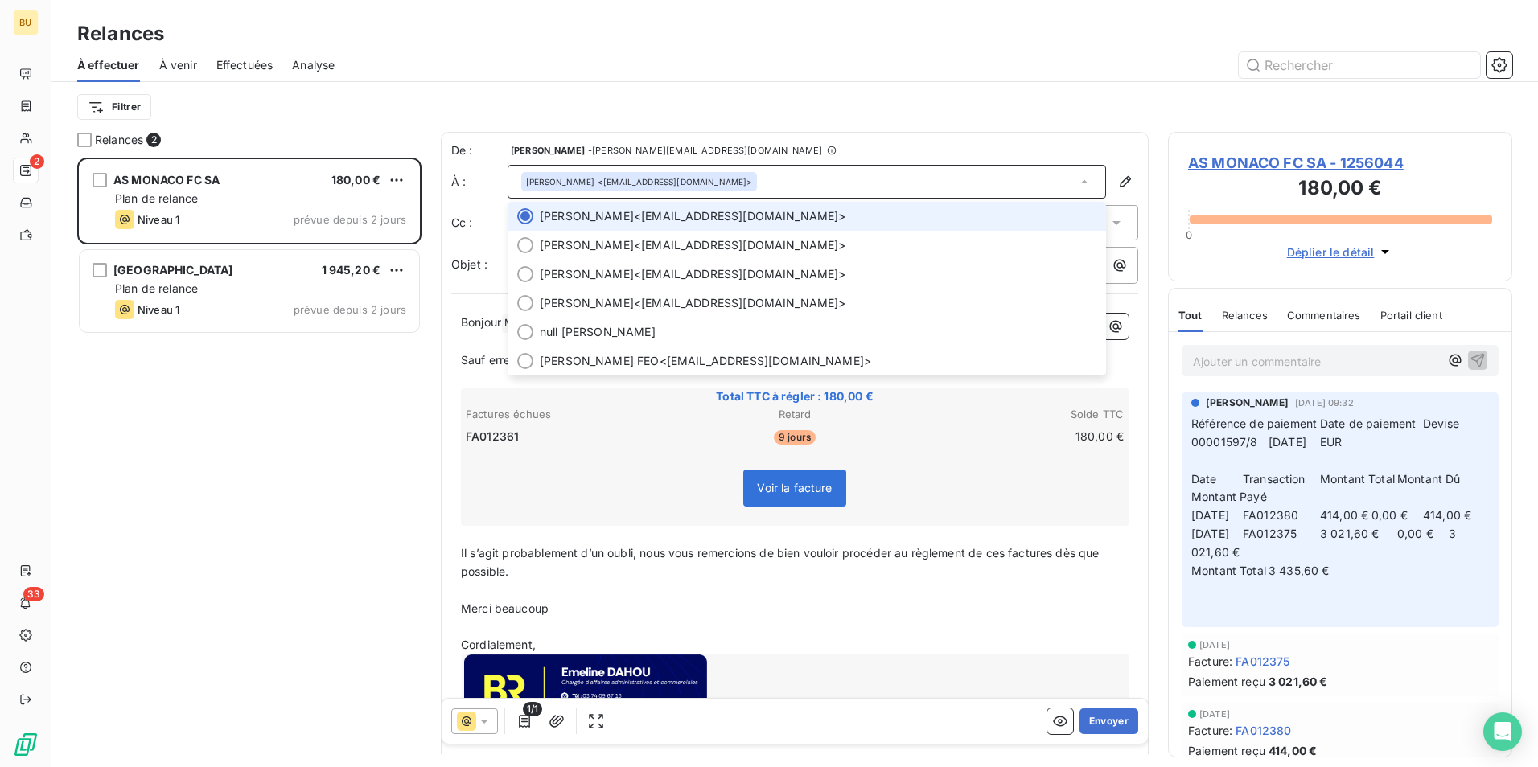
click at [767, 112] on div "Filtrer" at bounding box center [794, 107] width 1435 height 31
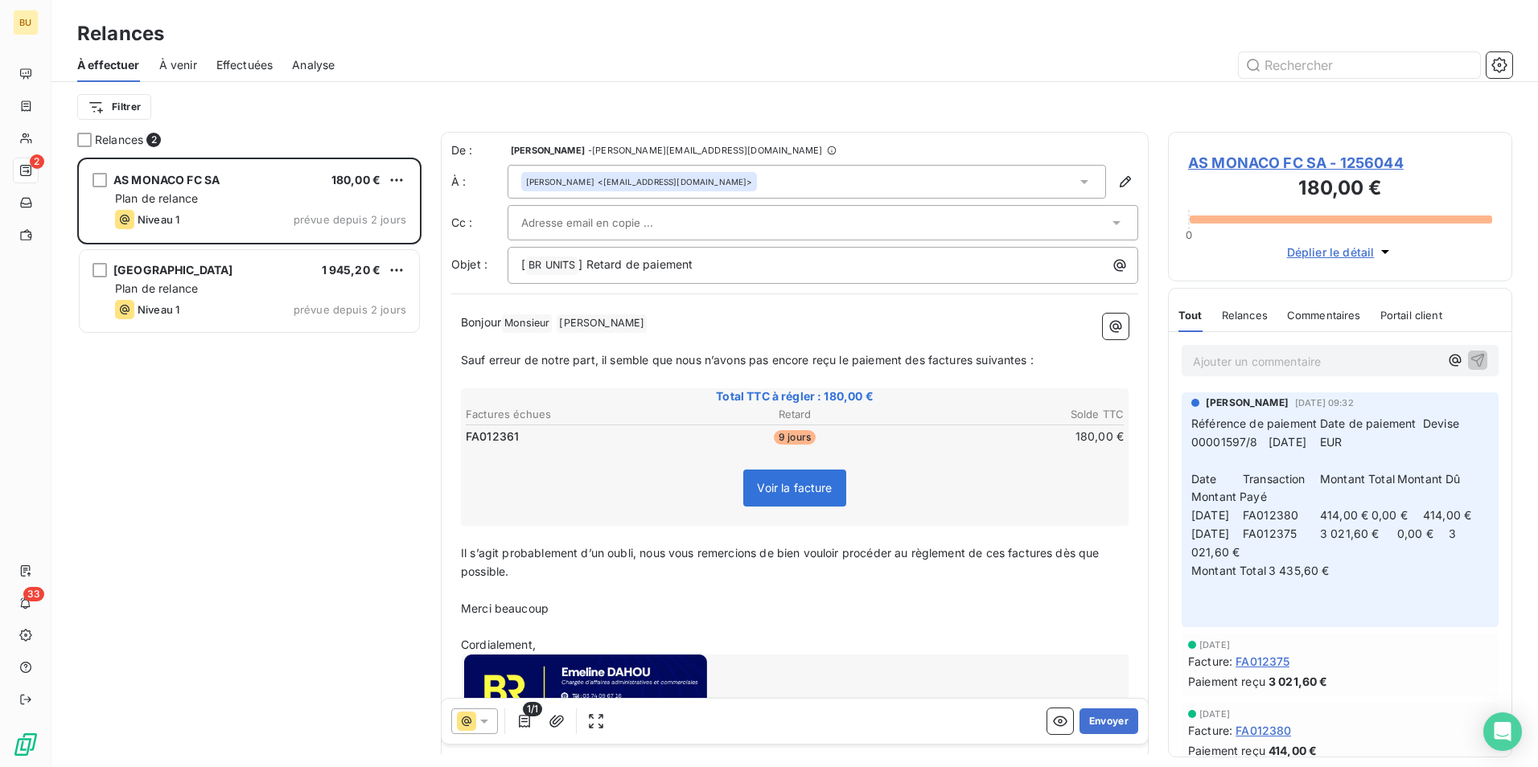
click at [613, 320] on p "Bonjour Monsieur ﻿ [PERSON_NAME] ﻿ ﻿" at bounding box center [795, 323] width 668 height 19
click at [1103, 723] on button "Envoyer" at bounding box center [1108, 722] width 59 height 26
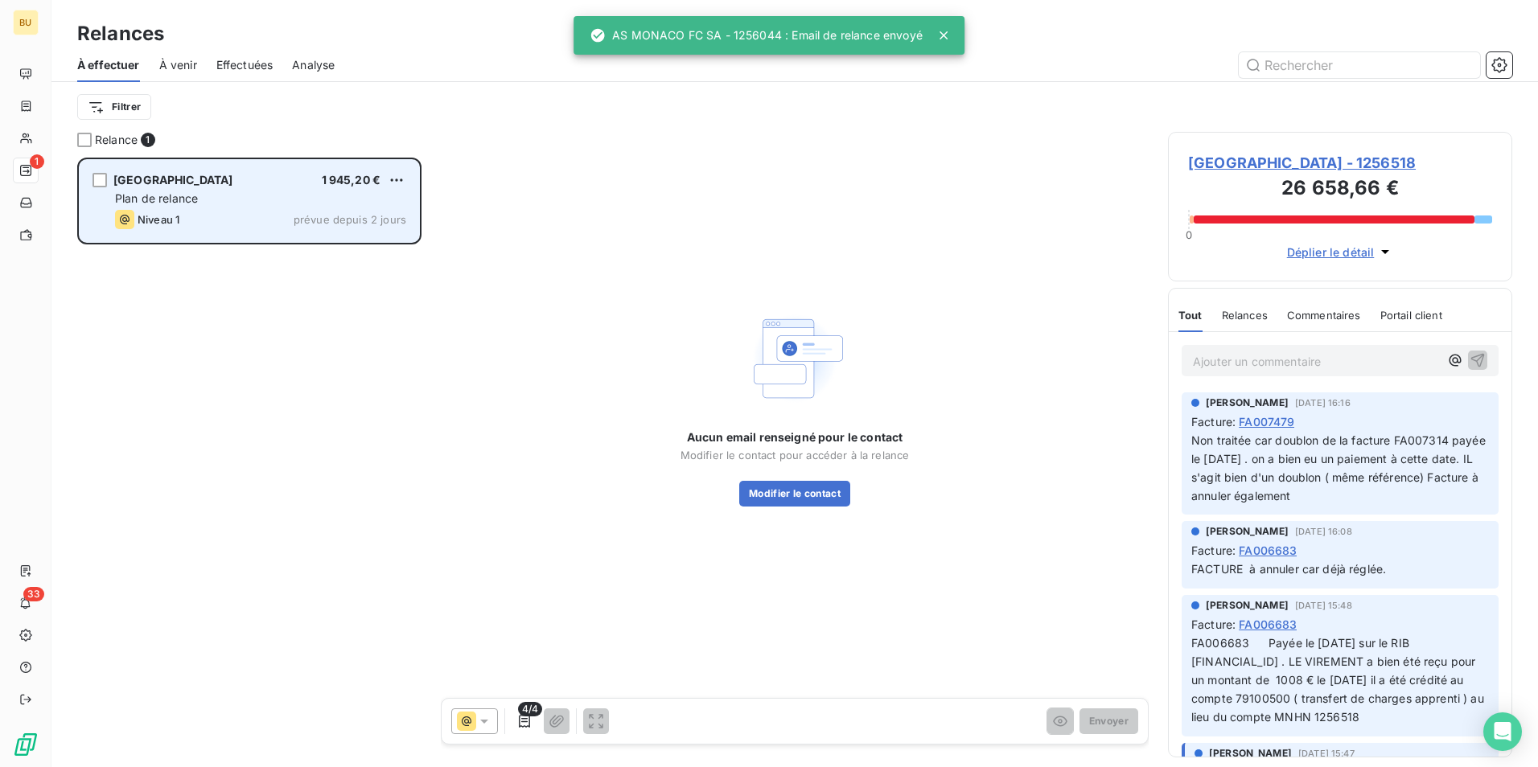
click at [233, 183] on span "[GEOGRAPHIC_DATA]" at bounding box center [173, 180] width 120 height 14
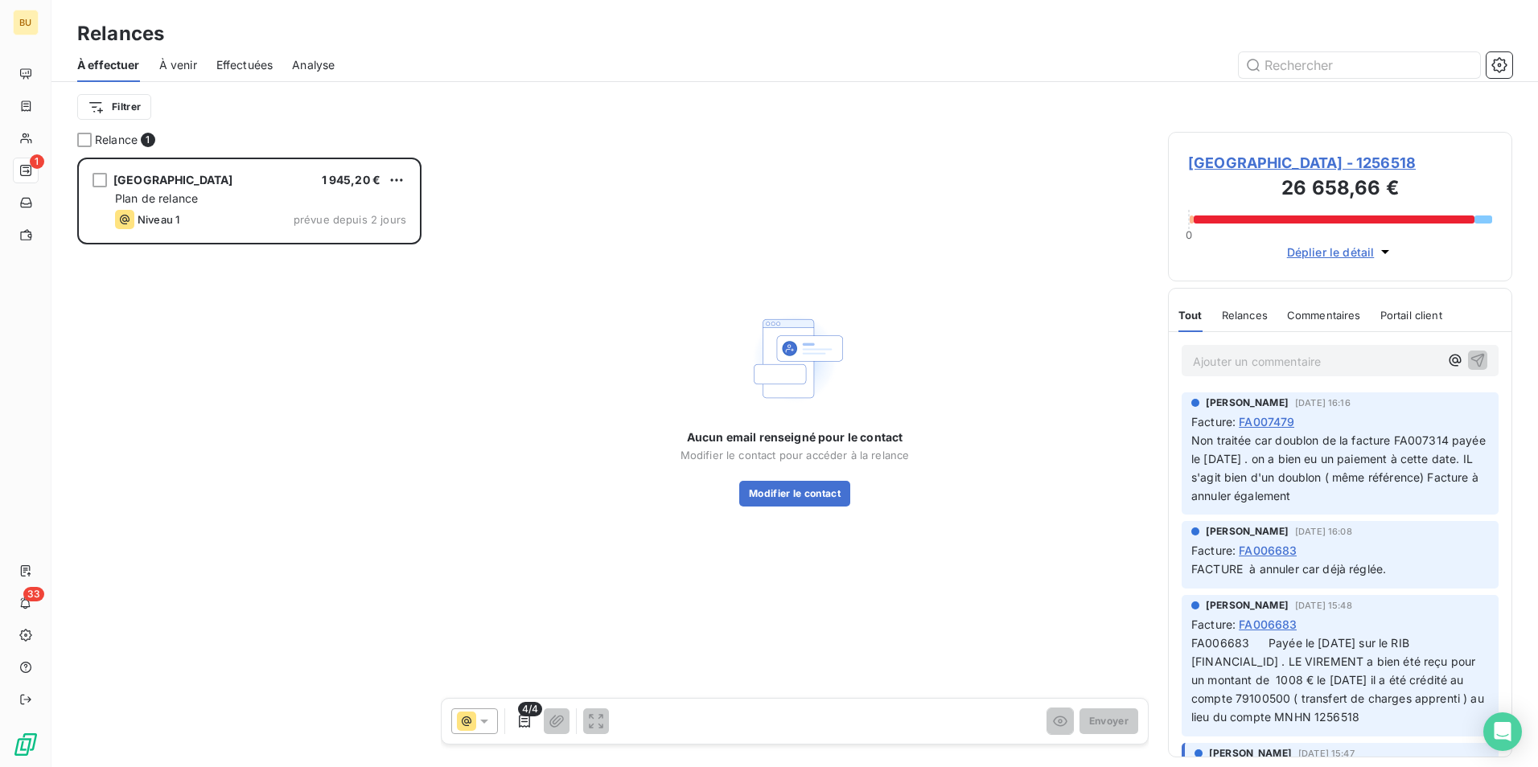
click at [1219, 174] on span "[GEOGRAPHIC_DATA] - 1256518" at bounding box center [1340, 163] width 304 height 22
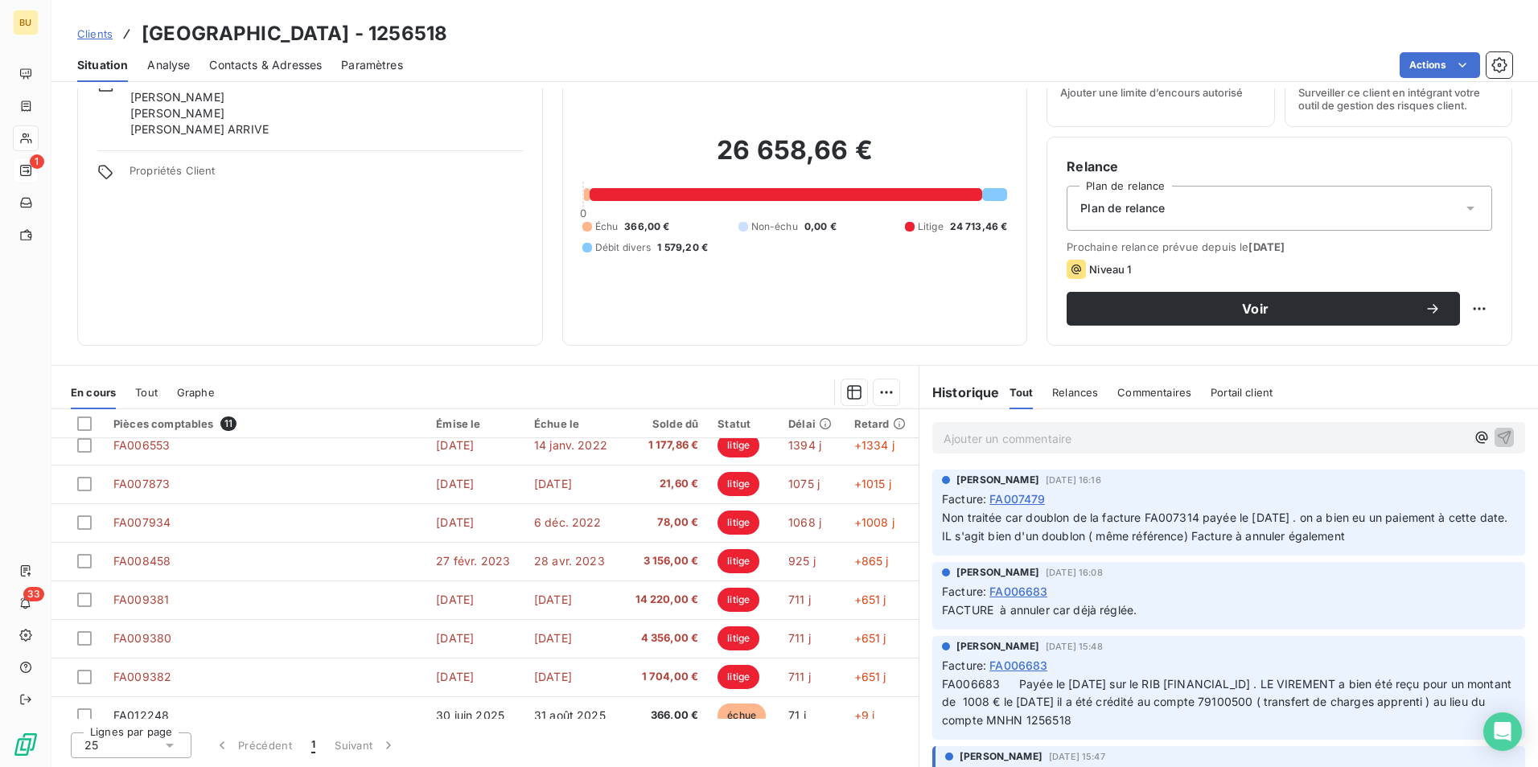
scroll to position [145, 0]
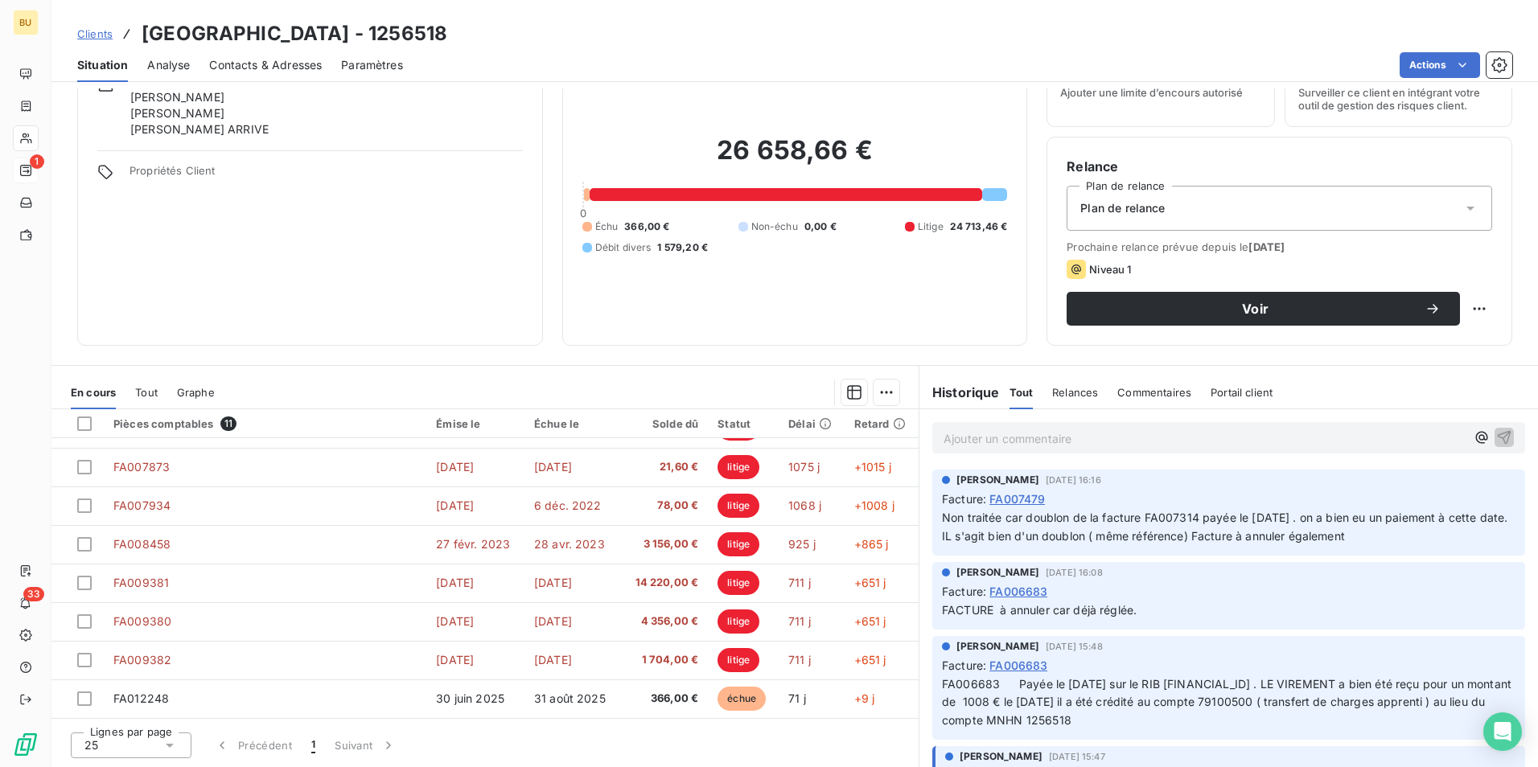
click at [261, 72] on span "Contacts & Adresses" at bounding box center [265, 65] width 113 height 16
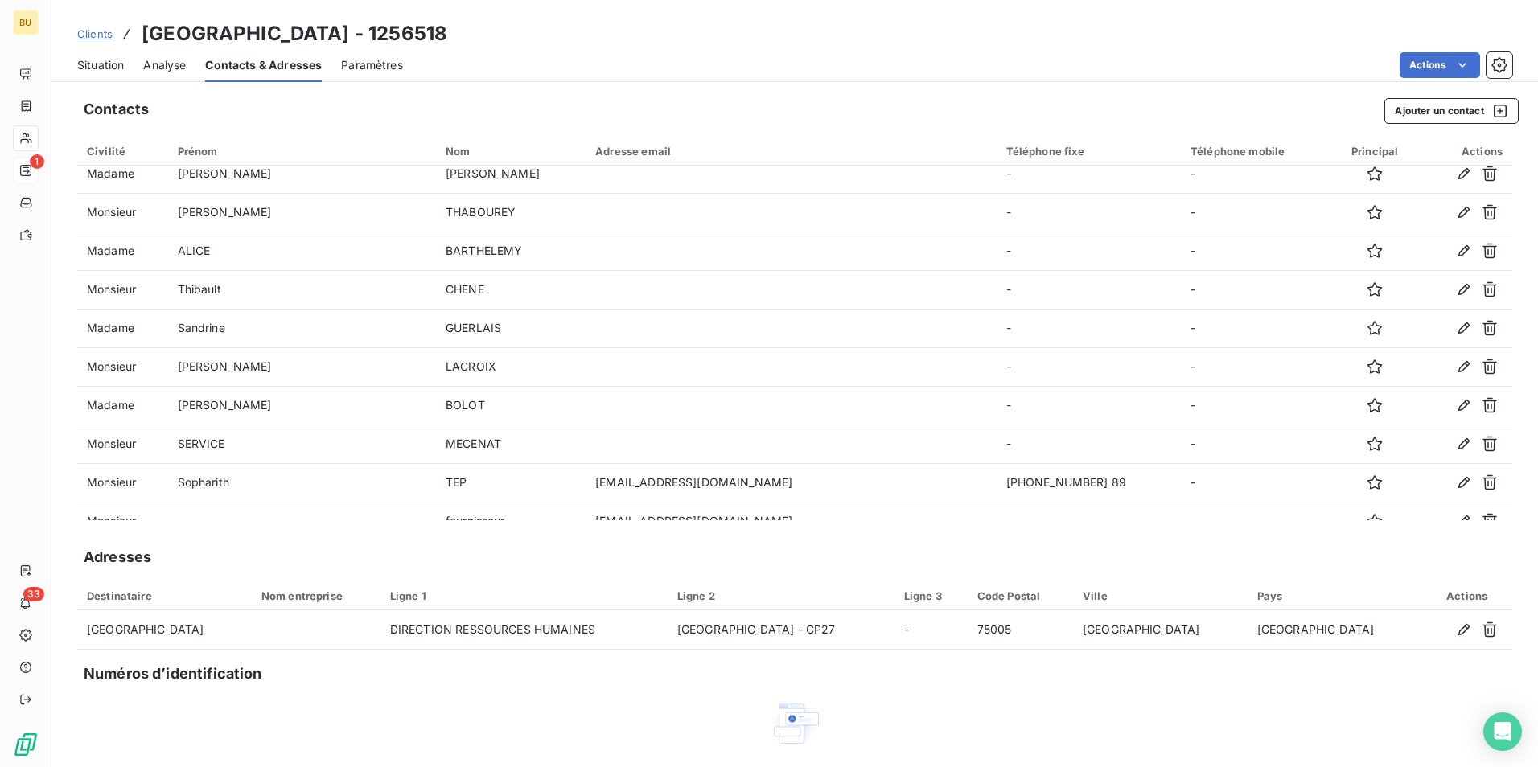
scroll to position [380, 0]
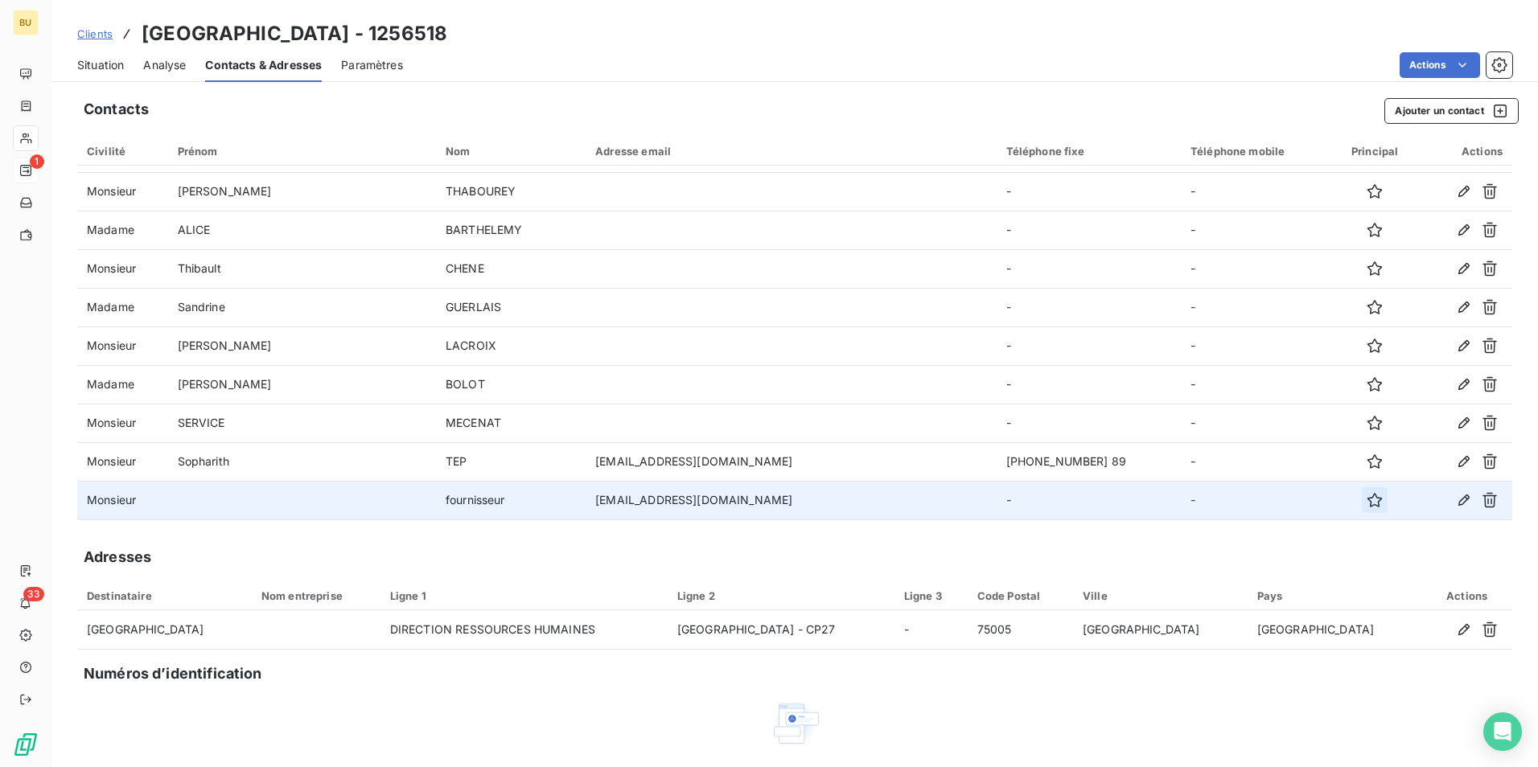
click at [1367, 504] on icon "button" at bounding box center [1375, 500] width 16 height 16
click at [97, 52] on div "Situation" at bounding box center [100, 65] width 47 height 34
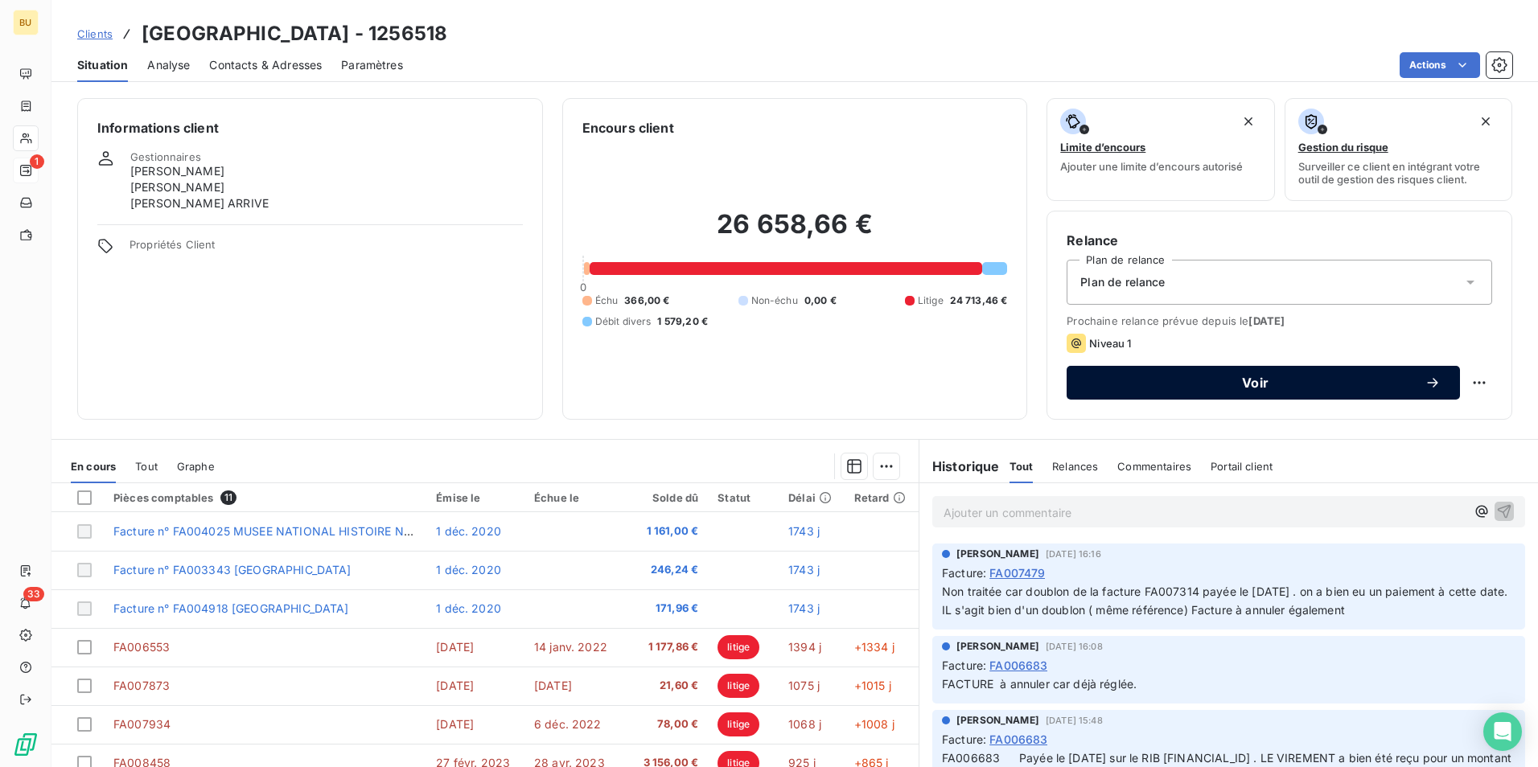
click at [1168, 394] on button "Voir" at bounding box center [1263, 383] width 393 height 34
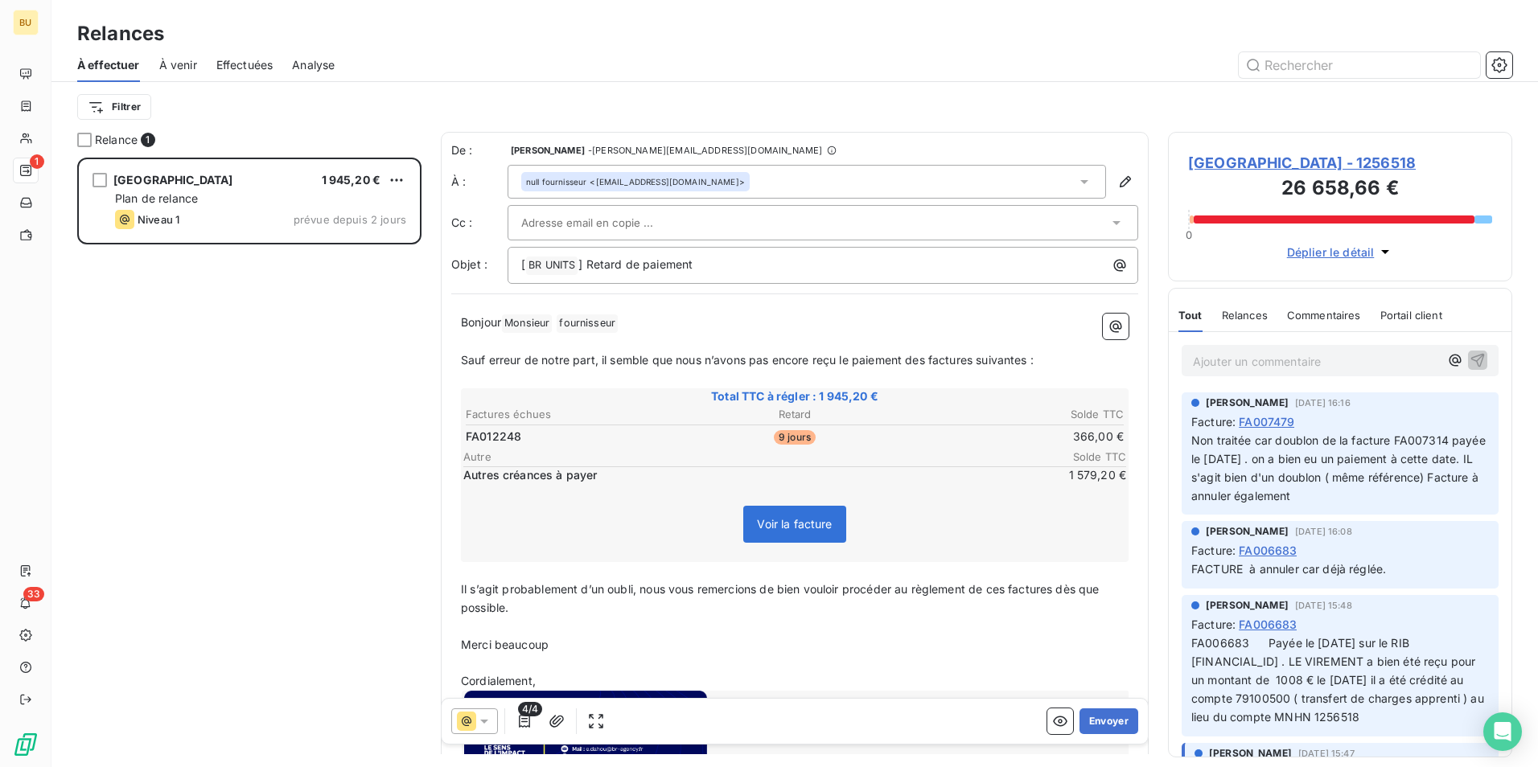
scroll to position [598, 332]
click at [631, 327] on p "Bonjour Monsieur ﻿ fournisseur ﻿ ﻿" at bounding box center [795, 323] width 668 height 19
click at [1101, 725] on button "Envoyer" at bounding box center [1108, 722] width 59 height 26
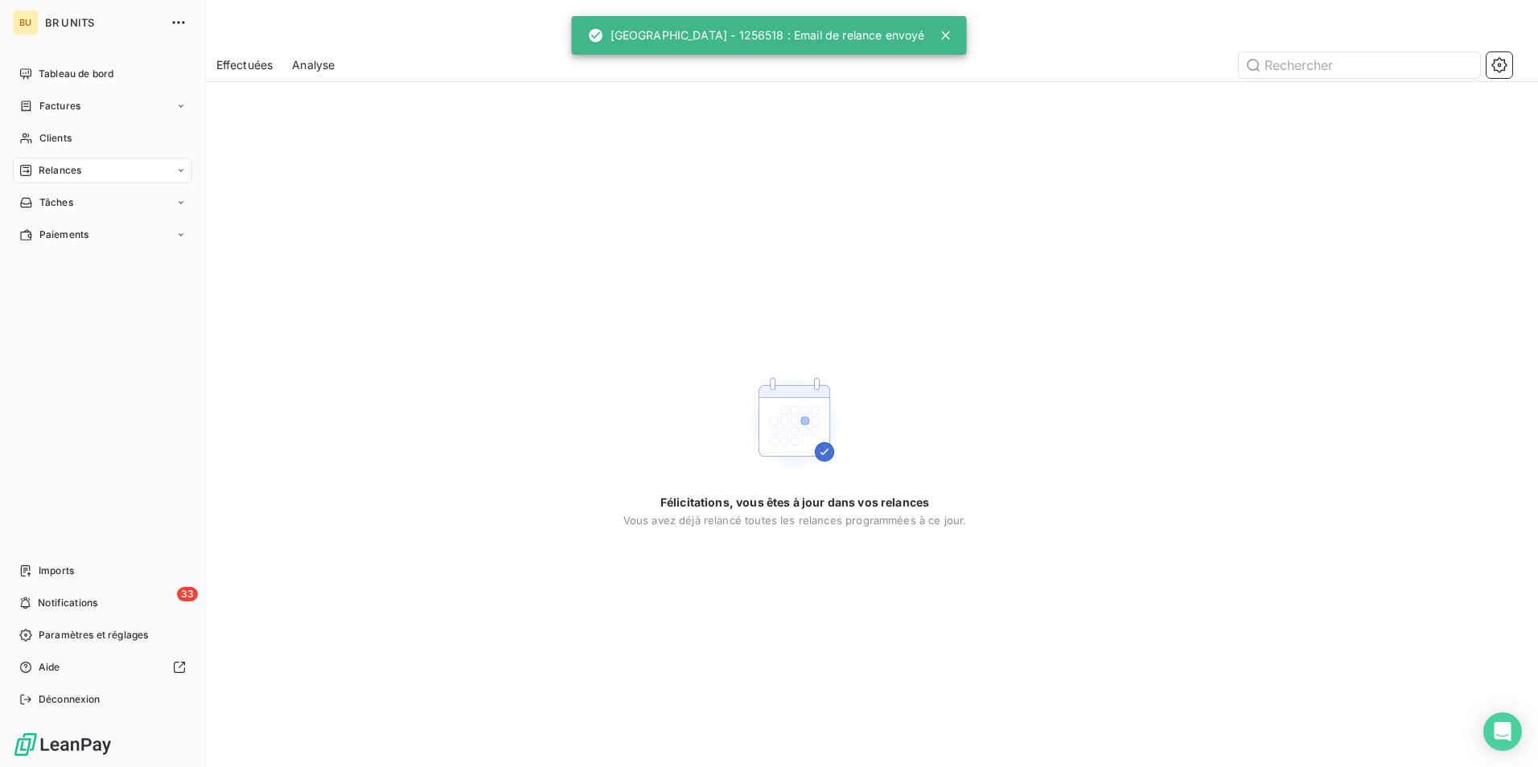
click at [61, 167] on span "Relances" at bounding box center [60, 170] width 43 height 14
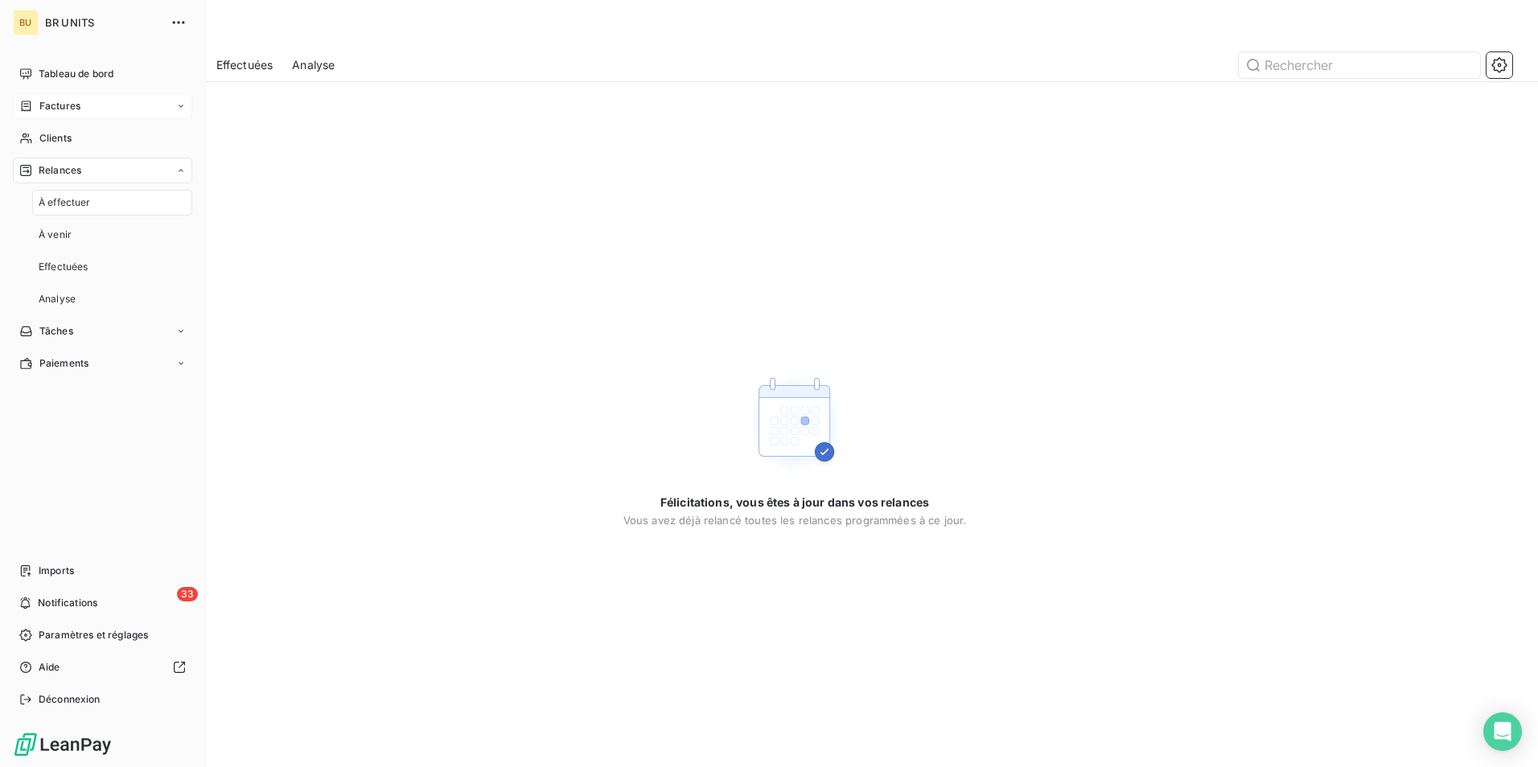
click at [66, 105] on span "Factures" at bounding box center [59, 106] width 41 height 14
click at [71, 70] on span "Tableau de bord" at bounding box center [76, 74] width 75 height 14
